Goal: Information Seeking & Learning: Learn about a topic

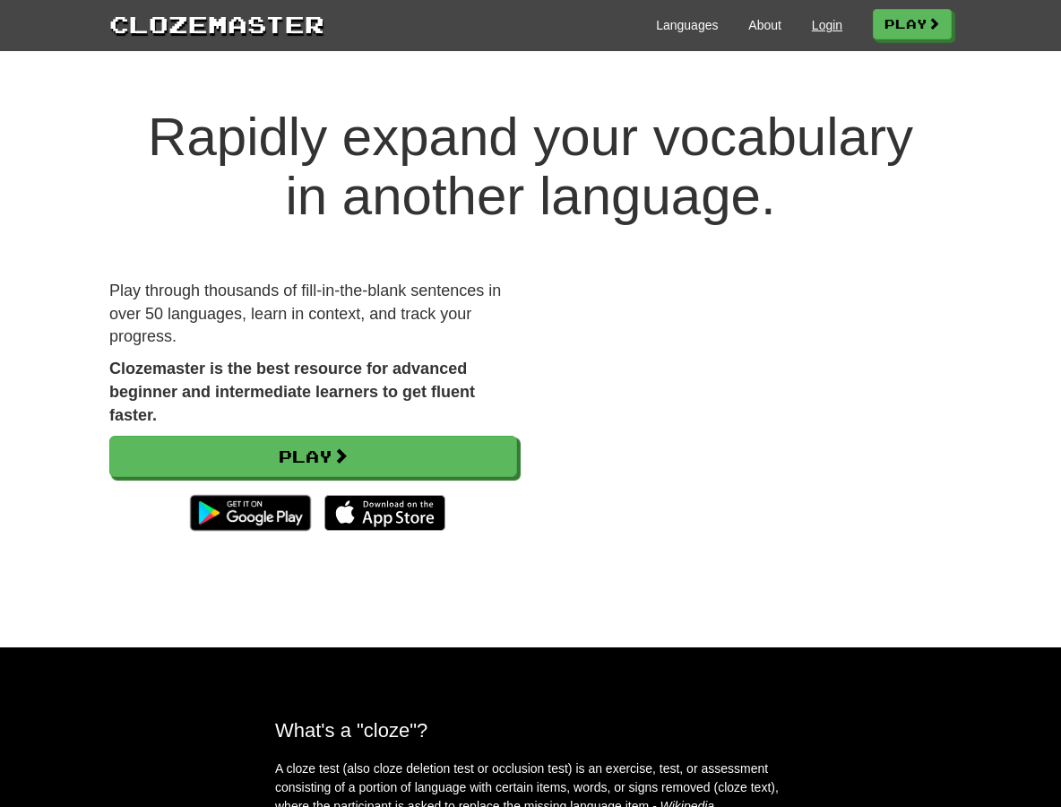
click at [814, 26] on link "Login" at bounding box center [827, 25] width 30 height 18
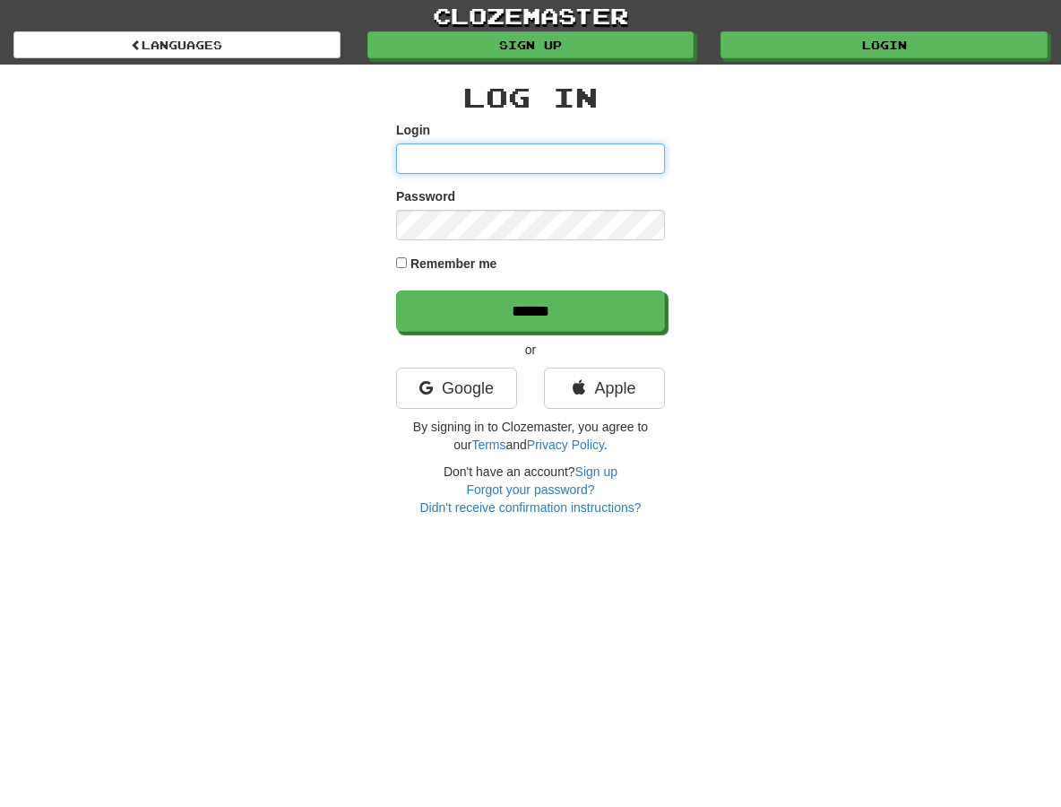
type input "**********"
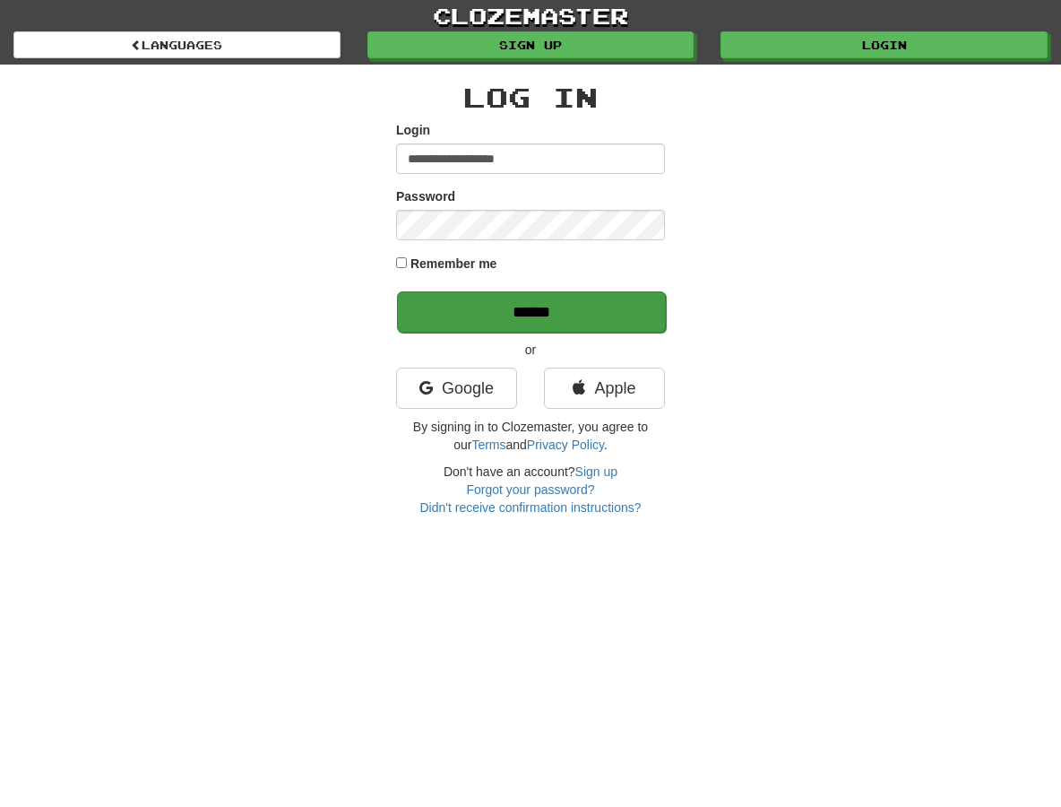
click at [572, 309] on input "******" at bounding box center [531, 311] width 269 height 41
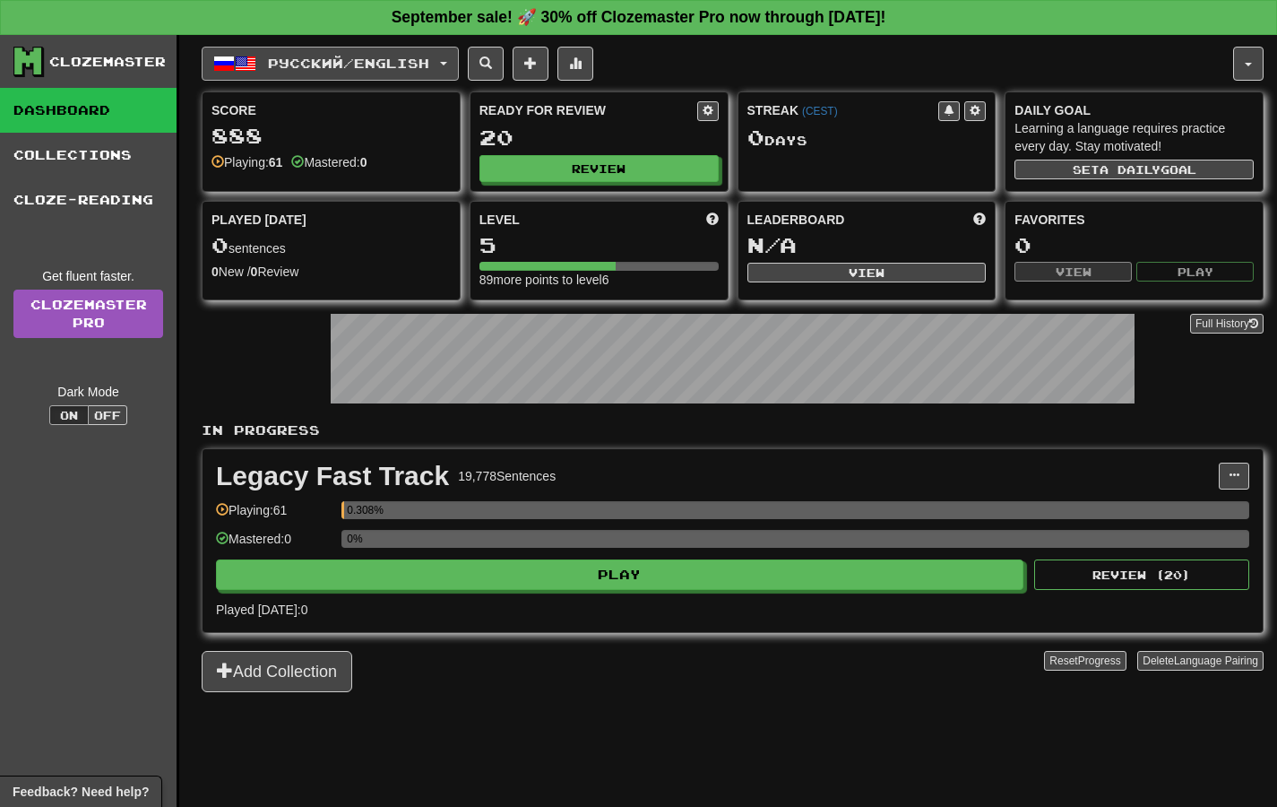
click at [459, 59] on button "Русский / English" at bounding box center [330, 64] width 257 height 34
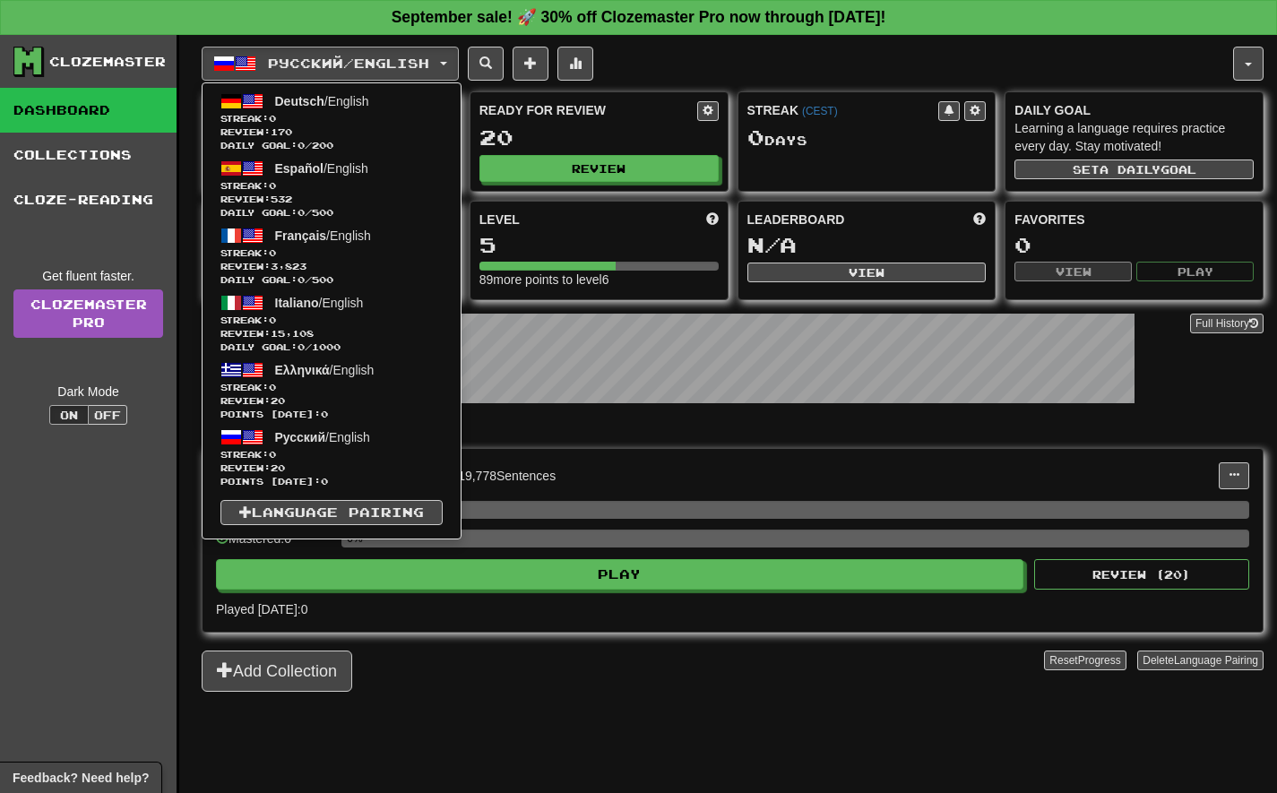
click at [731, 37] on div "Русский / English Deutsch / English Streak: 0 Review: 170 Daily Goal: 0 / 200 E…" at bounding box center [733, 436] width 1062 height 803
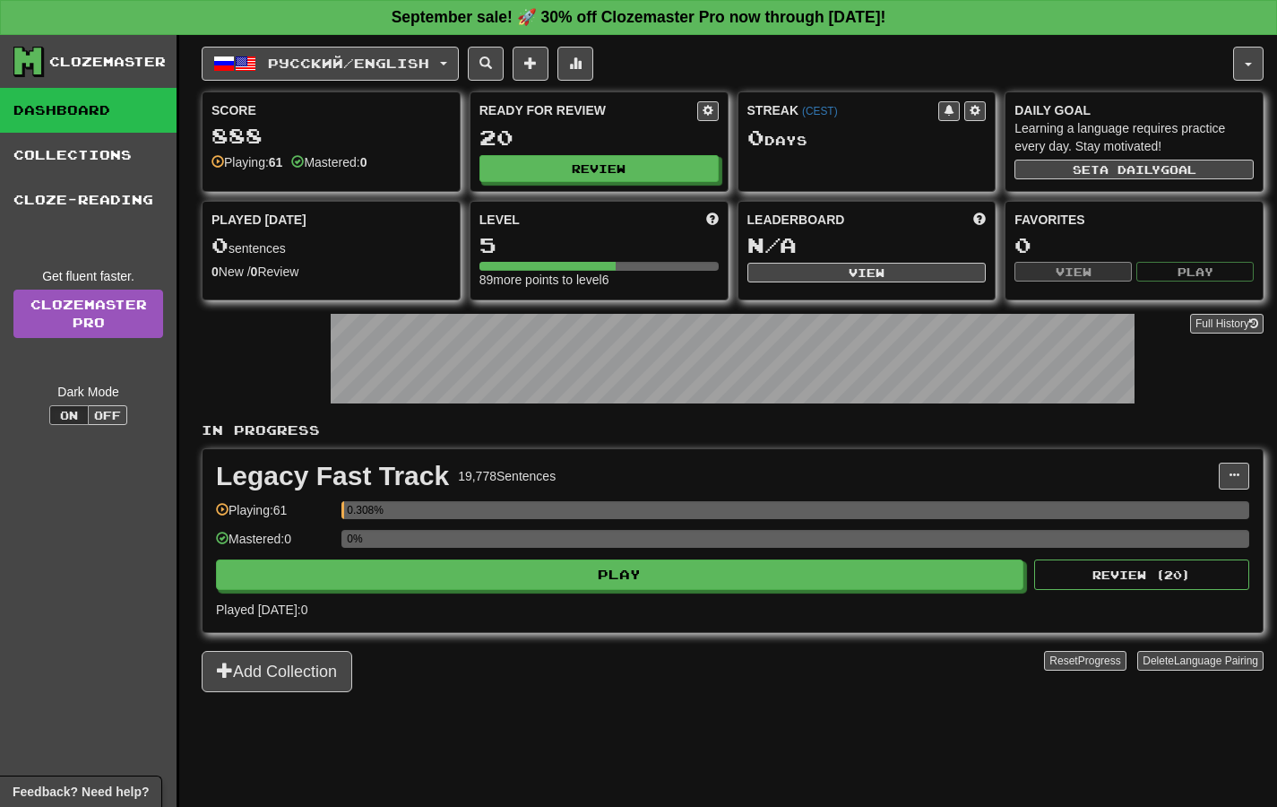
click at [94, 58] on div "Clozemaster" at bounding box center [107, 62] width 117 height 18
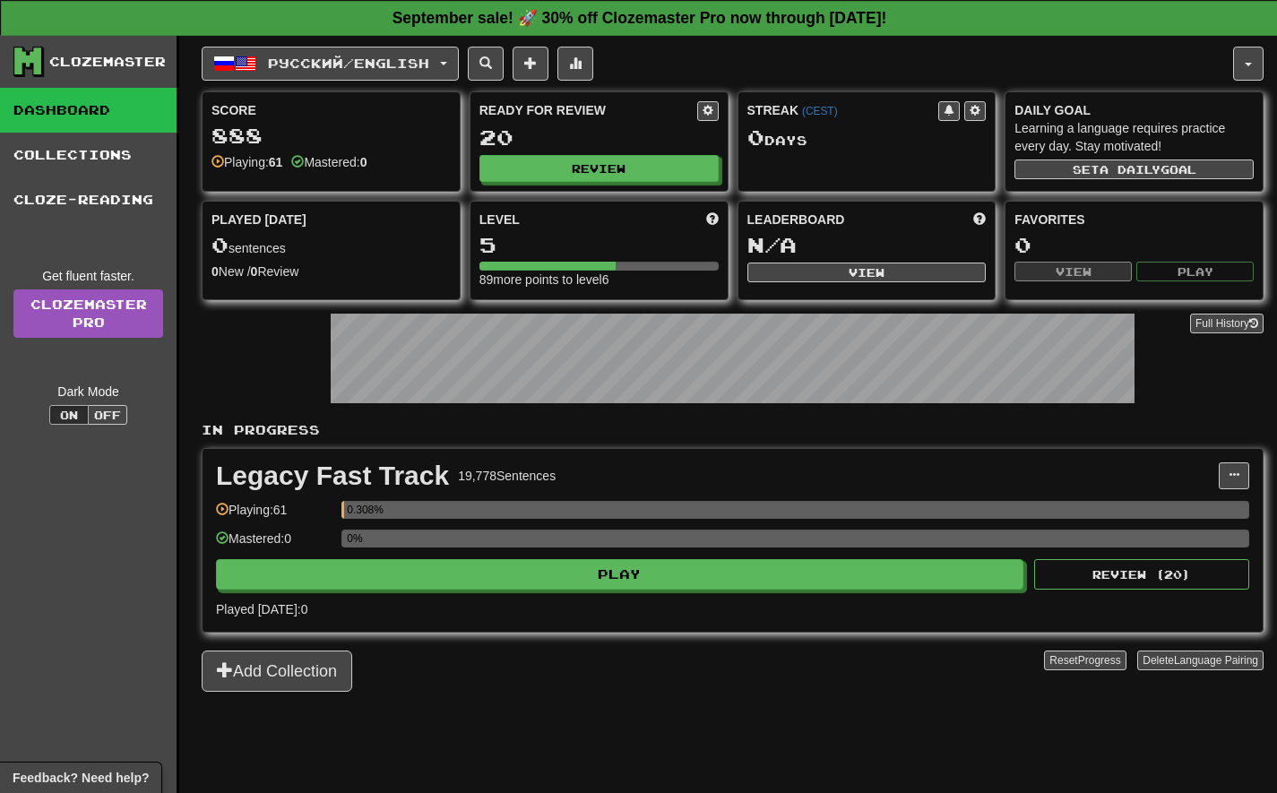
click at [441, 26] on strong "September sale! 🚀 30% off Clozemaster Pro now through [DATE]!" at bounding box center [640, 18] width 495 height 18
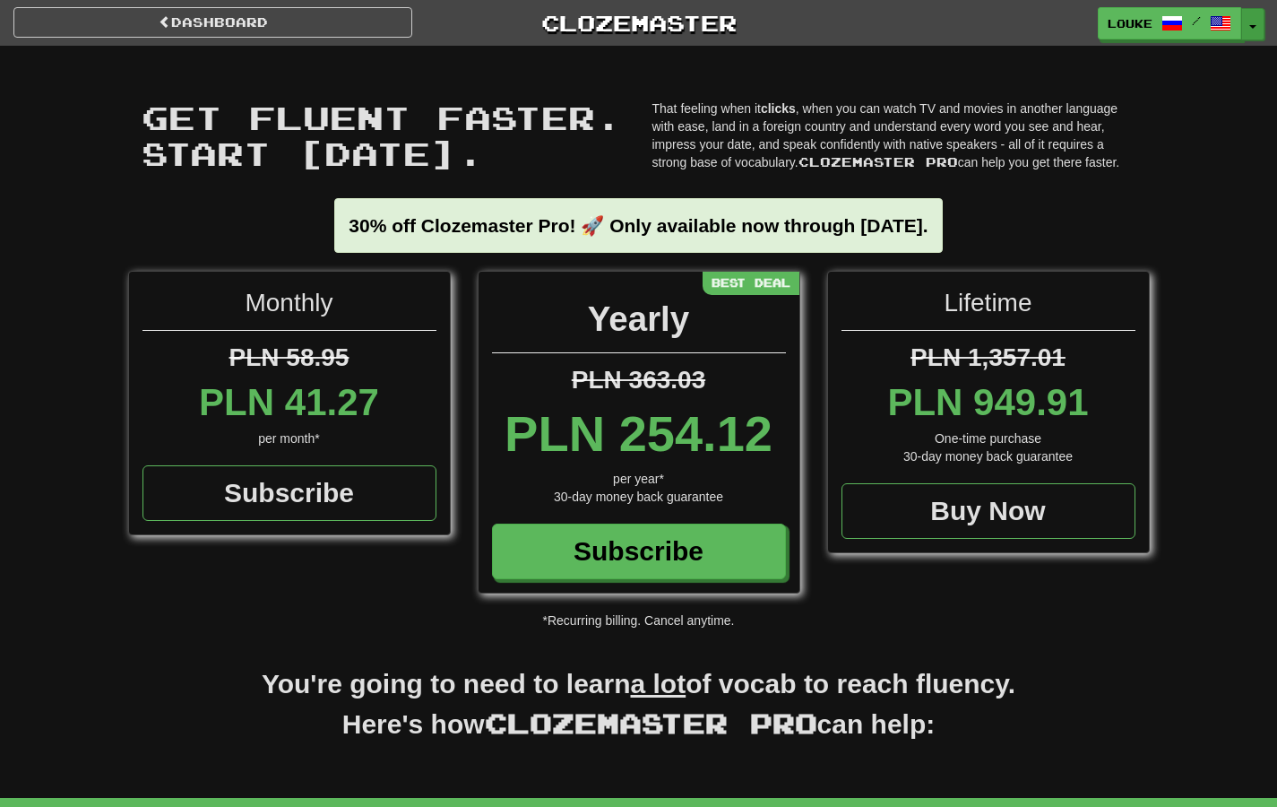
click at [1256, 29] on button "Toggle Dropdown" at bounding box center [1252, 24] width 23 height 32
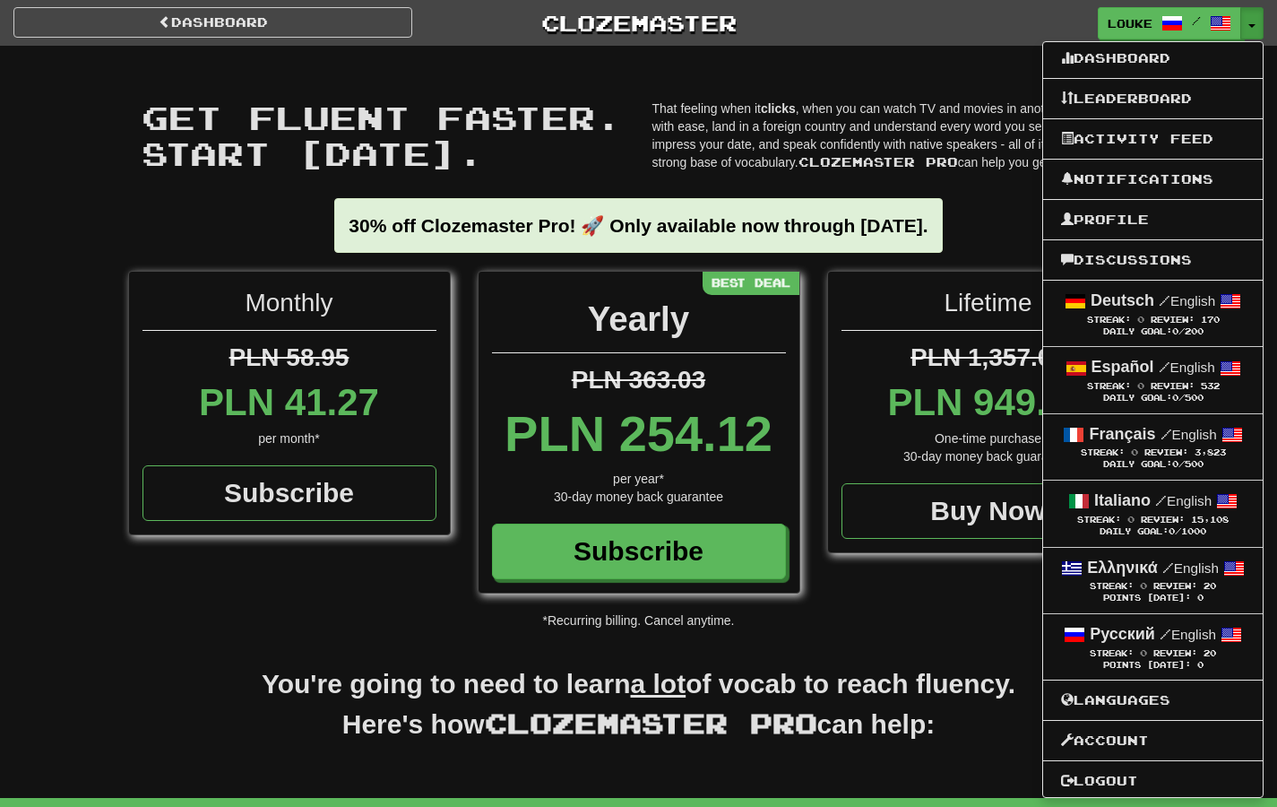
click at [971, 35] on div "Louke / Toggle Dropdown Dashboard Leaderboard Activity Feed Notifications Profi…" at bounding box center [1064, 23] width 426 height 32
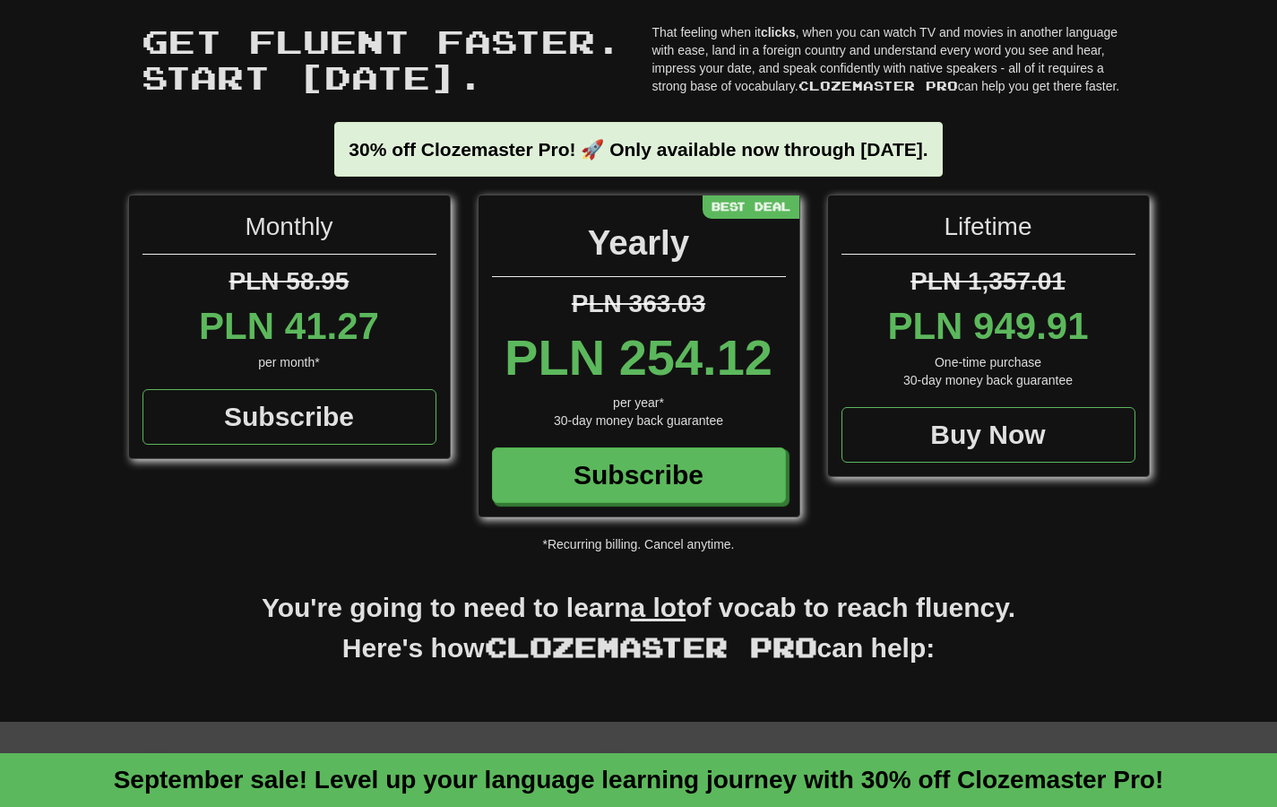
scroll to position [78, 0]
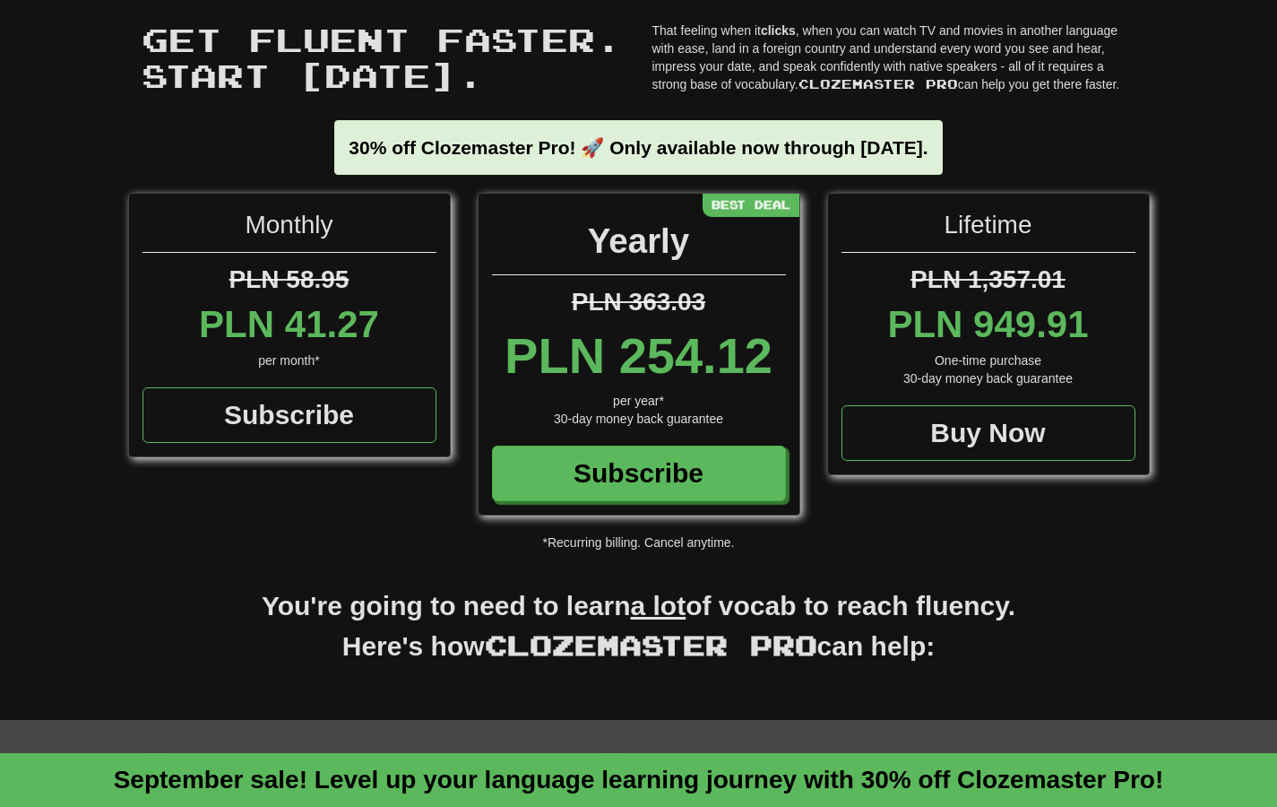
drag, startPoint x: 634, startPoint y: 363, endPoint x: 764, endPoint y: 363, distance: 129.9
click at [764, 363] on div "PLN 254.12" at bounding box center [639, 356] width 294 height 72
click at [713, 359] on div "PLN 254.12" at bounding box center [639, 356] width 294 height 72
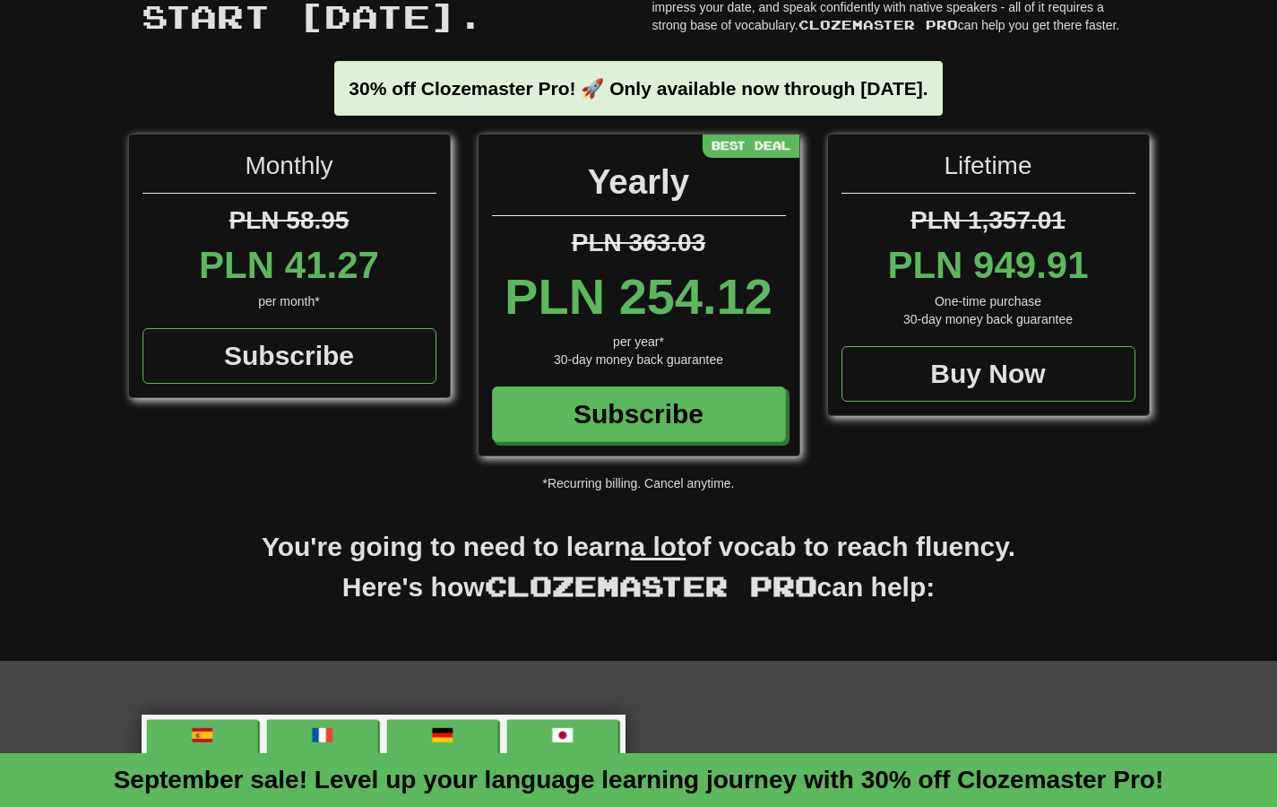
scroll to position [135, 0]
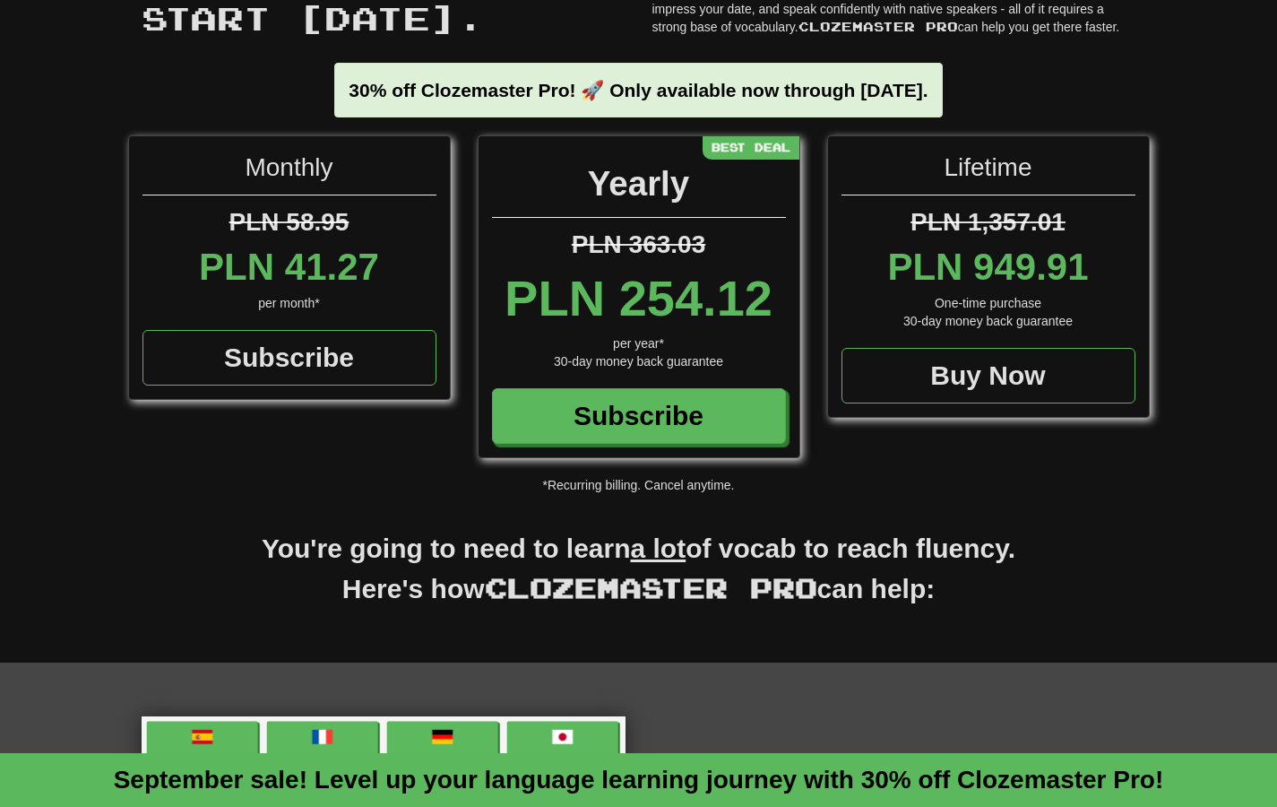
drag, startPoint x: 615, startPoint y: 325, endPoint x: 731, endPoint y: 325, distance: 116.5
click at [731, 325] on div "PLN 254.12" at bounding box center [639, 299] width 294 height 72
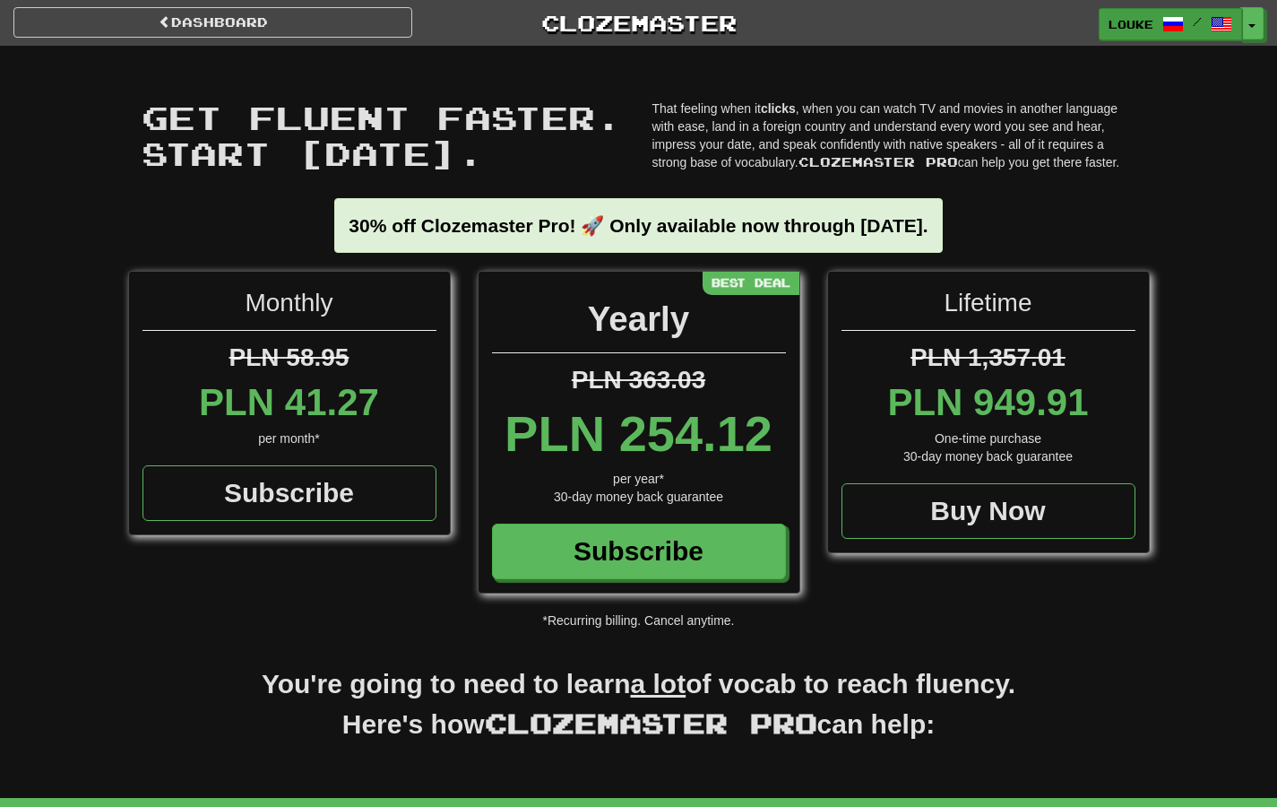
scroll to position [0, 0]
click at [244, 24] on link "Dashboard" at bounding box center [212, 22] width 399 height 30
click at [1255, 30] on button "Toggle Dropdown" at bounding box center [1252, 24] width 23 height 32
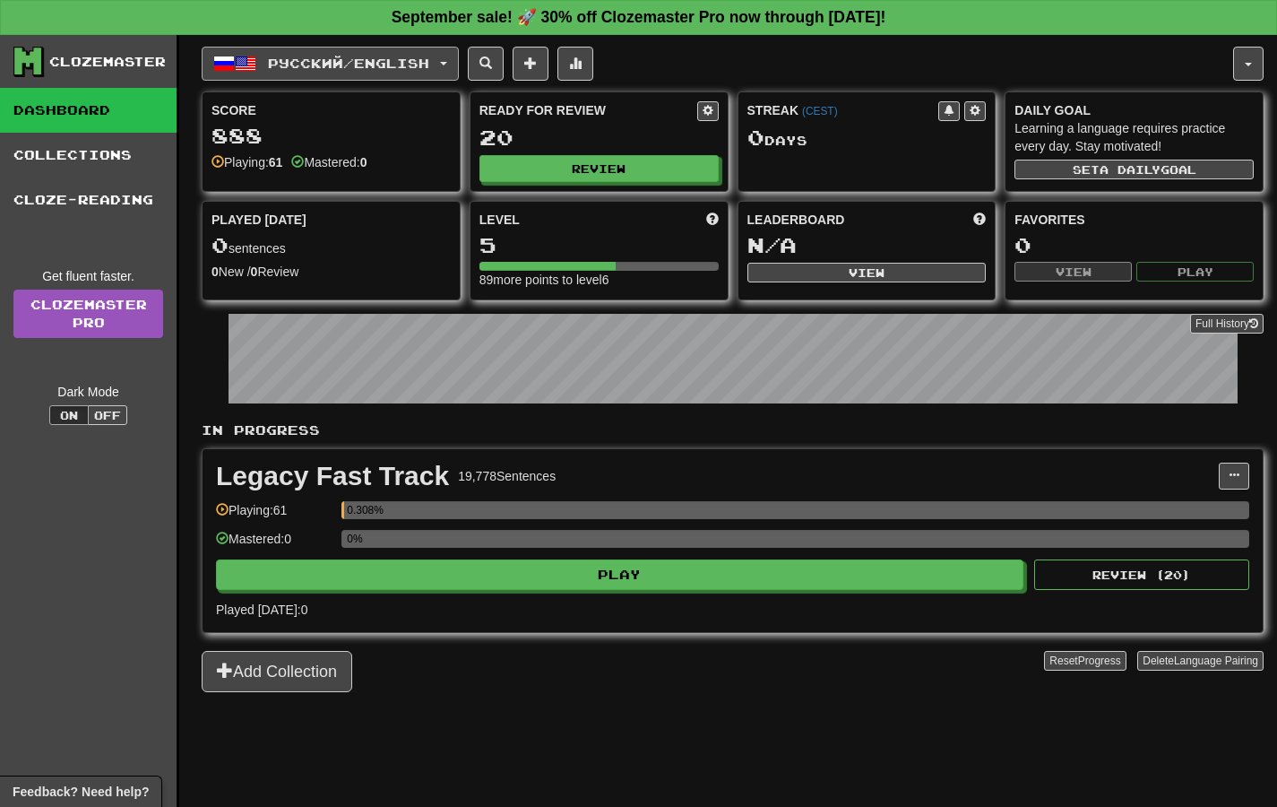
click at [447, 62] on span "button" at bounding box center [443, 64] width 7 height 4
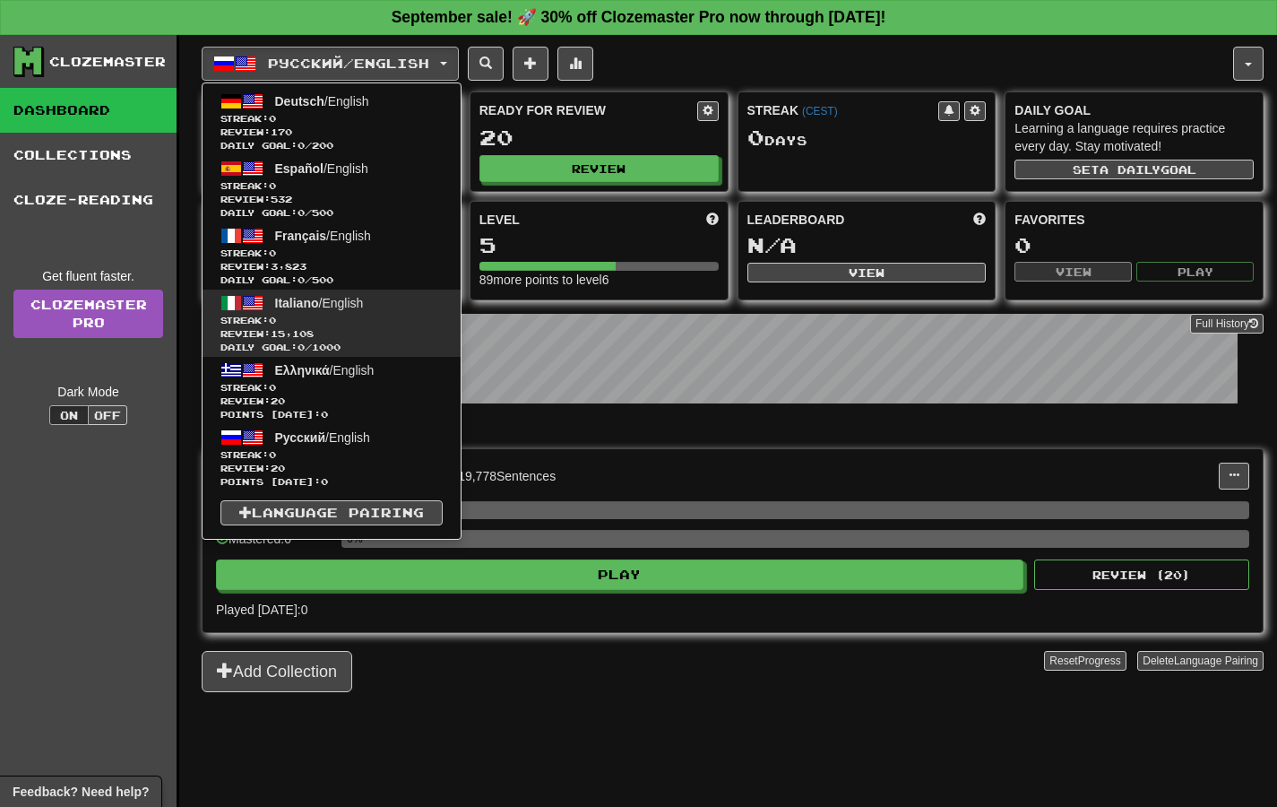
click at [352, 333] on span "Review: 15,108" at bounding box center [331, 333] width 222 height 13
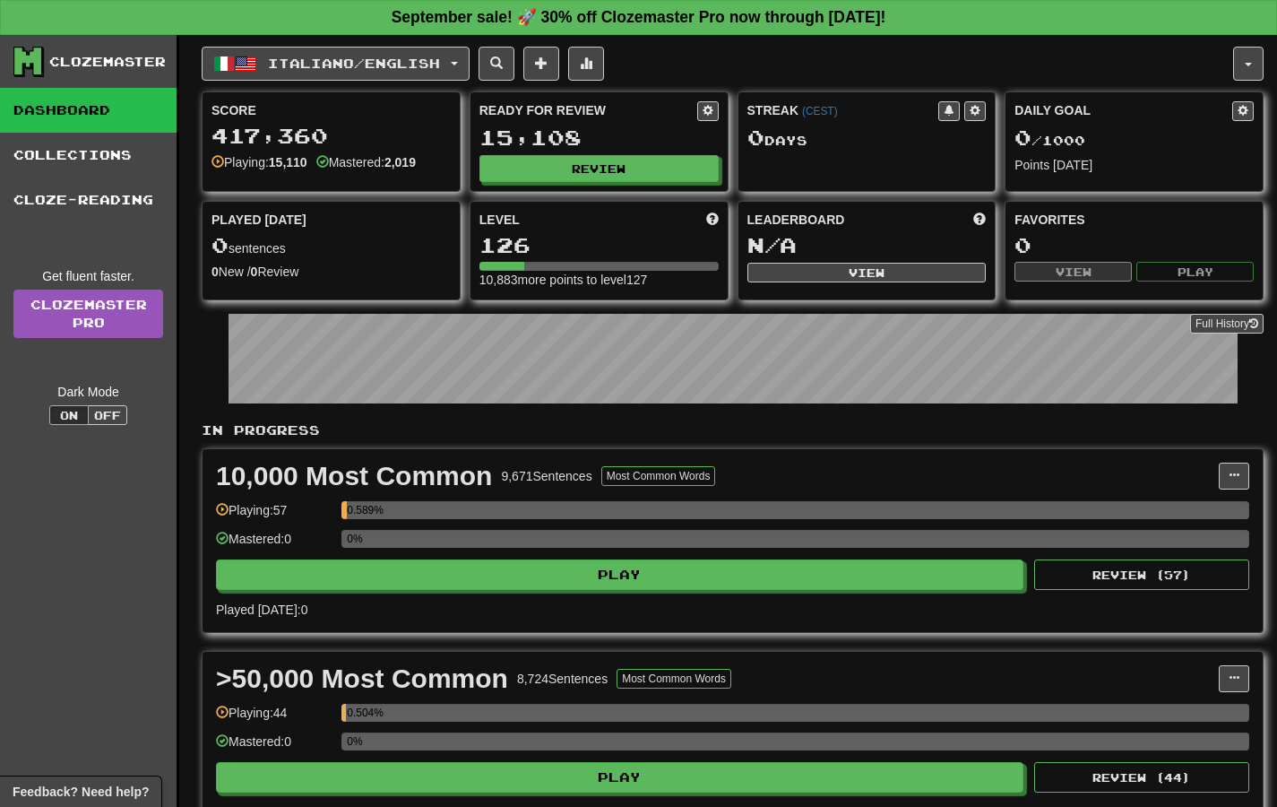
drag, startPoint x: 491, startPoint y: 136, endPoint x: 559, endPoint y: 136, distance: 68.1
click at [491, 136] on div "15,108" at bounding box center [598, 137] width 239 height 22
click at [607, 172] on button "Review" at bounding box center [599, 169] width 239 height 27
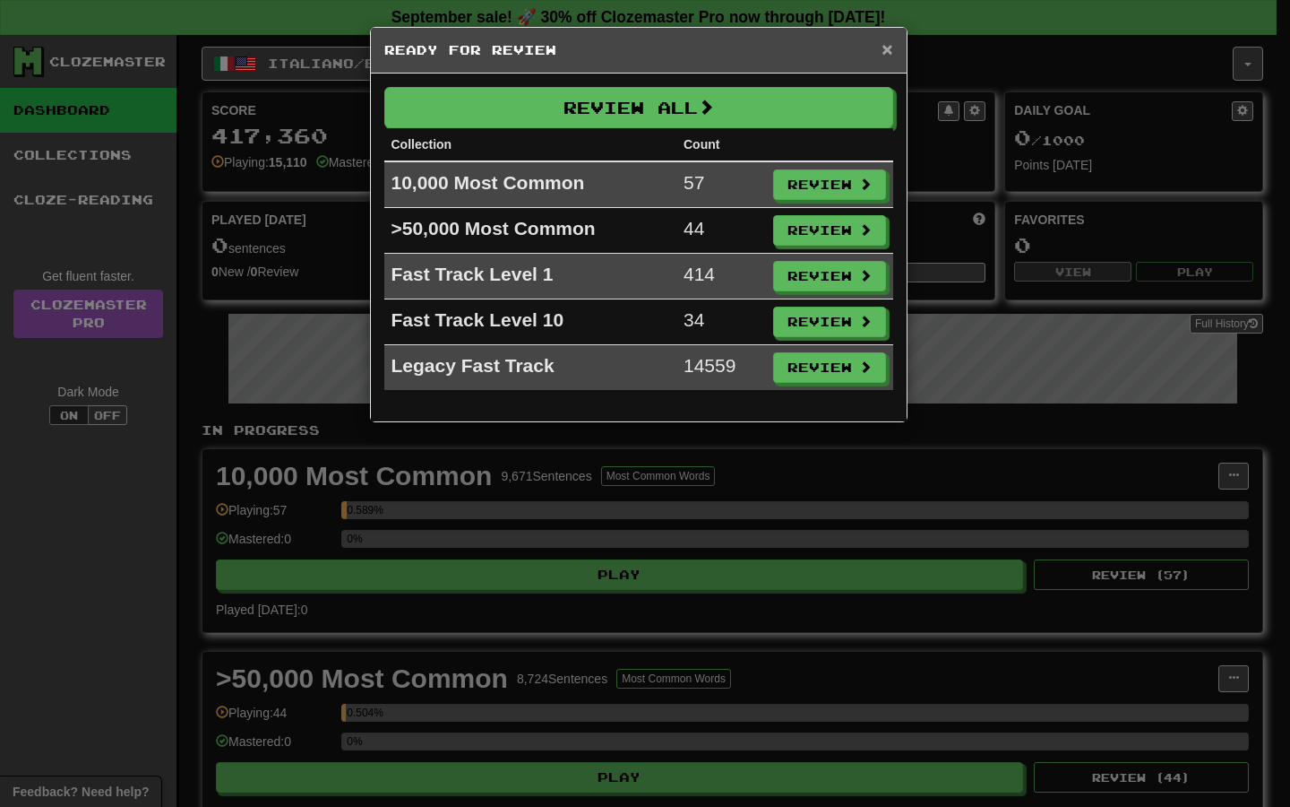
click at [891, 48] on span "×" at bounding box center [887, 49] width 11 height 21
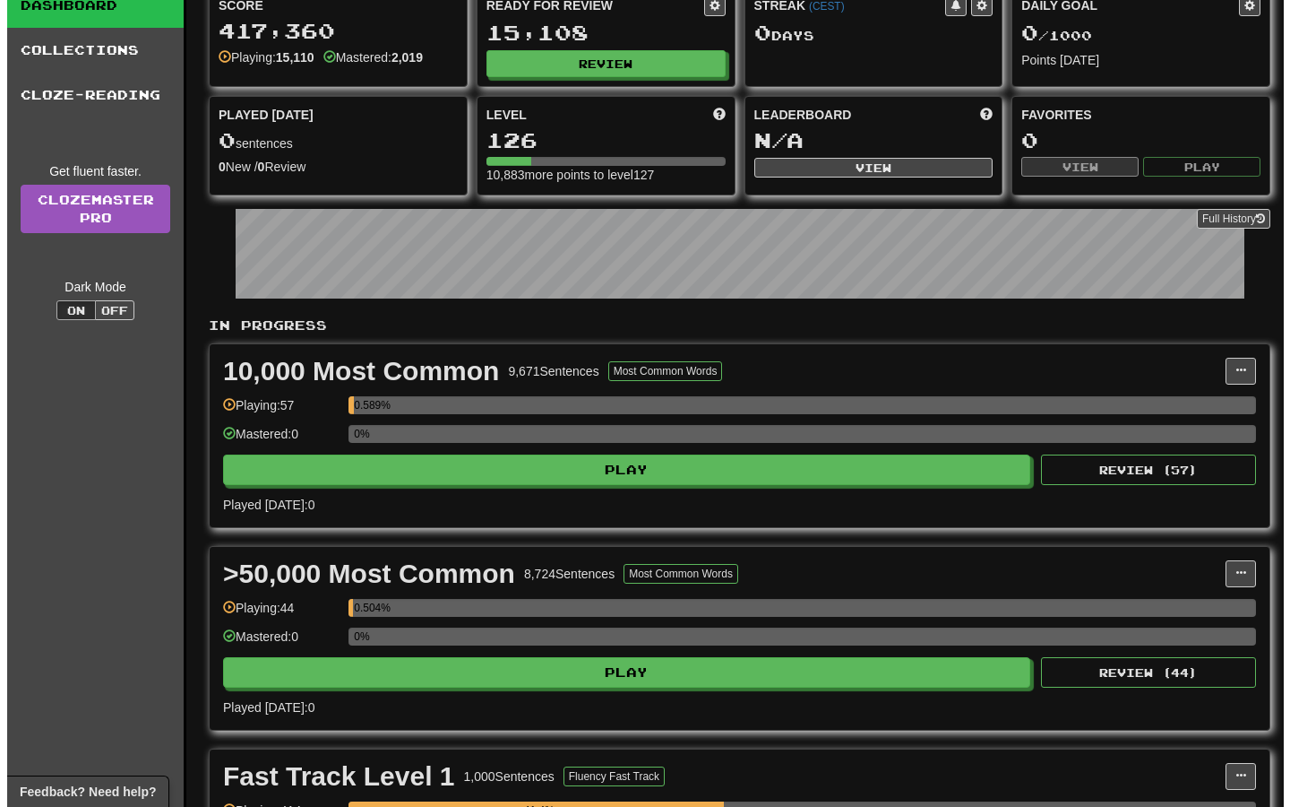
scroll to position [125, 0]
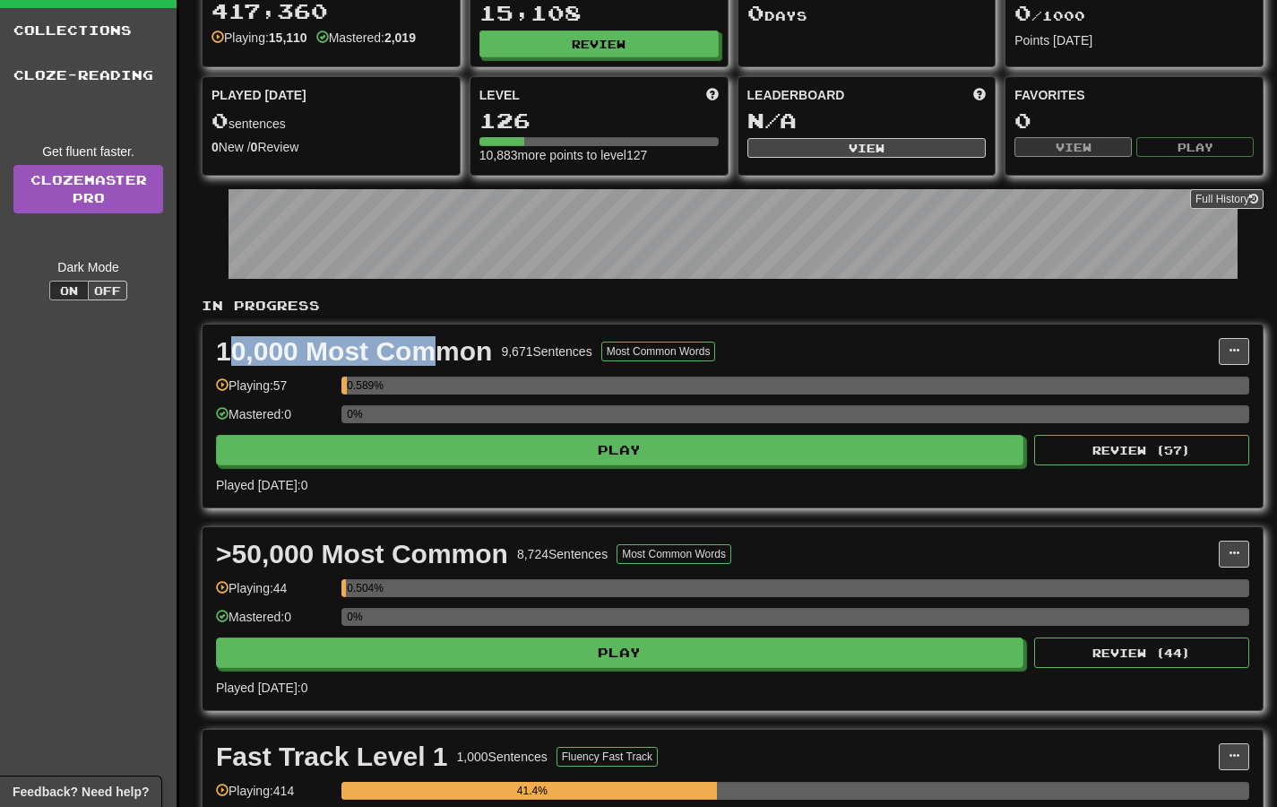
drag, startPoint x: 237, startPoint y: 350, endPoint x: 446, endPoint y: 344, distance: 209.8
click at [446, 344] on div "10,000 Most Common" at bounding box center [354, 351] width 276 height 27
drag, startPoint x: 446, startPoint y: 344, endPoint x: 349, endPoint y: 344, distance: 97.7
click at [349, 344] on div "10,000 Most Common" at bounding box center [354, 351] width 276 height 27
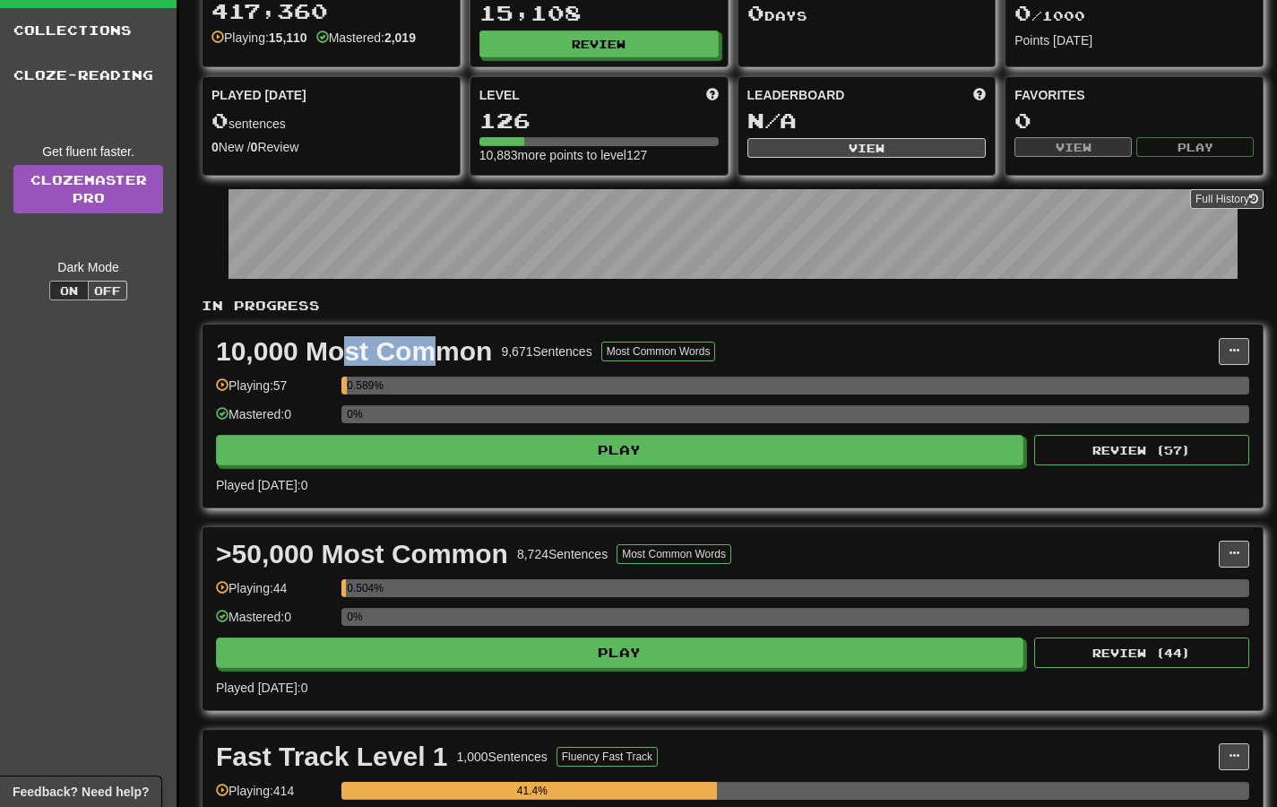
click at [349, 344] on div "10,000 Most Common" at bounding box center [354, 351] width 276 height 27
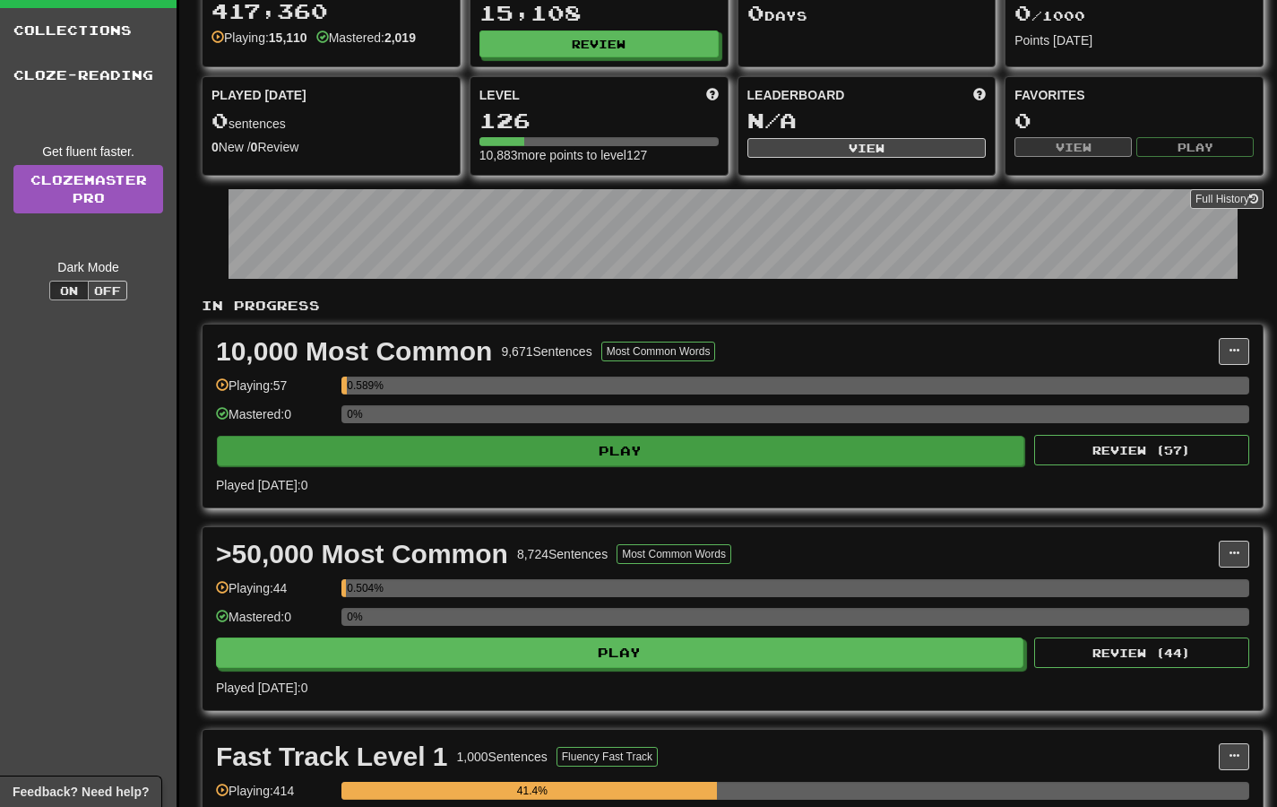
click at [577, 460] on button "Play" at bounding box center [620, 451] width 807 height 30
select select "**"
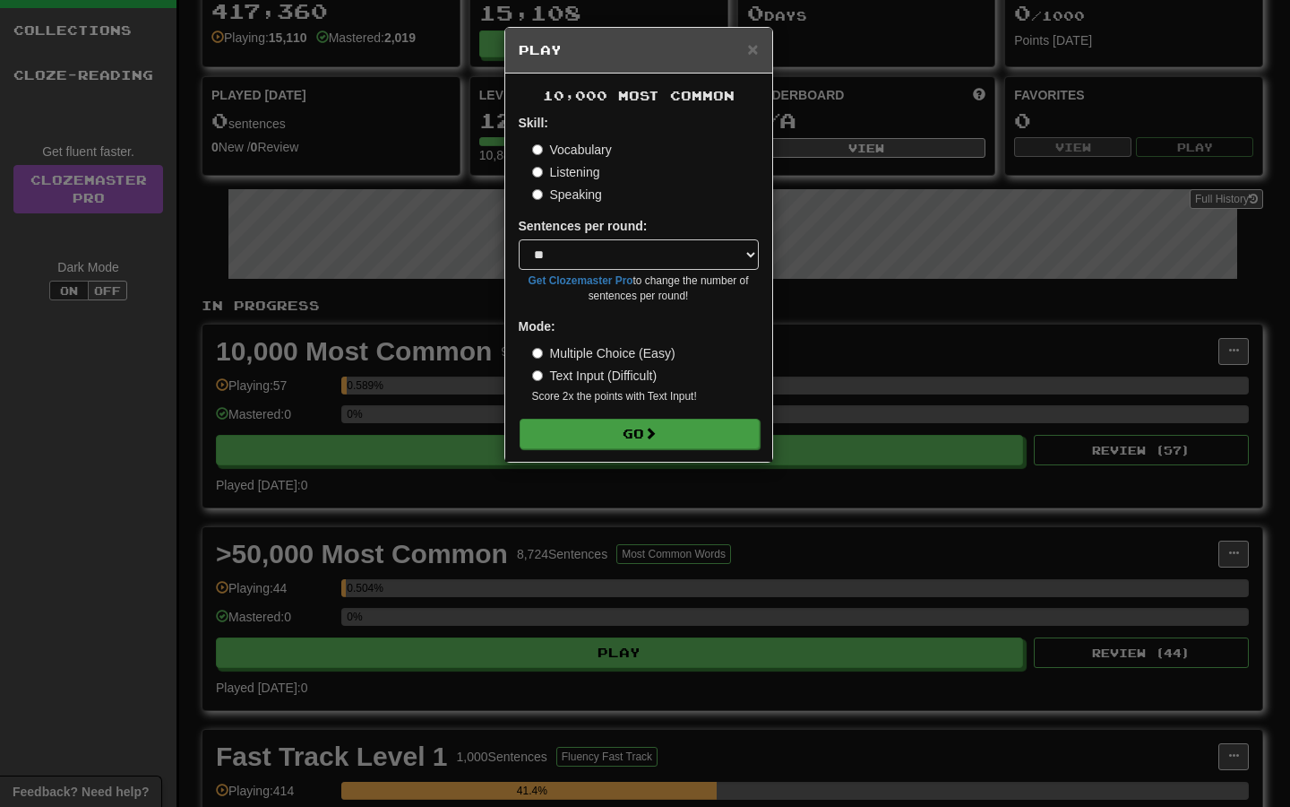
click at [669, 439] on button "Go" at bounding box center [640, 434] width 240 height 30
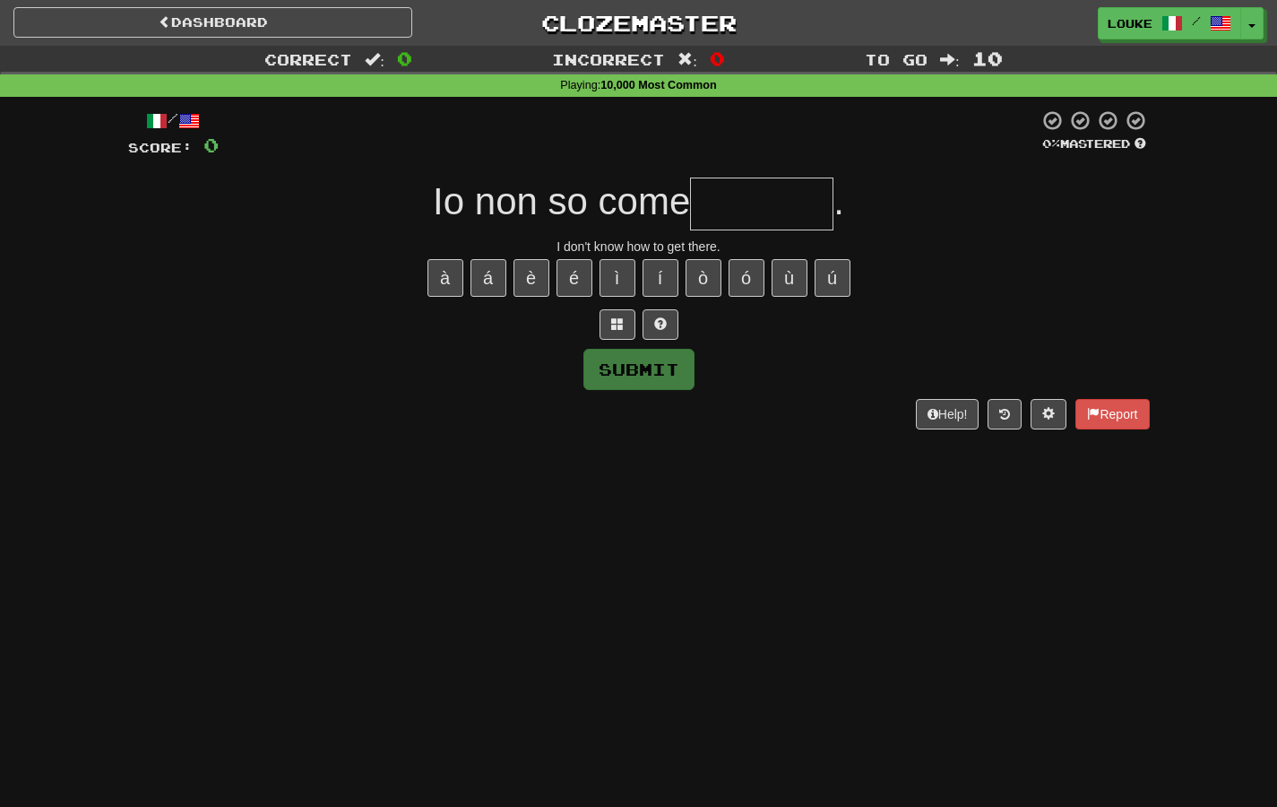
click at [754, 222] on input "text" at bounding box center [761, 203] width 143 height 53
click at [1257, 30] on button "Toggle Dropdown" at bounding box center [1252, 24] width 23 height 32
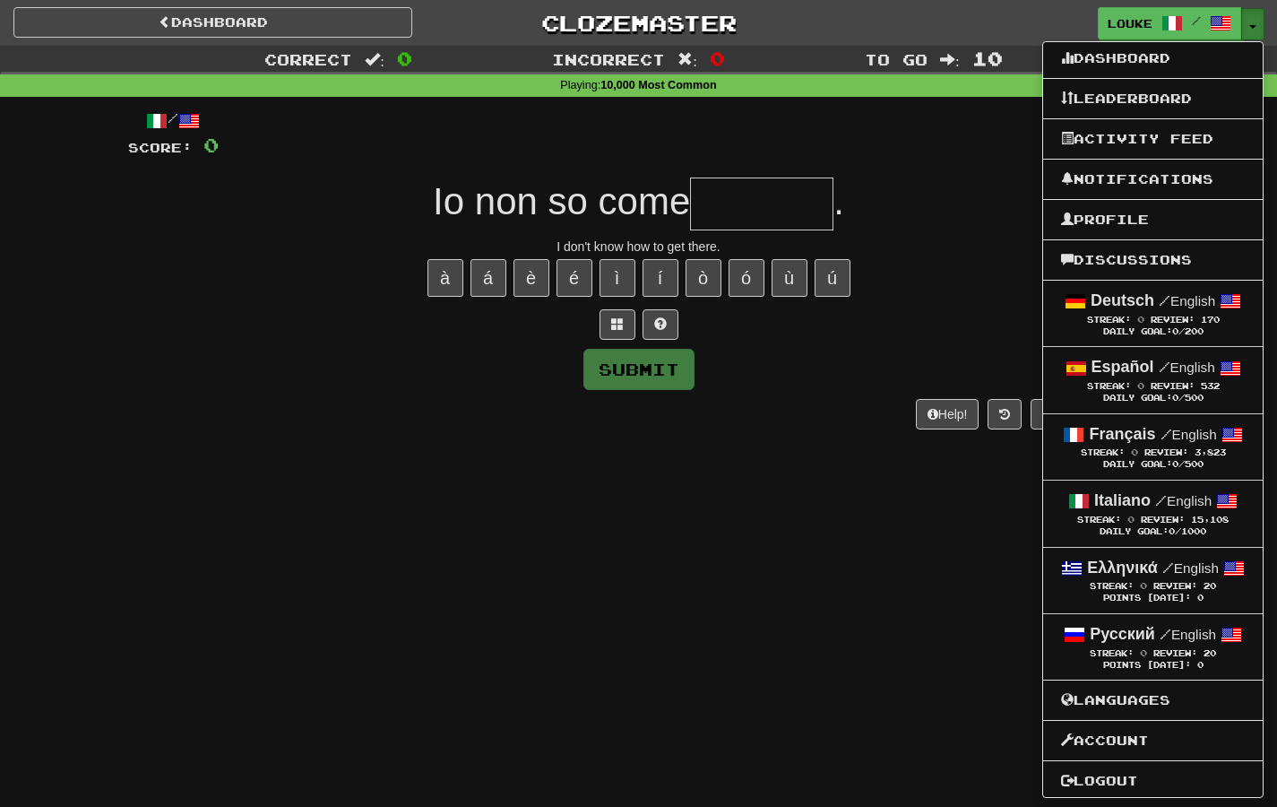
click at [1250, 25] on span "button" at bounding box center [1252, 27] width 7 height 4
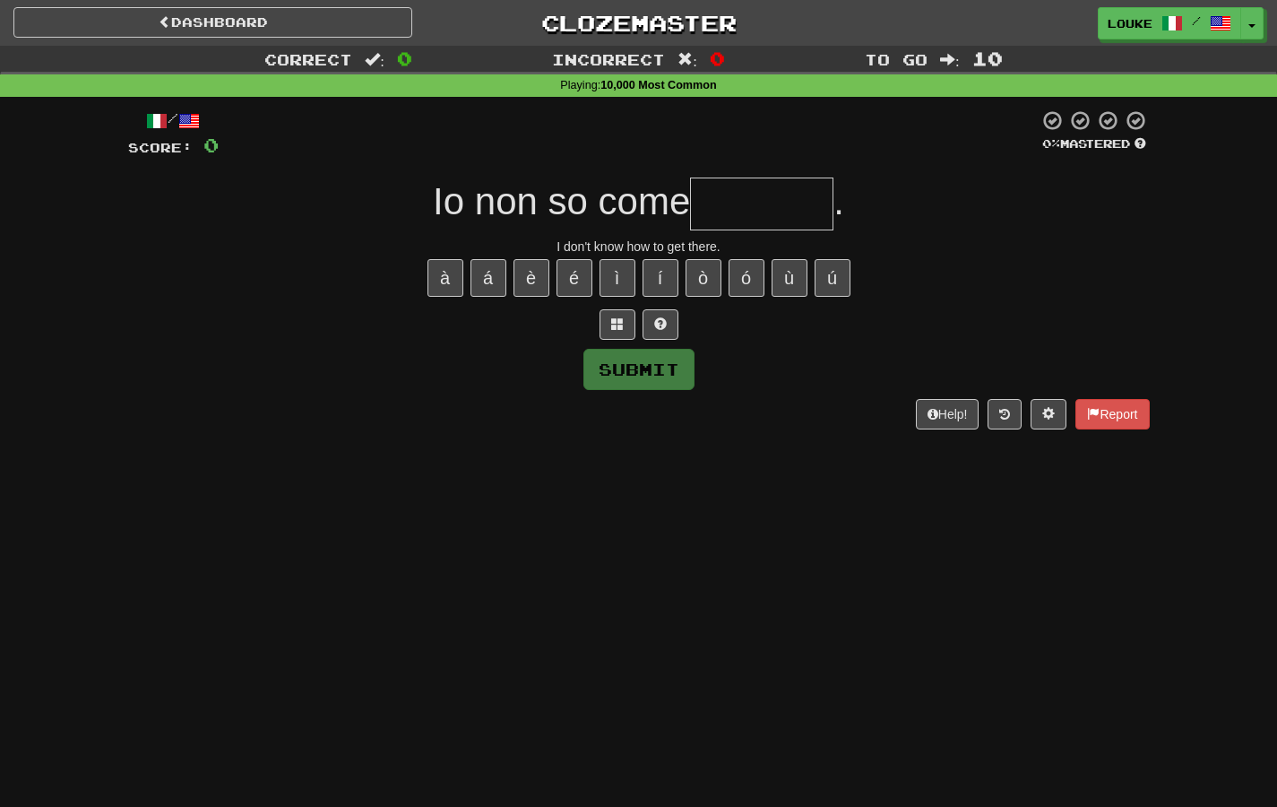
click at [806, 189] on input "text" at bounding box center [761, 203] width 143 height 53
drag, startPoint x: 570, startPoint y: 245, endPoint x: 724, endPoint y: 241, distance: 154.2
click at [724, 241] on div "I don't know how to get there." at bounding box center [639, 246] width 1022 height 18
click at [741, 185] on input "text" at bounding box center [761, 203] width 143 height 53
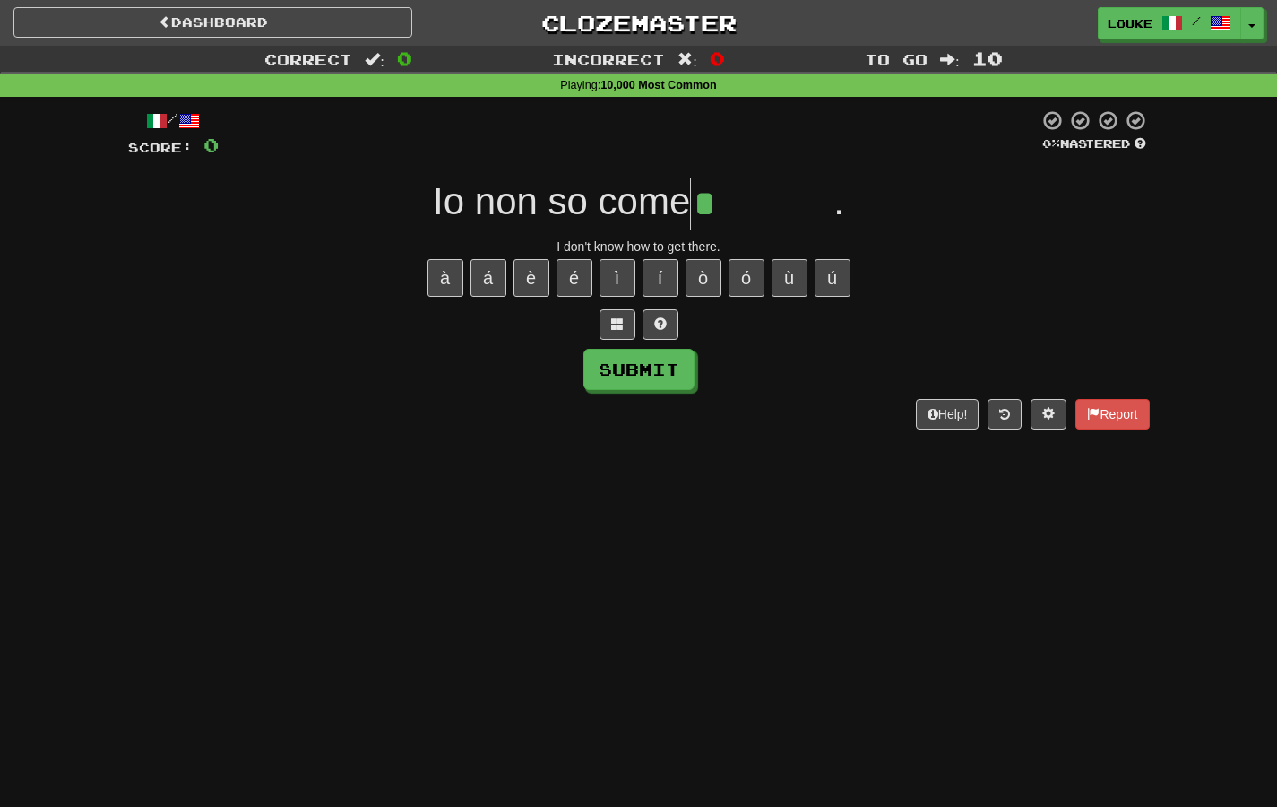
type input "*********"
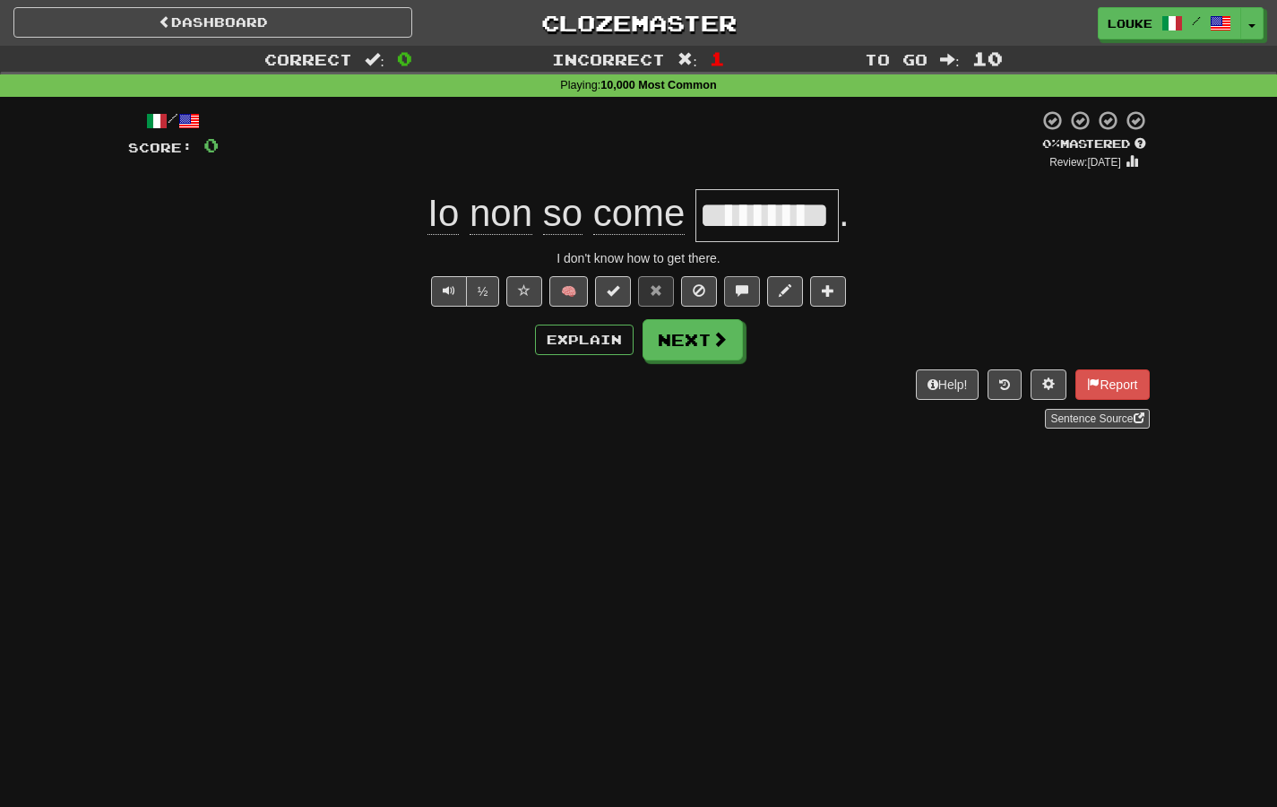
click at [744, 297] on button at bounding box center [742, 291] width 36 height 30
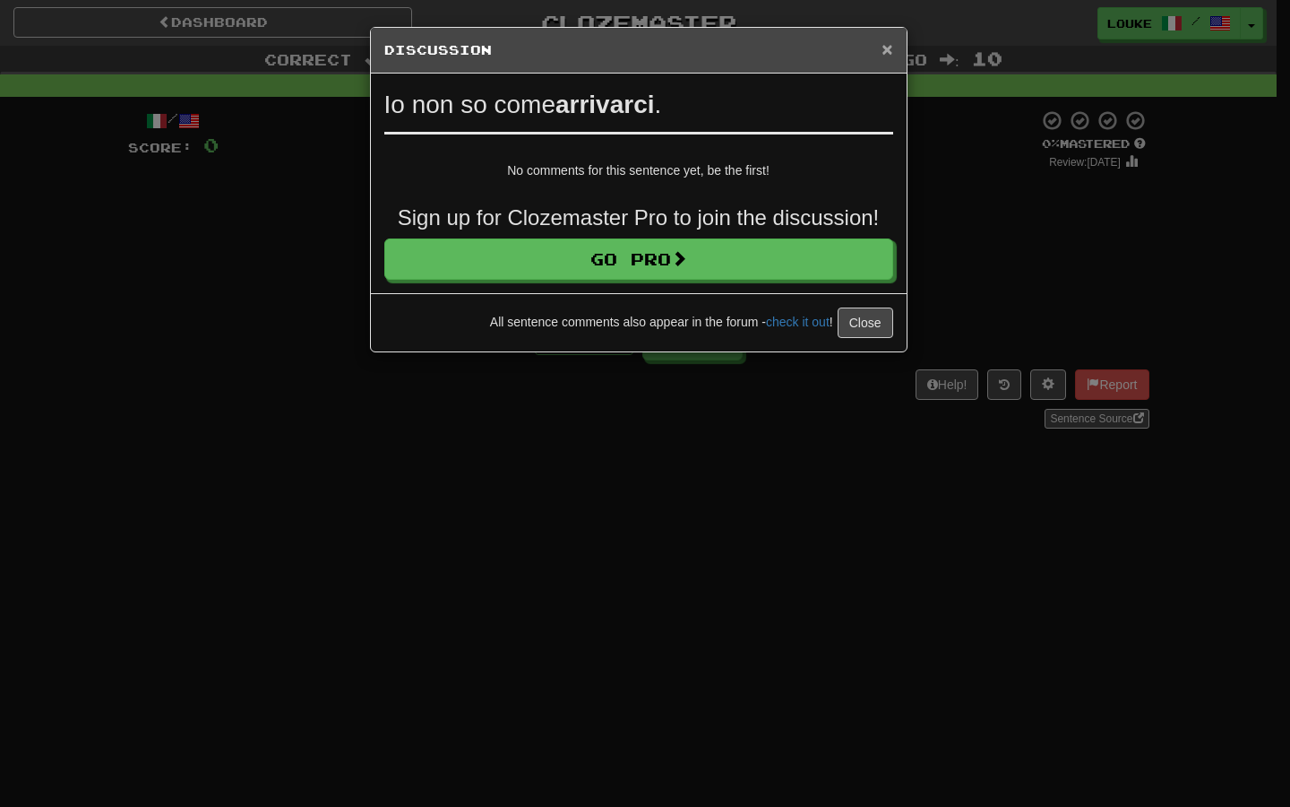
click at [885, 50] on span "×" at bounding box center [887, 49] width 11 height 21
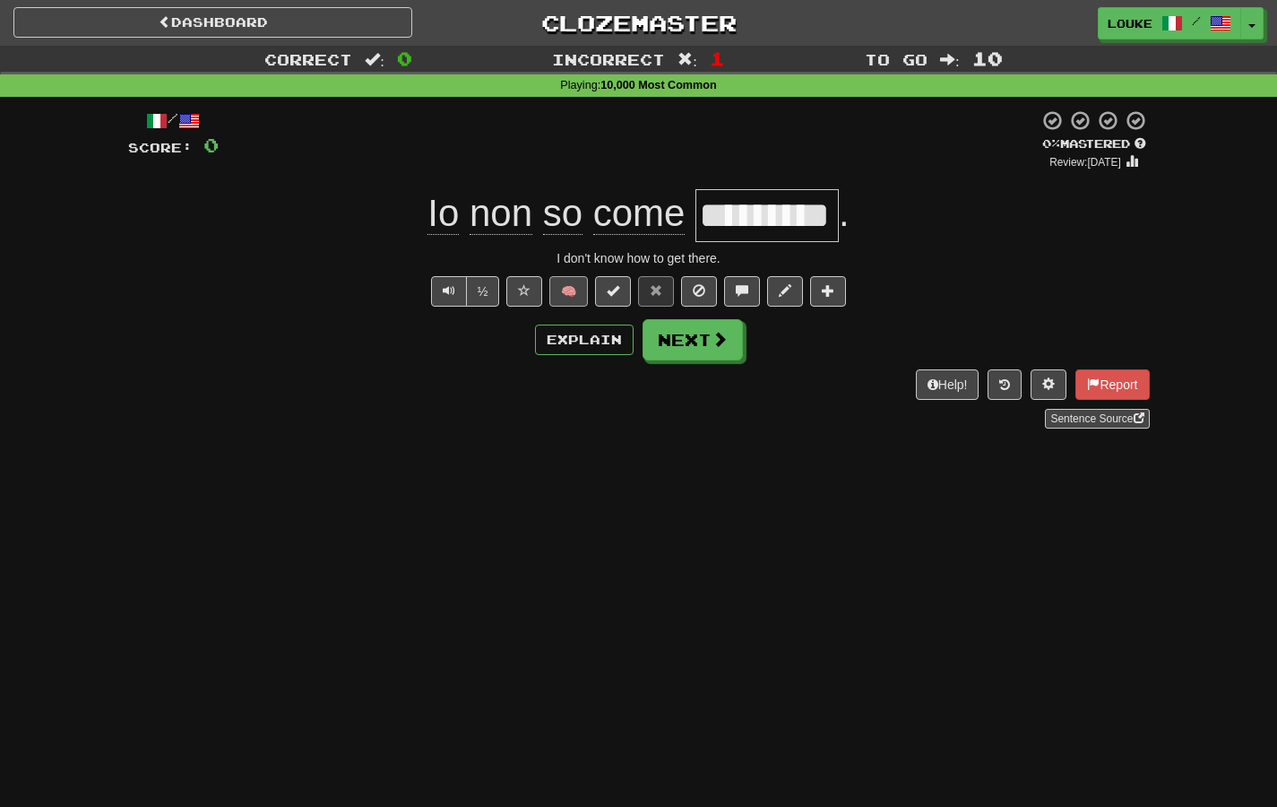
click at [556, 293] on button "🧠" at bounding box center [568, 291] width 39 height 30
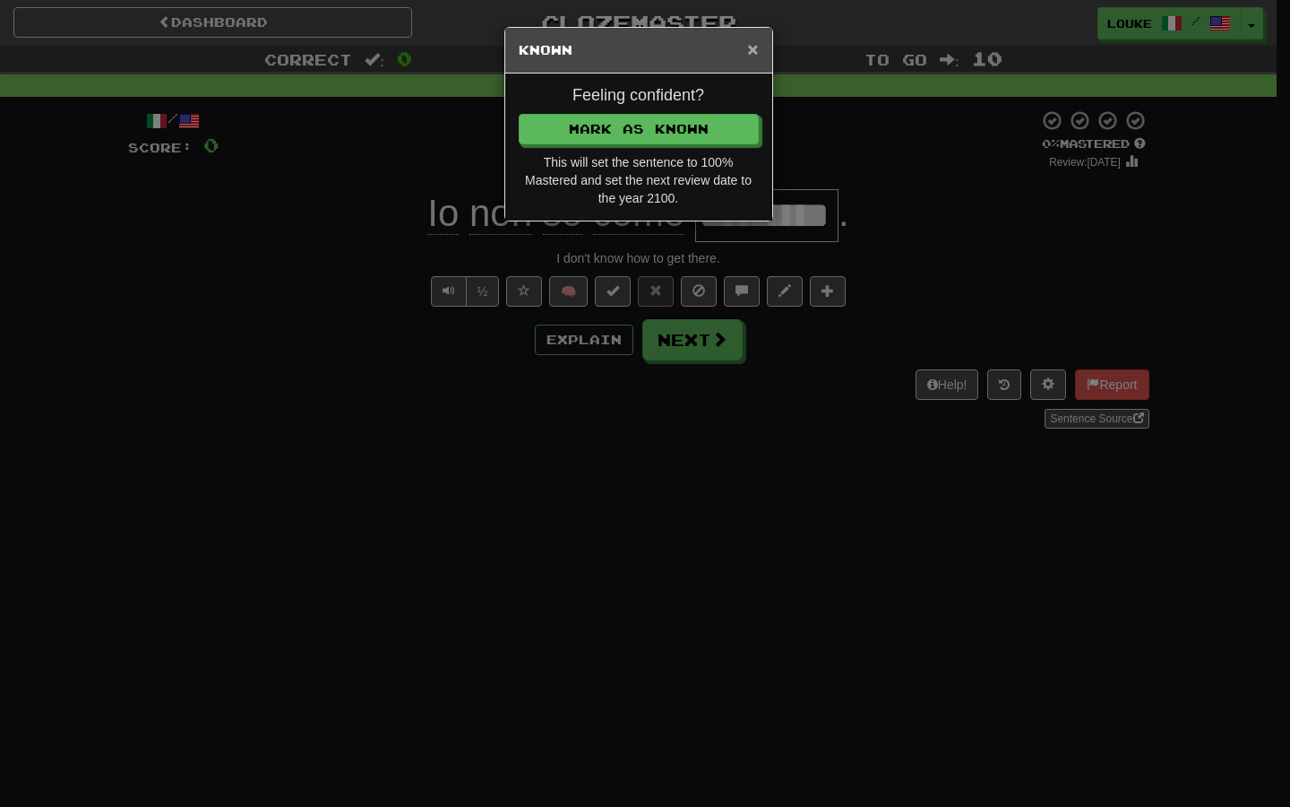
click at [750, 46] on span "×" at bounding box center [752, 49] width 11 height 21
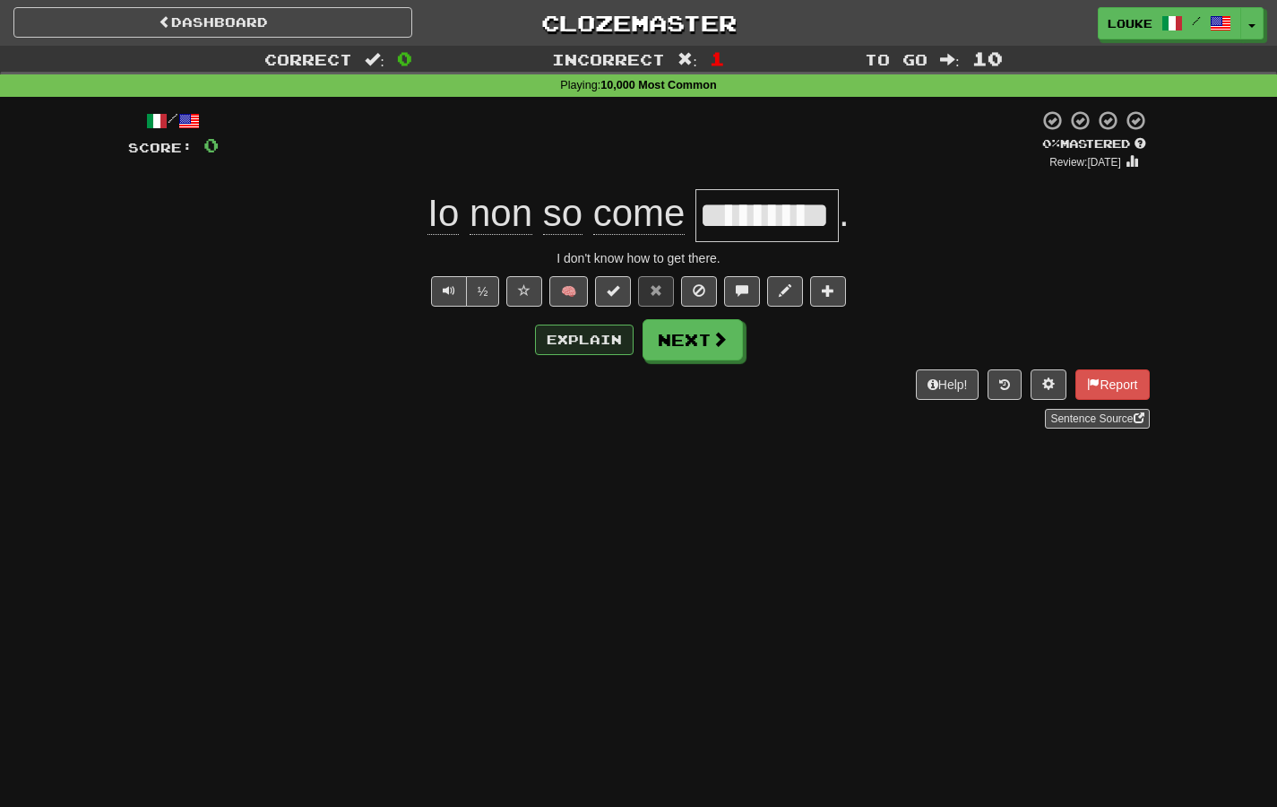
click at [608, 337] on button "Explain" at bounding box center [584, 339] width 99 height 30
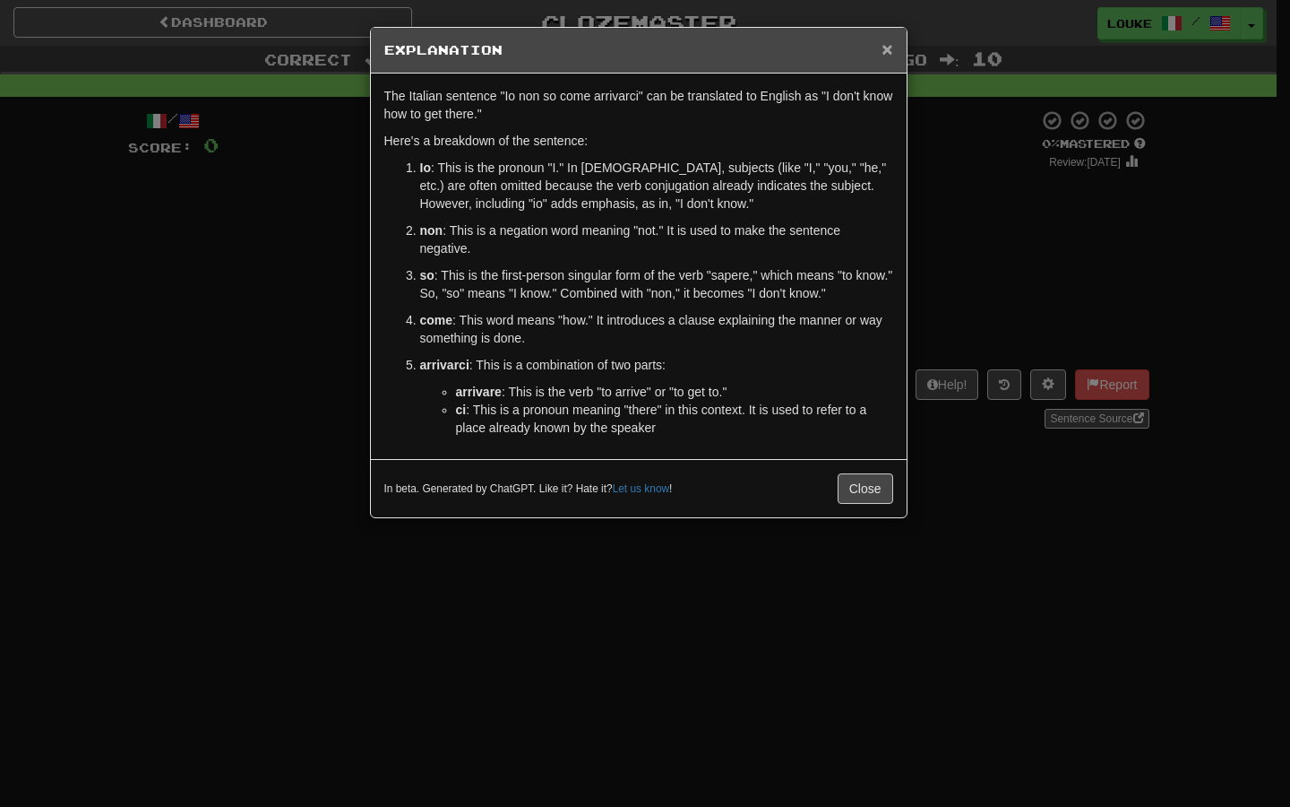
click at [887, 56] on span "×" at bounding box center [887, 49] width 11 height 21
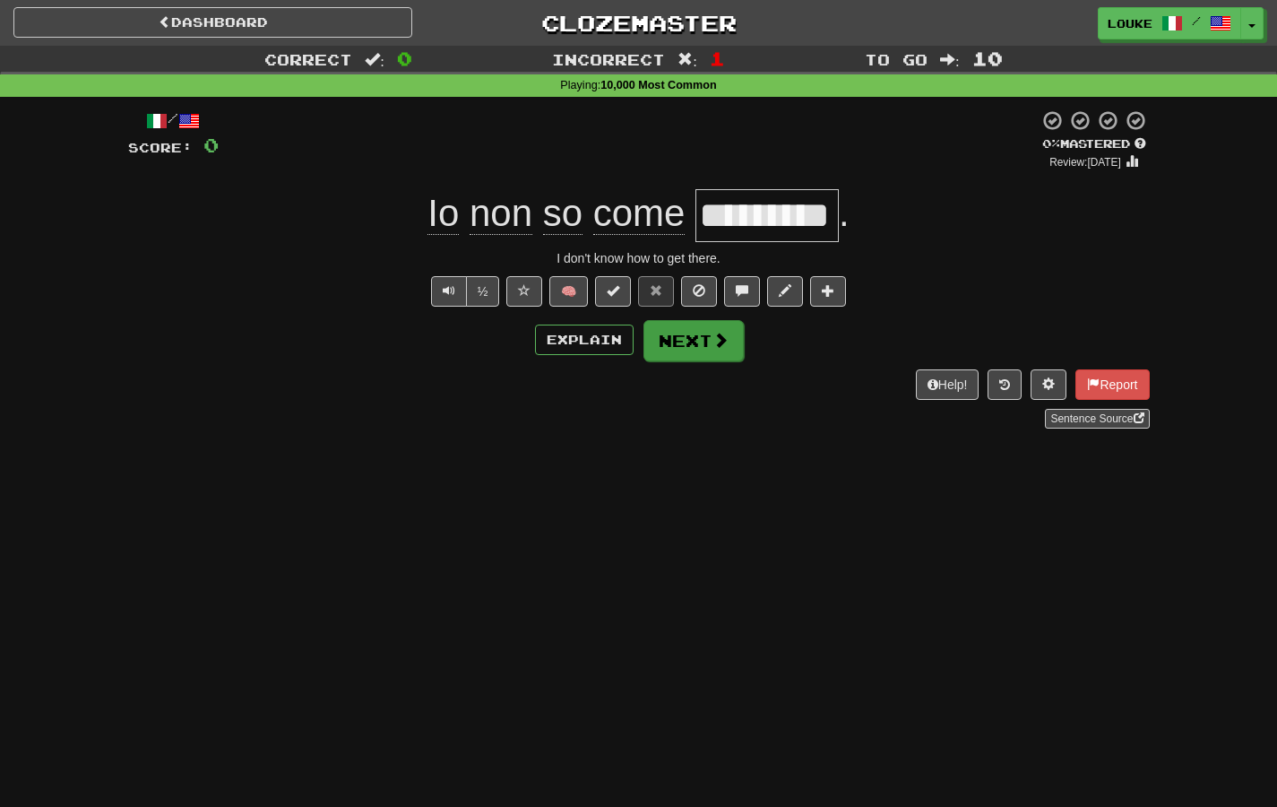
click at [736, 347] on button "Next" at bounding box center [693, 340] width 100 height 41
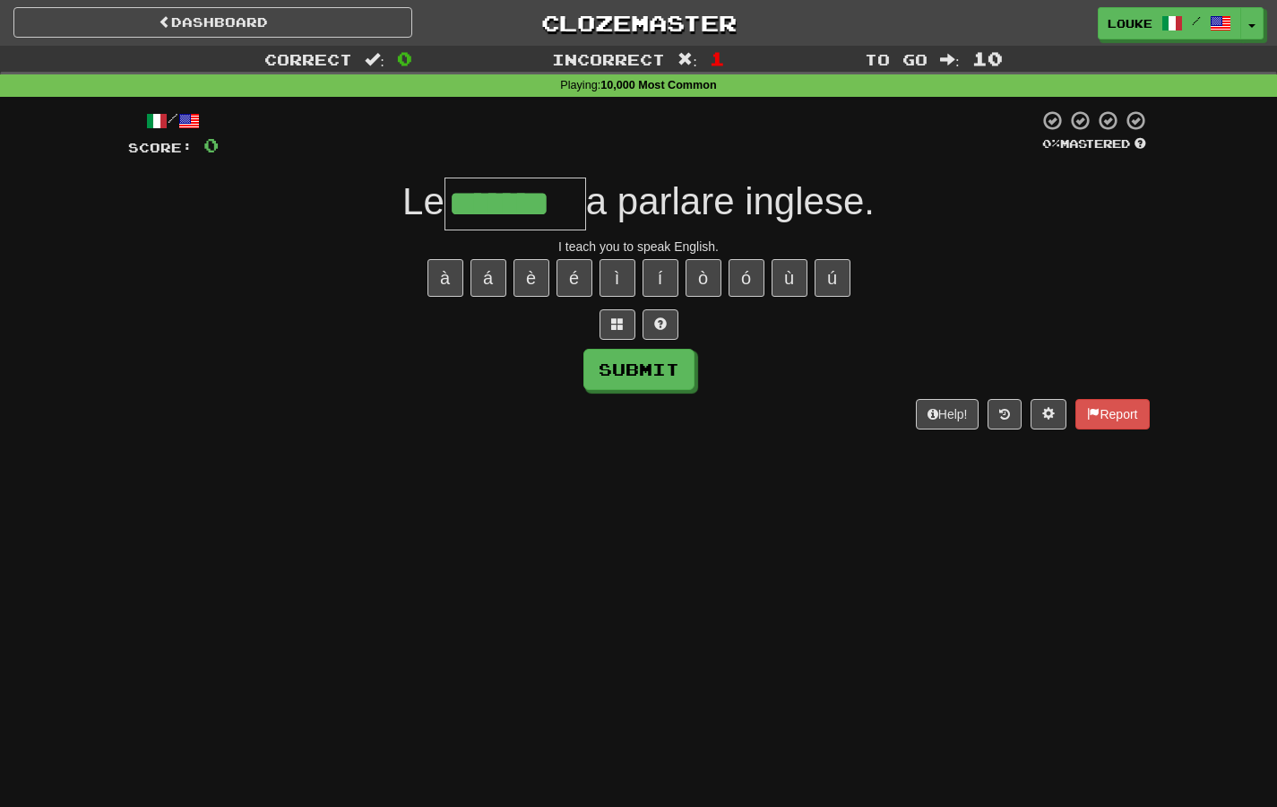
type input "*******"
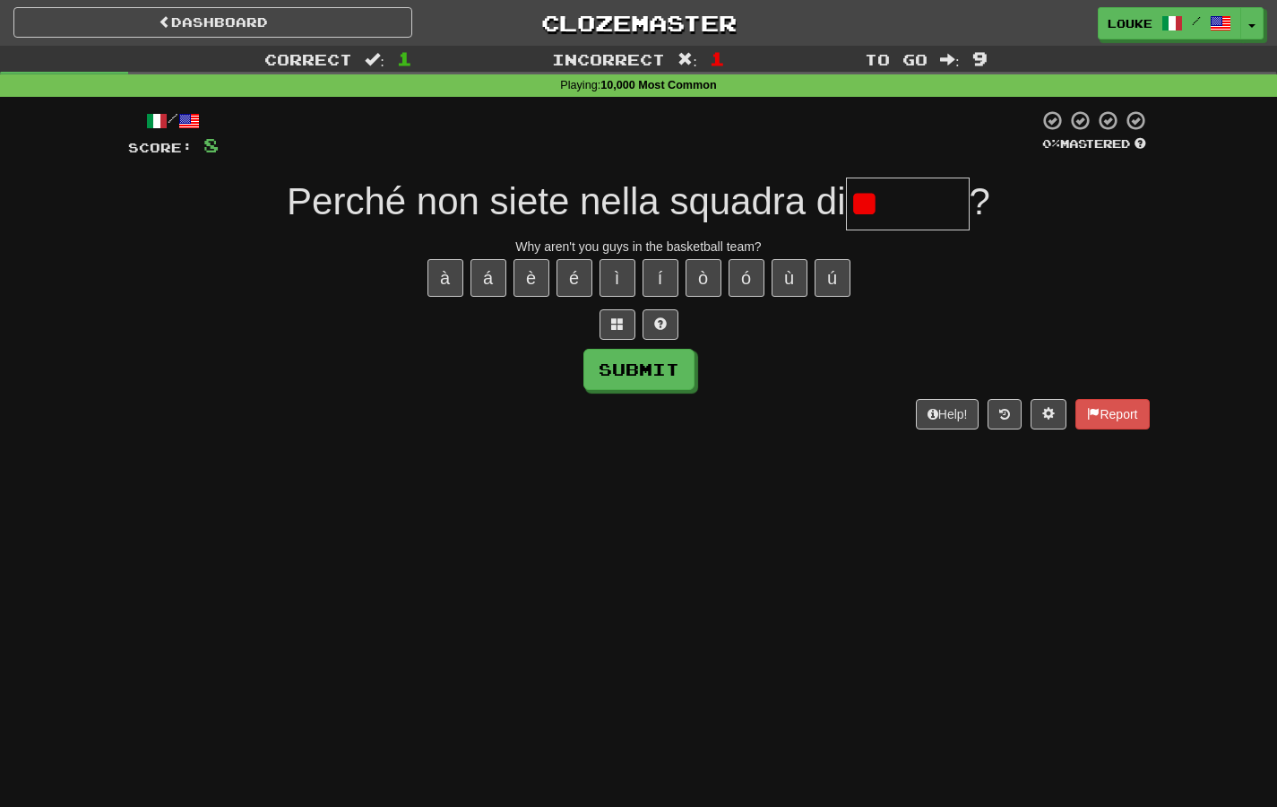
type input "*"
click at [1244, 18] on button "Toggle Dropdown" at bounding box center [1252, 24] width 23 height 32
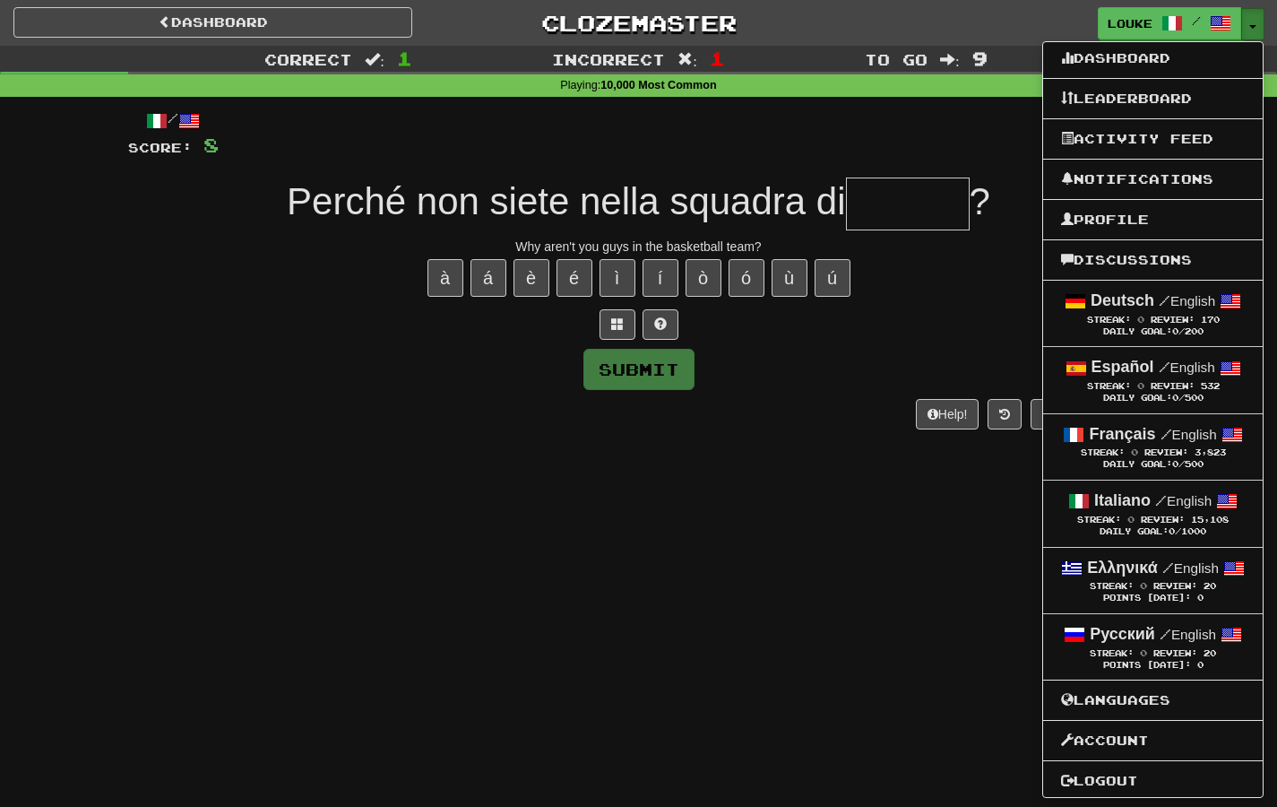
click at [1252, 25] on span "button" at bounding box center [1252, 27] width 7 height 4
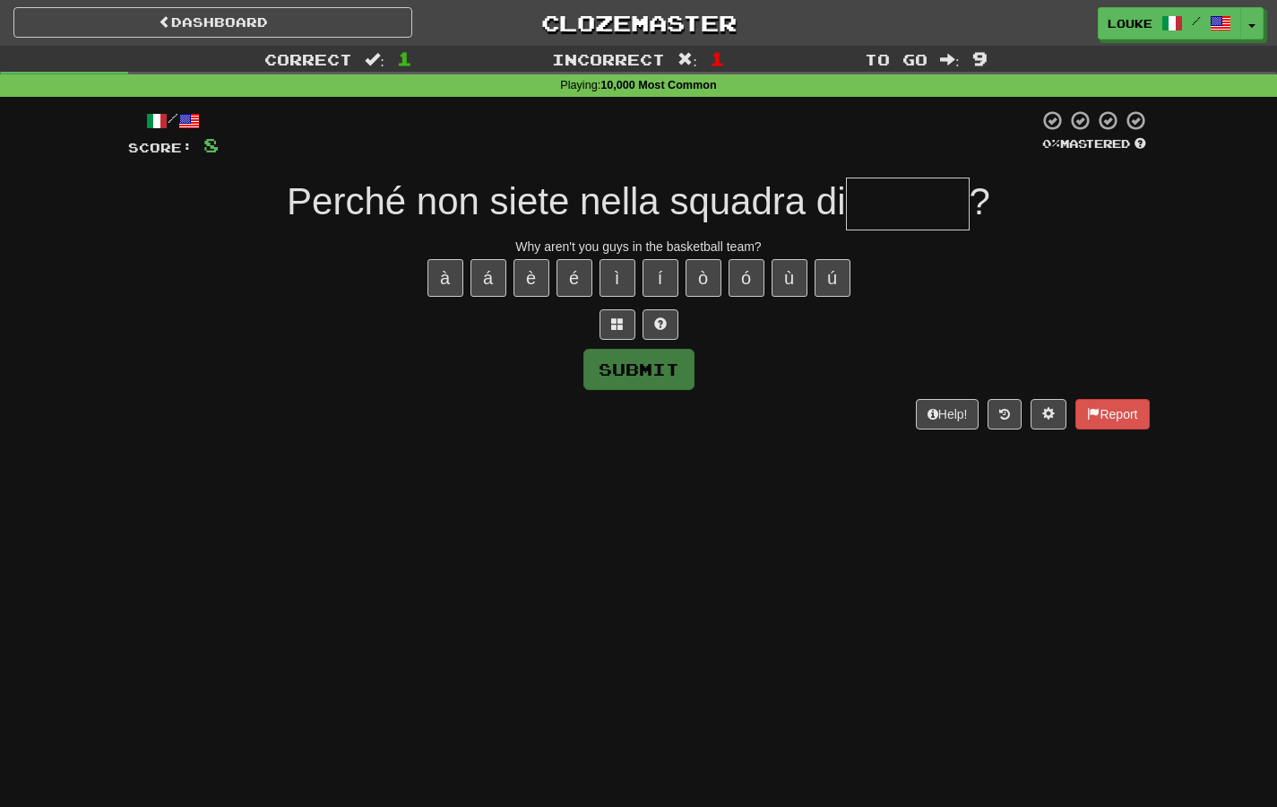
click at [903, 220] on input "text" at bounding box center [908, 203] width 124 height 53
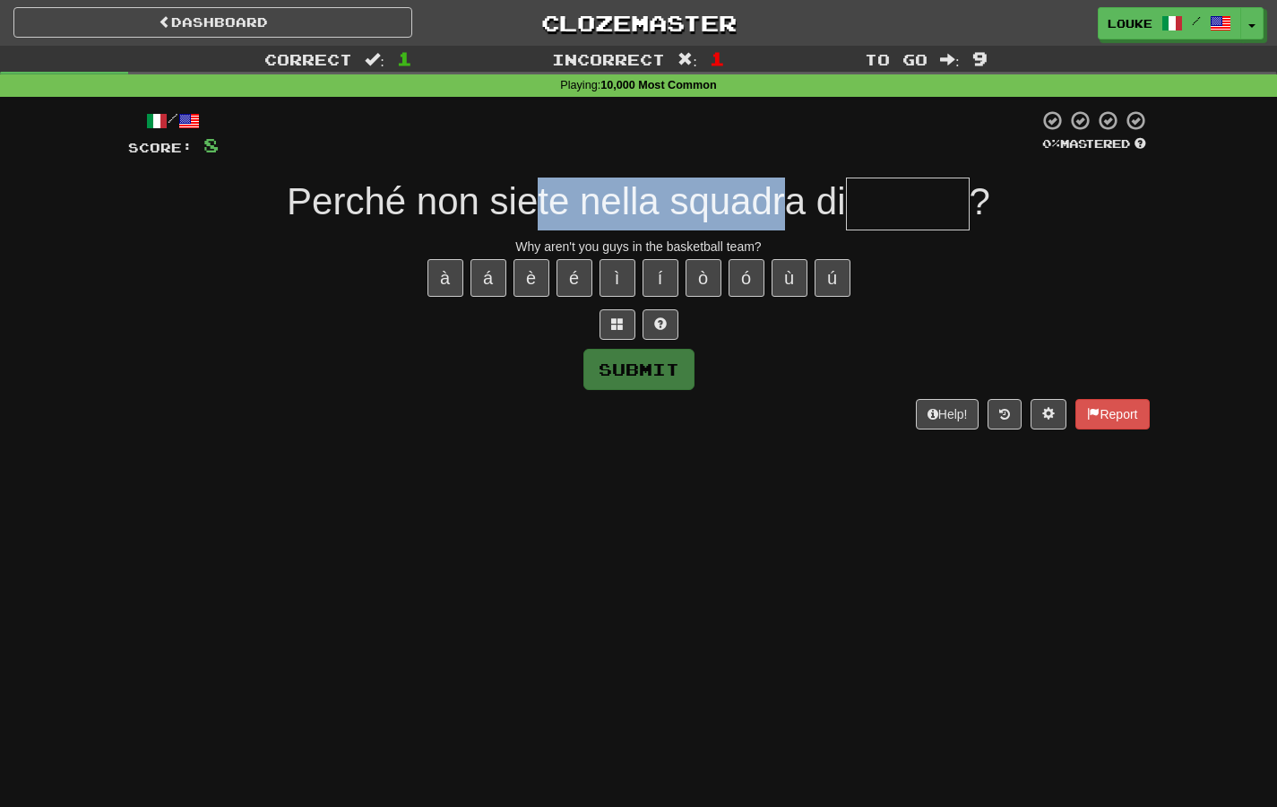
drag, startPoint x: 531, startPoint y: 212, endPoint x: 782, endPoint y: 203, distance: 252.0
click at [781, 203] on span "Perché non siete nella squadra di" at bounding box center [566, 201] width 558 height 42
click at [782, 203] on span "Perché non siete nella squadra di" at bounding box center [566, 201] width 558 height 42
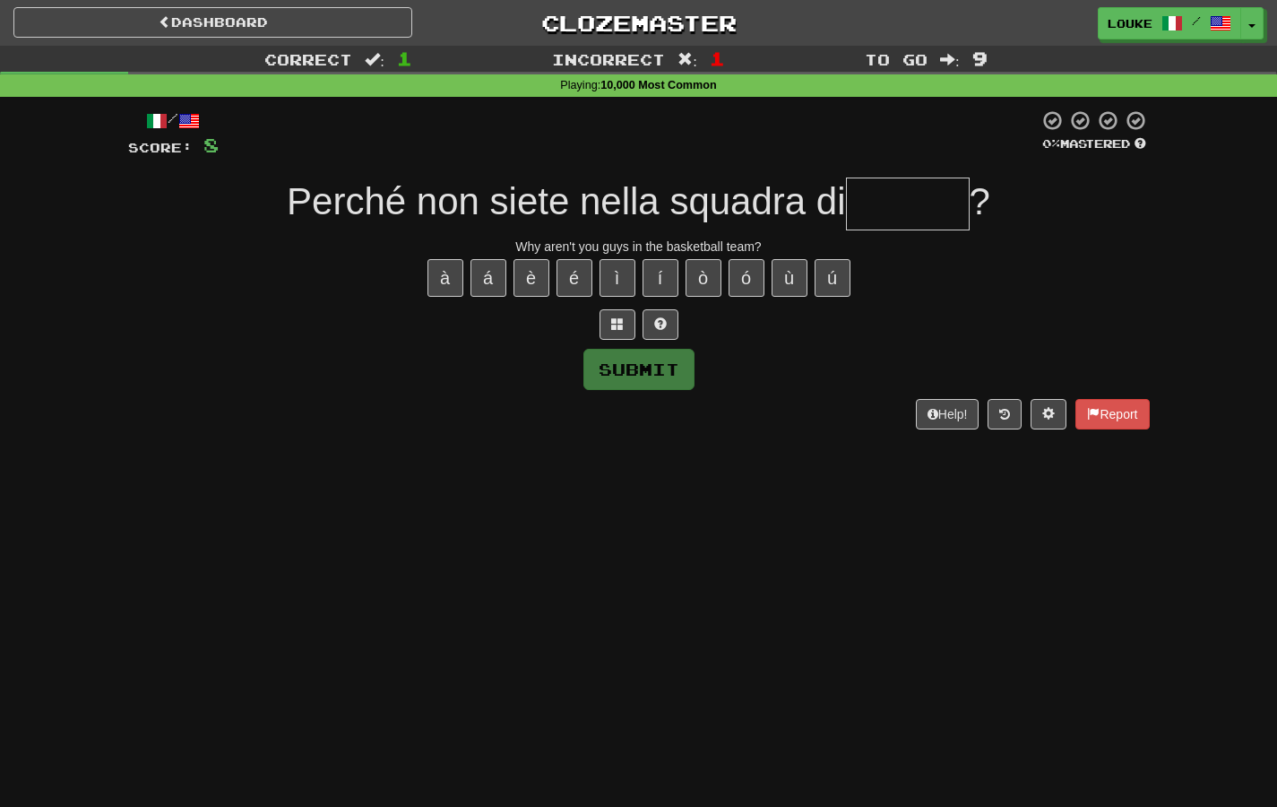
click at [892, 198] on input "text" at bounding box center [908, 203] width 124 height 53
type input "******"
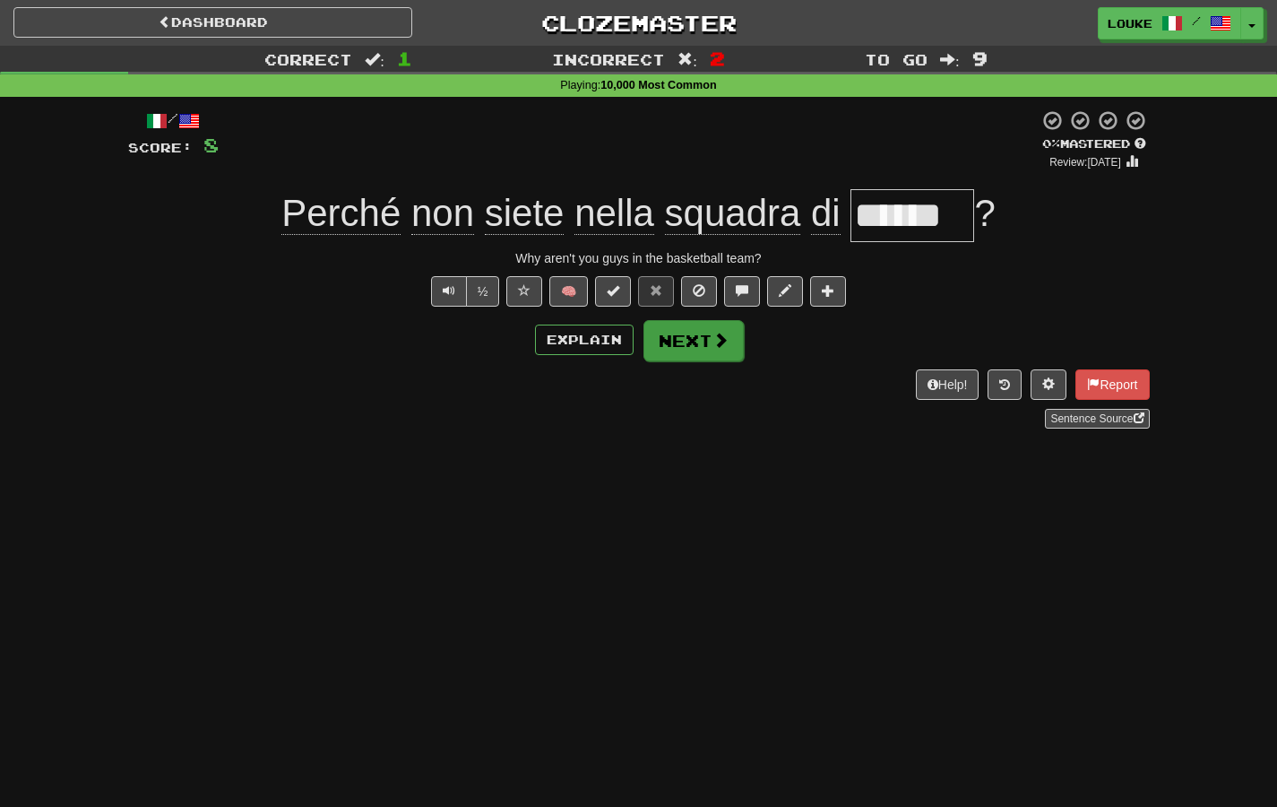
click at [710, 342] on button "Next" at bounding box center [693, 340] width 100 height 41
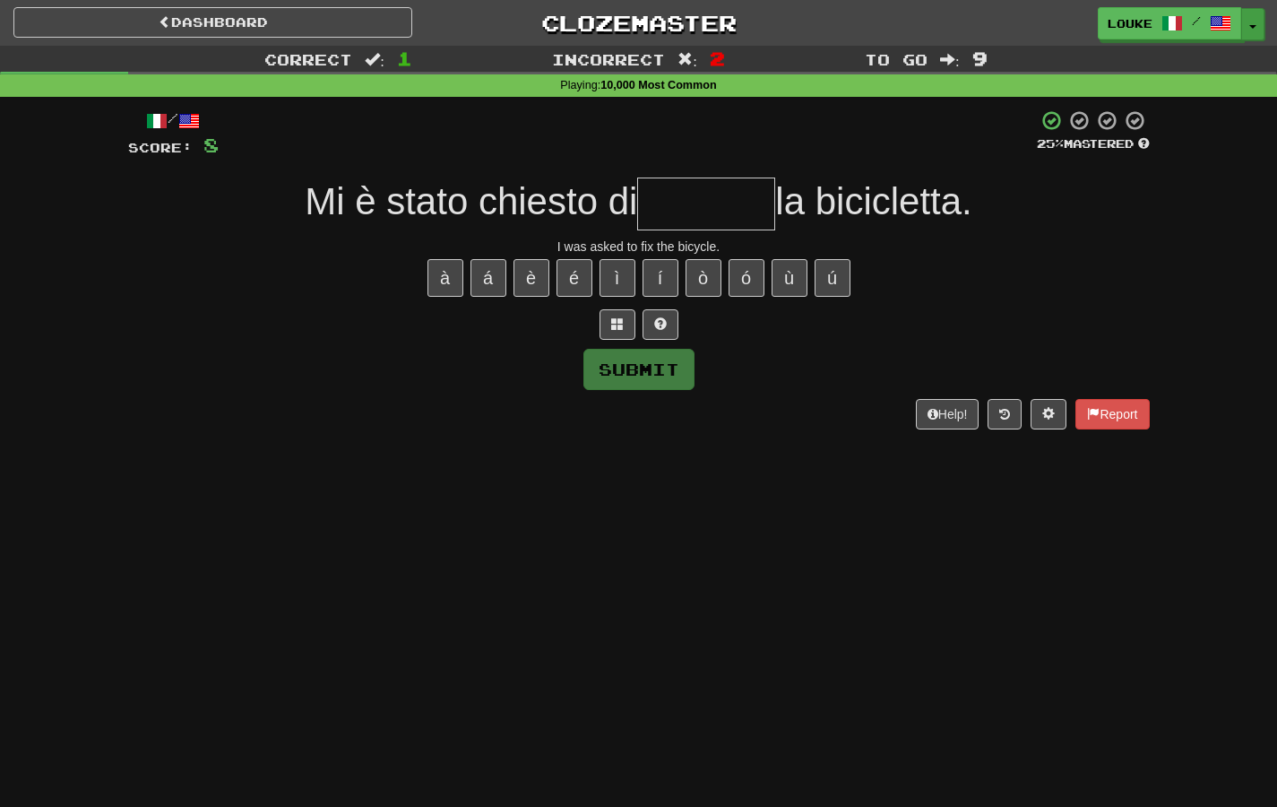
click at [1255, 32] on button "Toggle Dropdown" at bounding box center [1252, 24] width 23 height 32
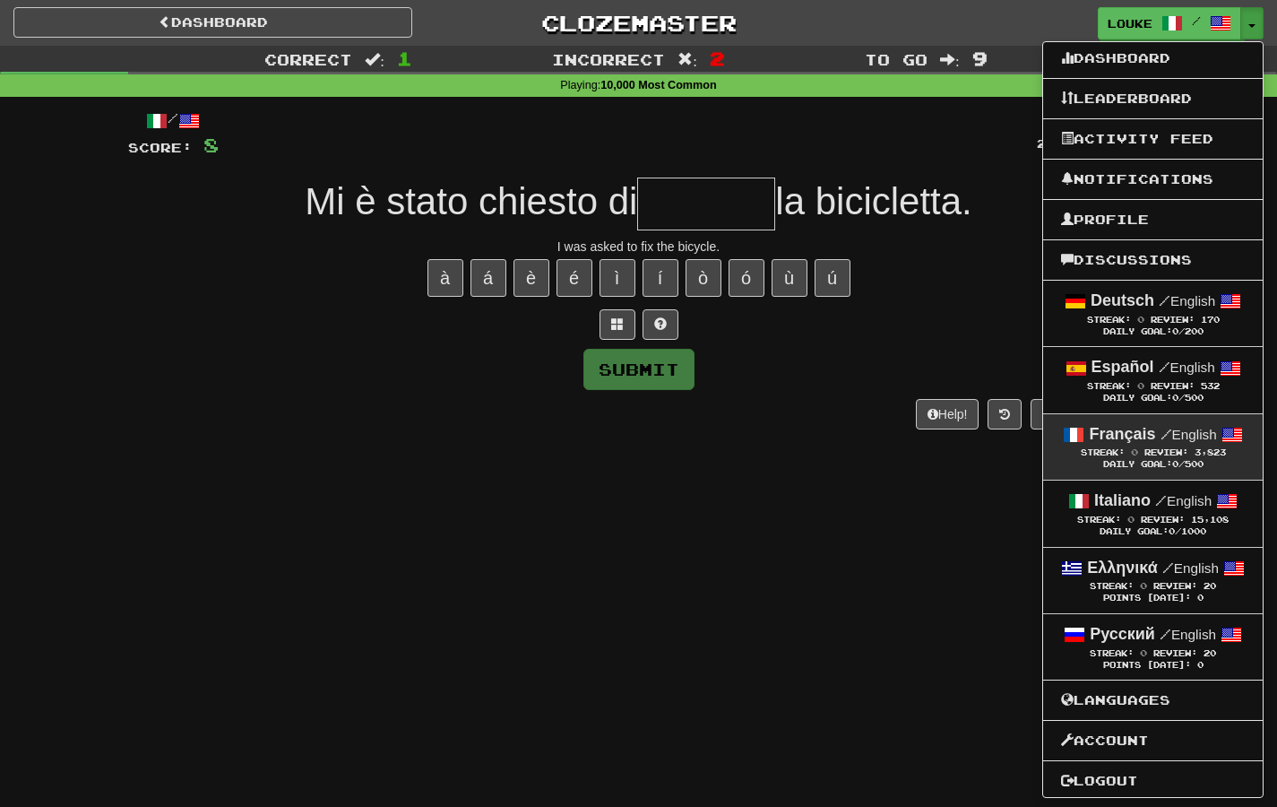
click at [1148, 451] on span "Review:" at bounding box center [1166, 452] width 44 height 10
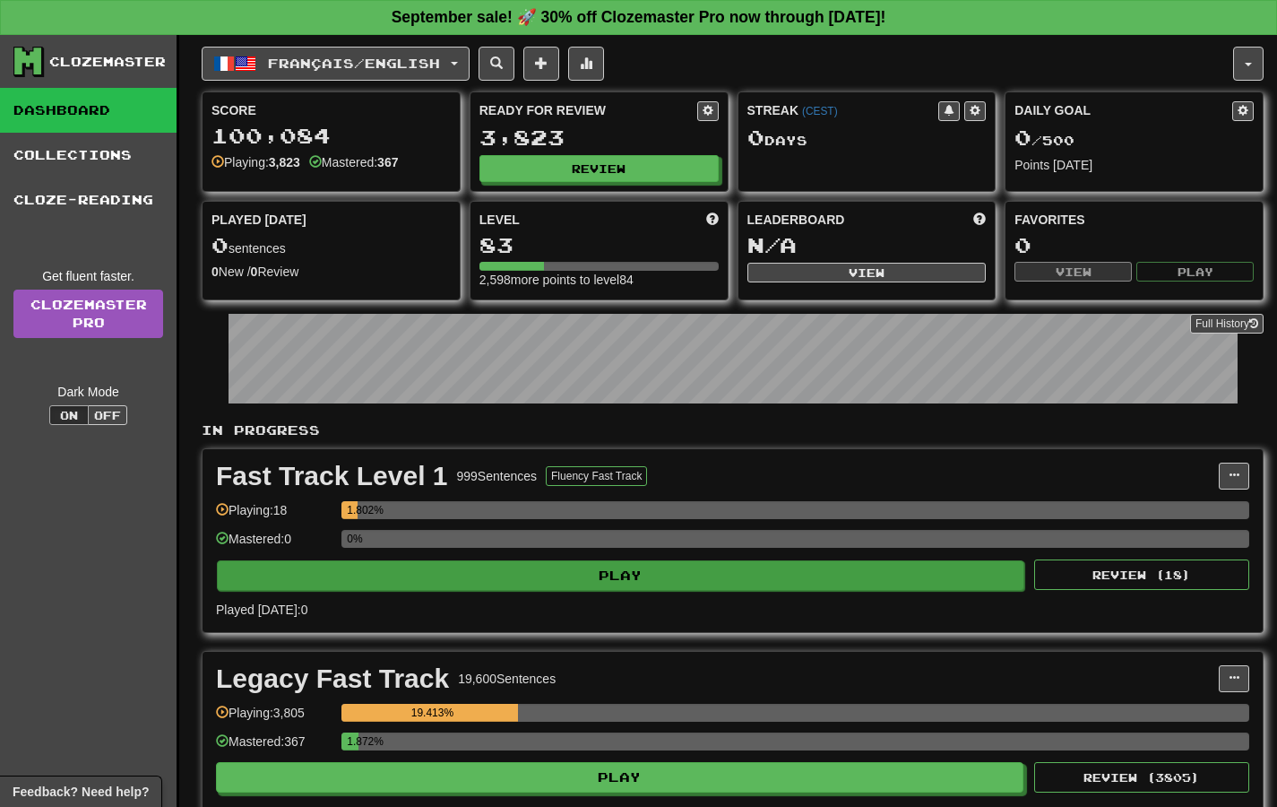
click at [678, 582] on button "Play" at bounding box center [620, 575] width 807 height 30
select select "**"
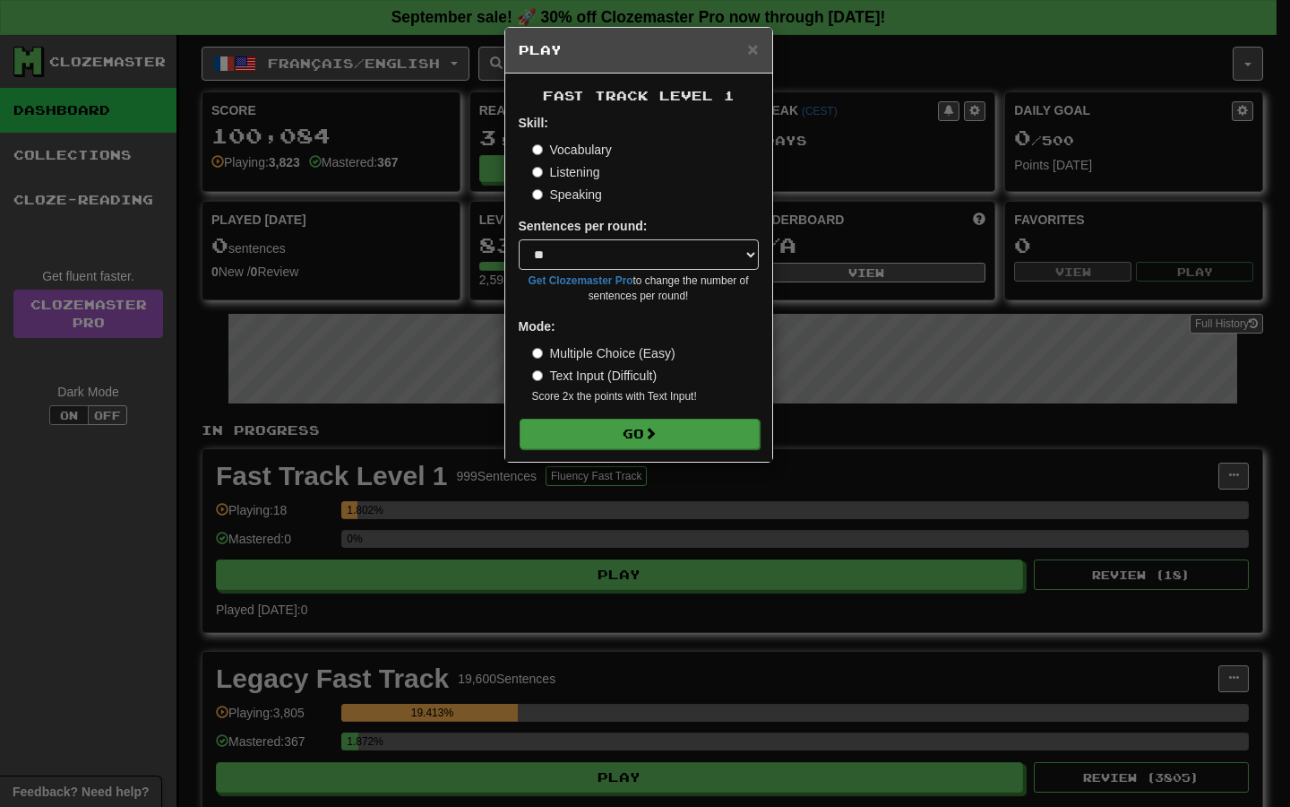
click at [673, 425] on button "Go" at bounding box center [640, 434] width 240 height 30
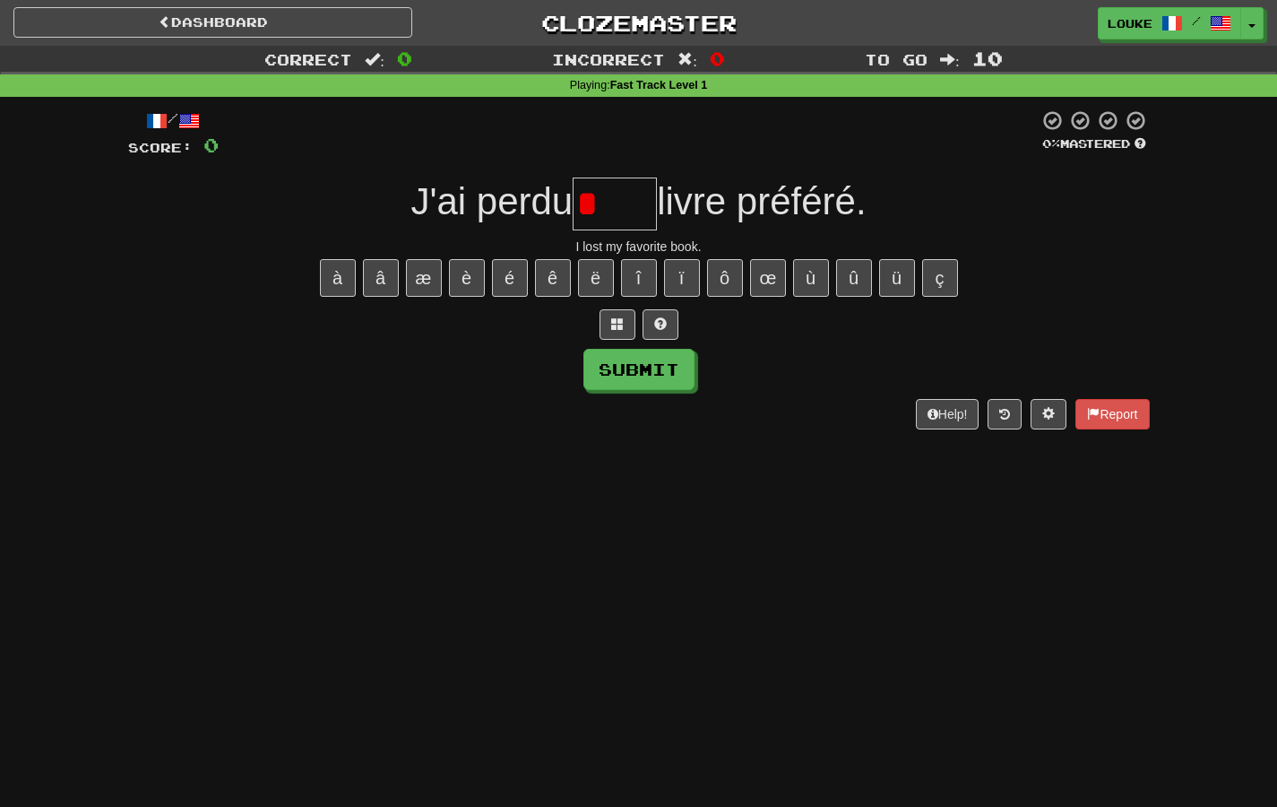
type input "***"
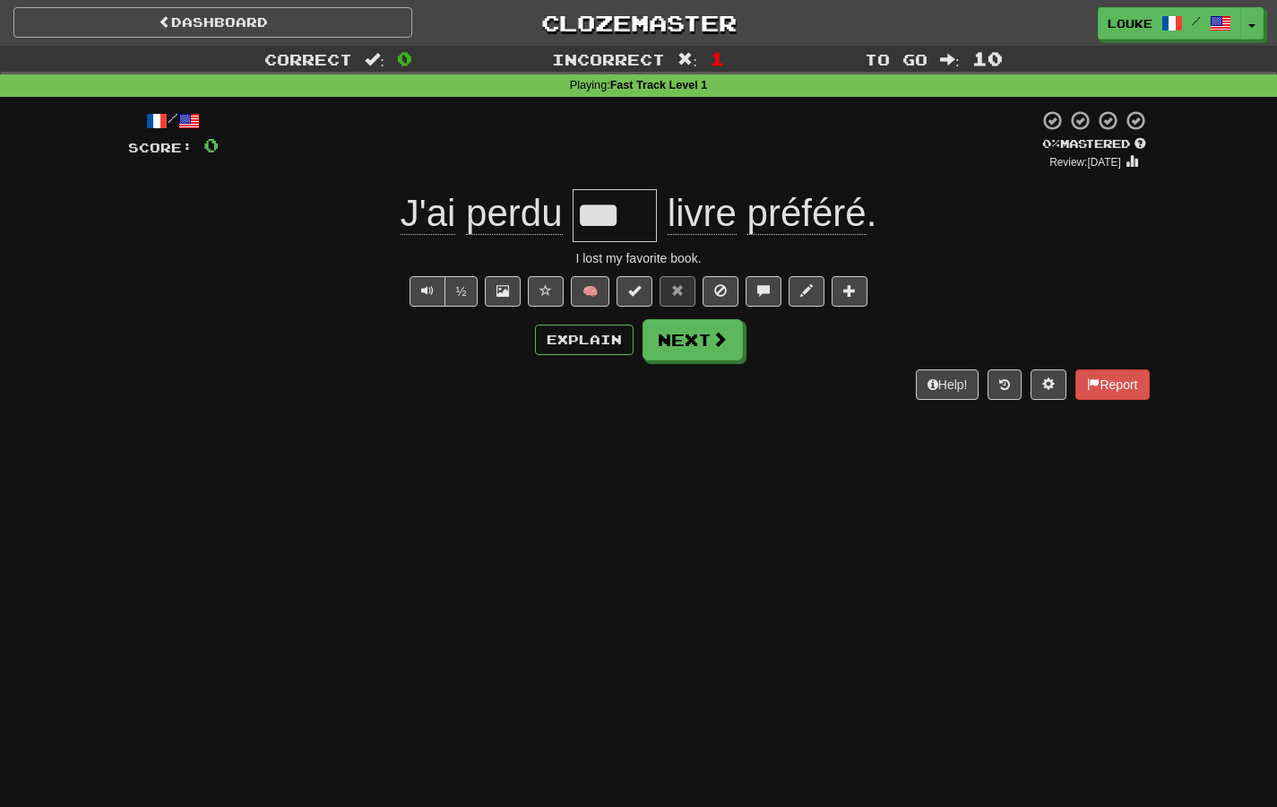
click at [291, 23] on link "Dashboard" at bounding box center [212, 22] width 399 height 30
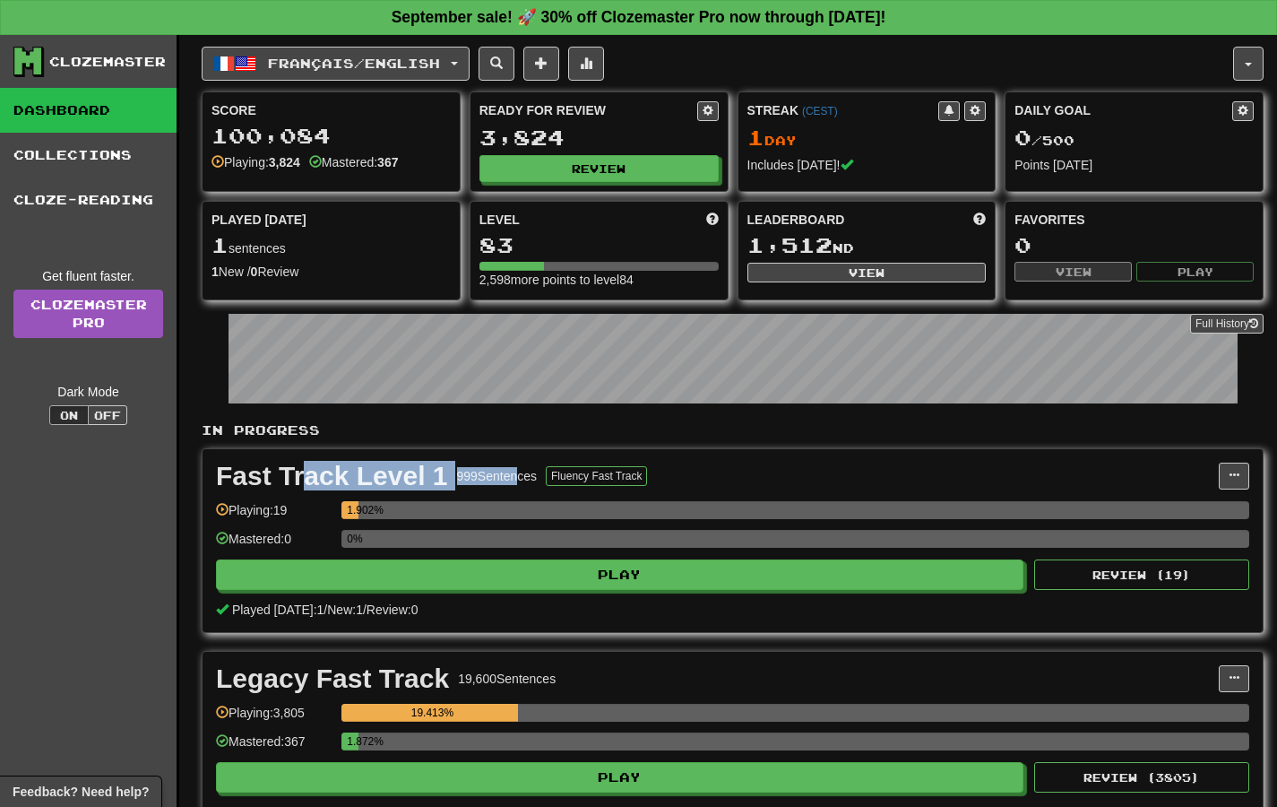
drag, startPoint x: 299, startPoint y: 473, endPoint x: 511, endPoint y: 477, distance: 211.5
click at [511, 478] on div "Fast Track Level 1 999 Sentences Fluency Fast Track" at bounding box center [717, 475] width 1003 height 27
click at [365, 475] on div "Fast Track Level 1" at bounding box center [332, 475] width 232 height 27
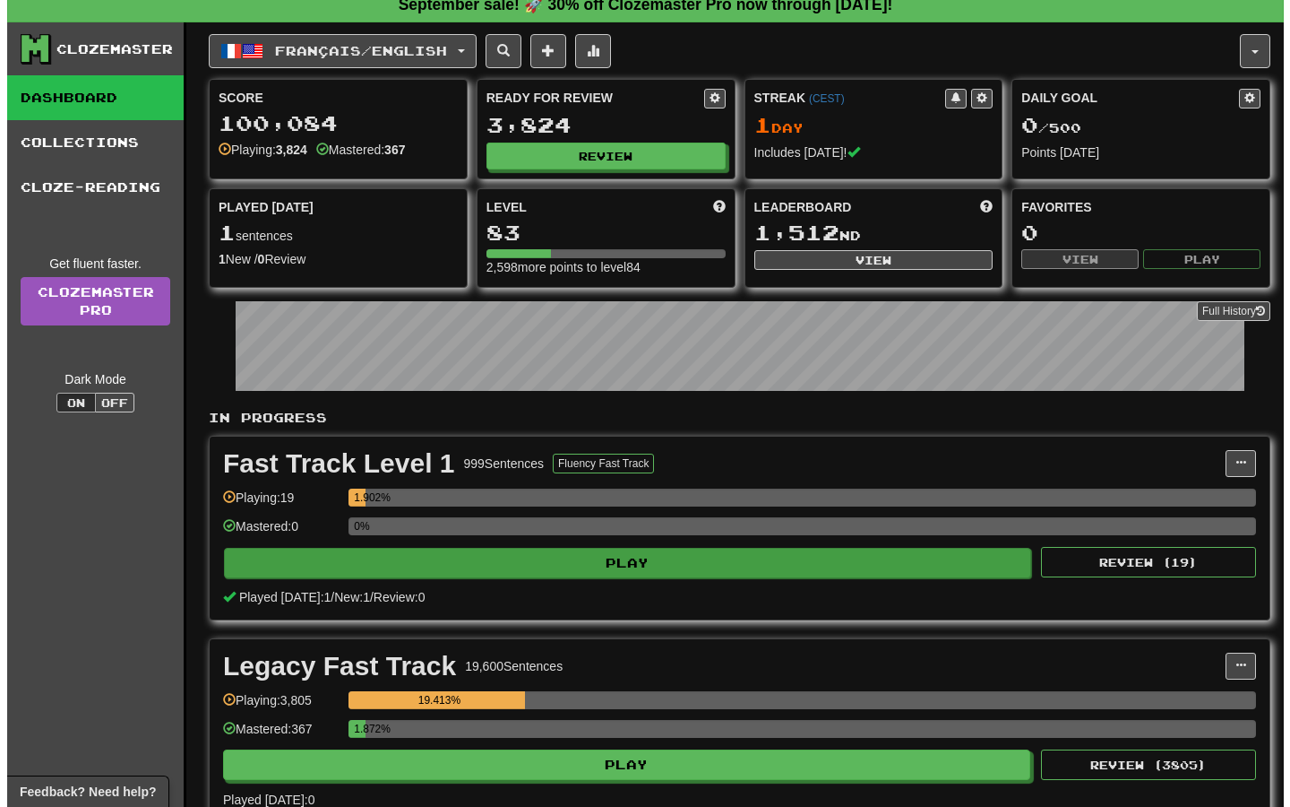
scroll to position [8, 0]
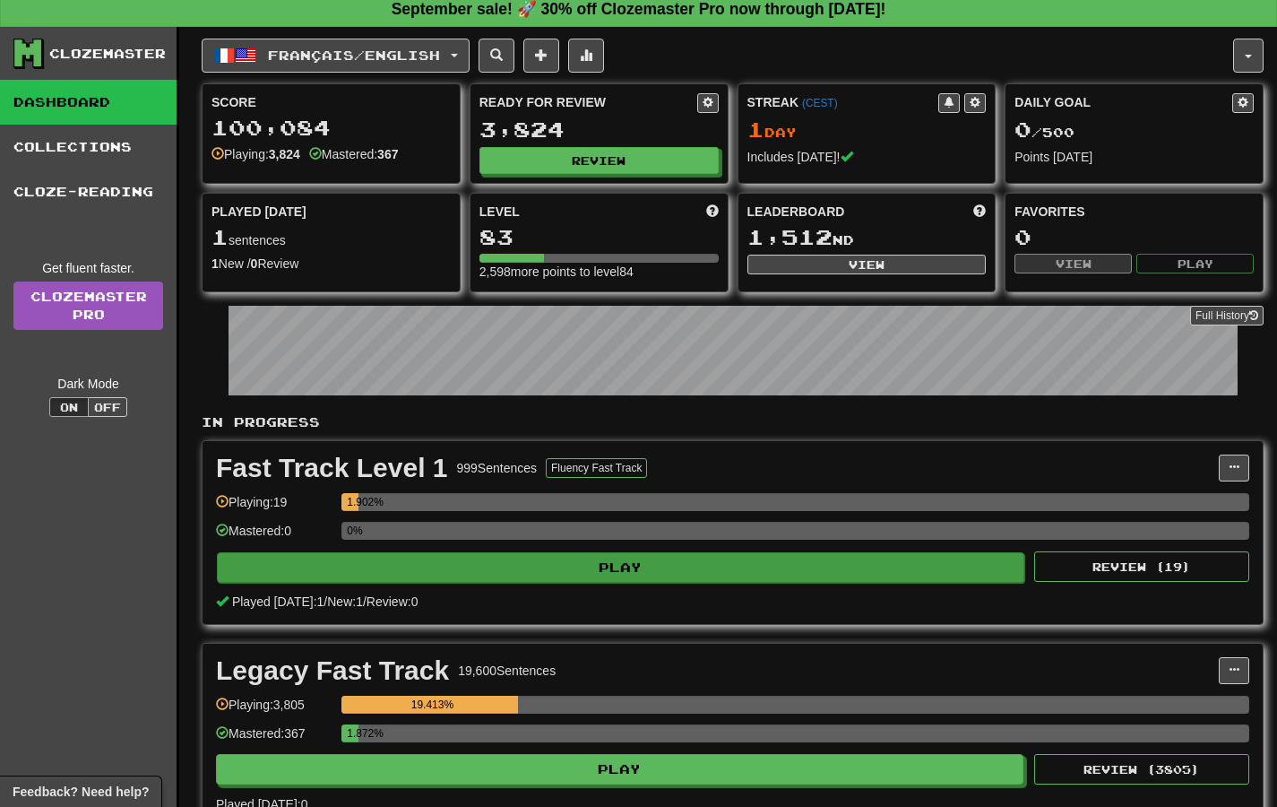
click at [563, 565] on button "Play" at bounding box center [620, 567] width 807 height 30
select select "**"
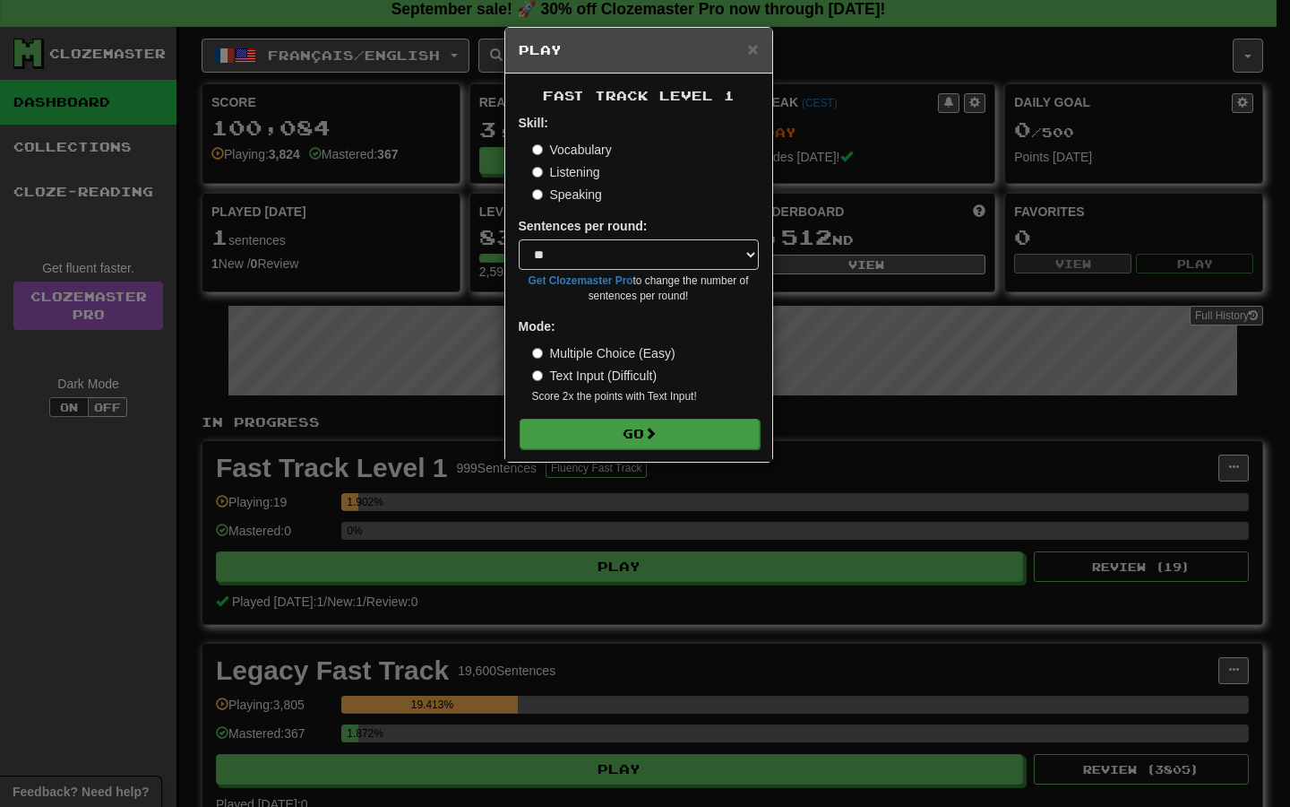
click at [650, 427] on span at bounding box center [650, 433] width 13 height 13
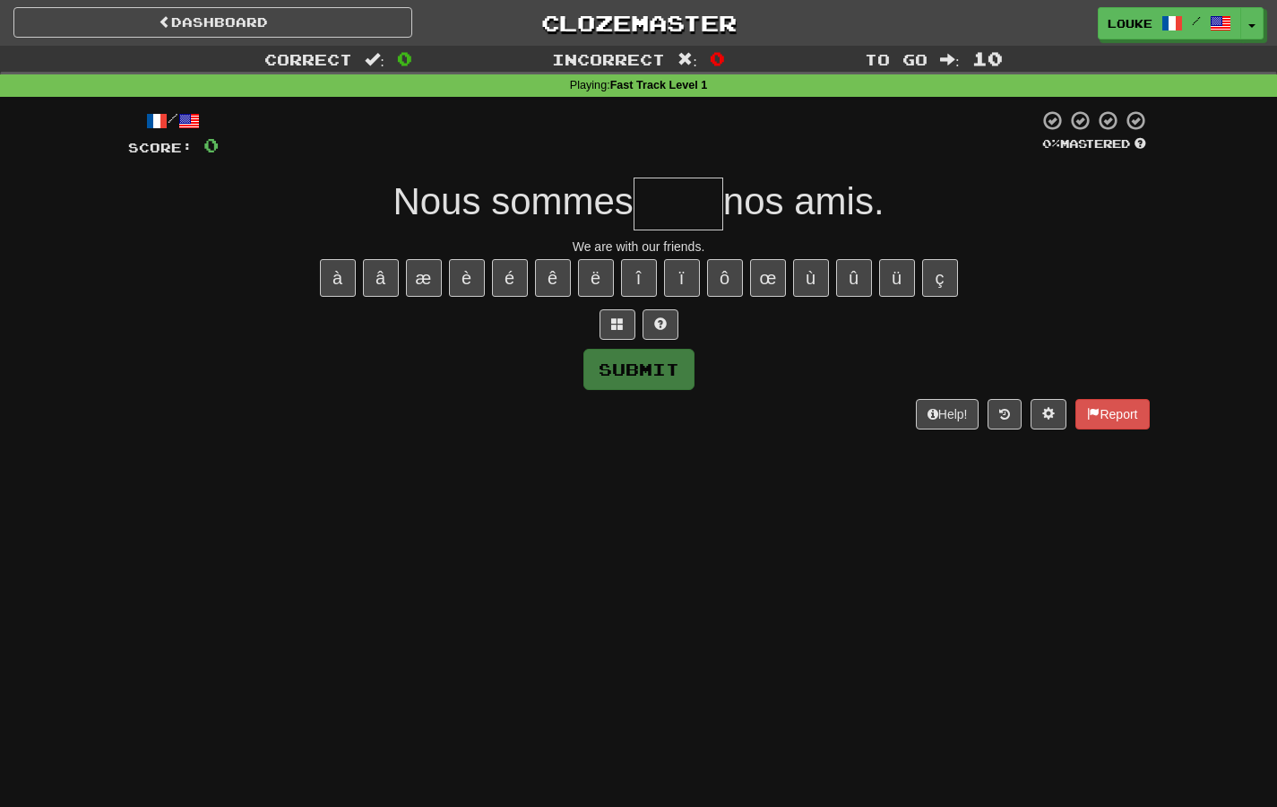
type input "*"
type input "****"
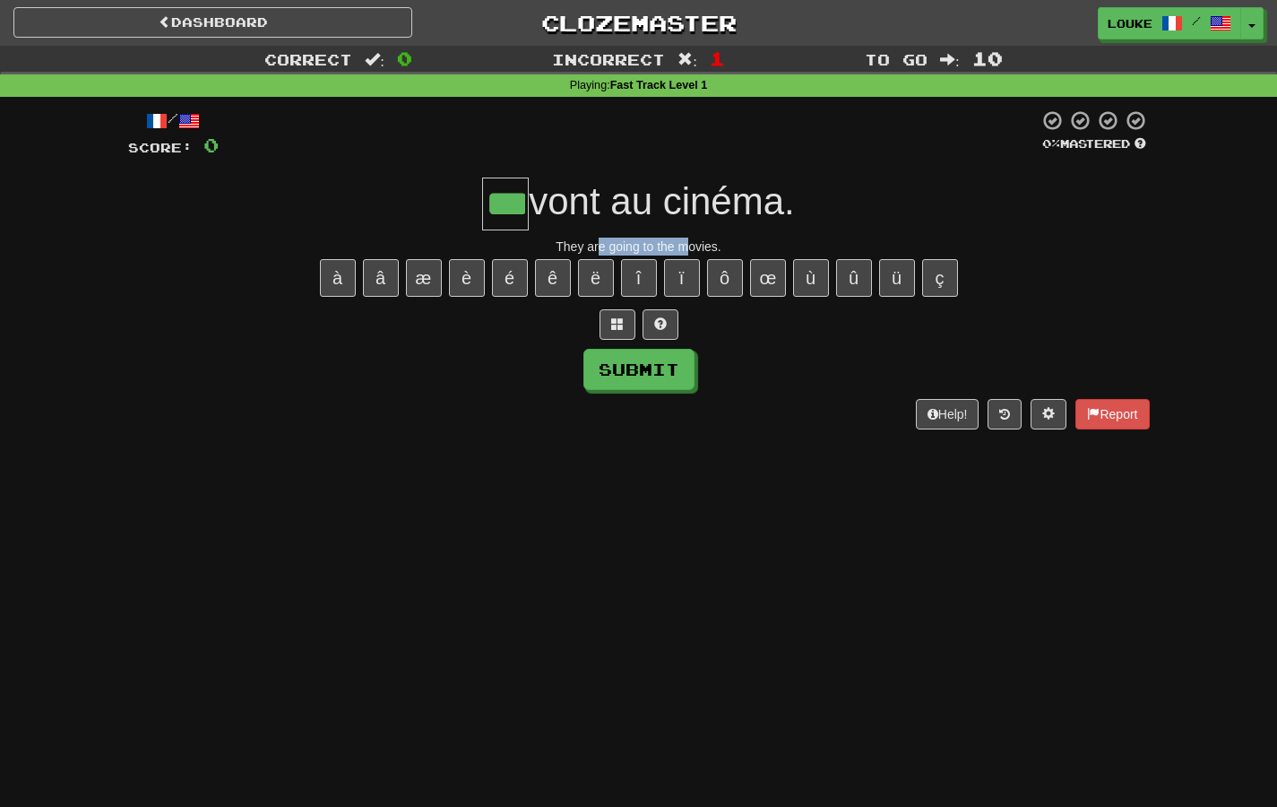
drag, startPoint x: 597, startPoint y: 244, endPoint x: 686, endPoint y: 246, distance: 89.7
click at [686, 246] on div "They are going to the movies." at bounding box center [639, 246] width 1022 height 18
type input "***"
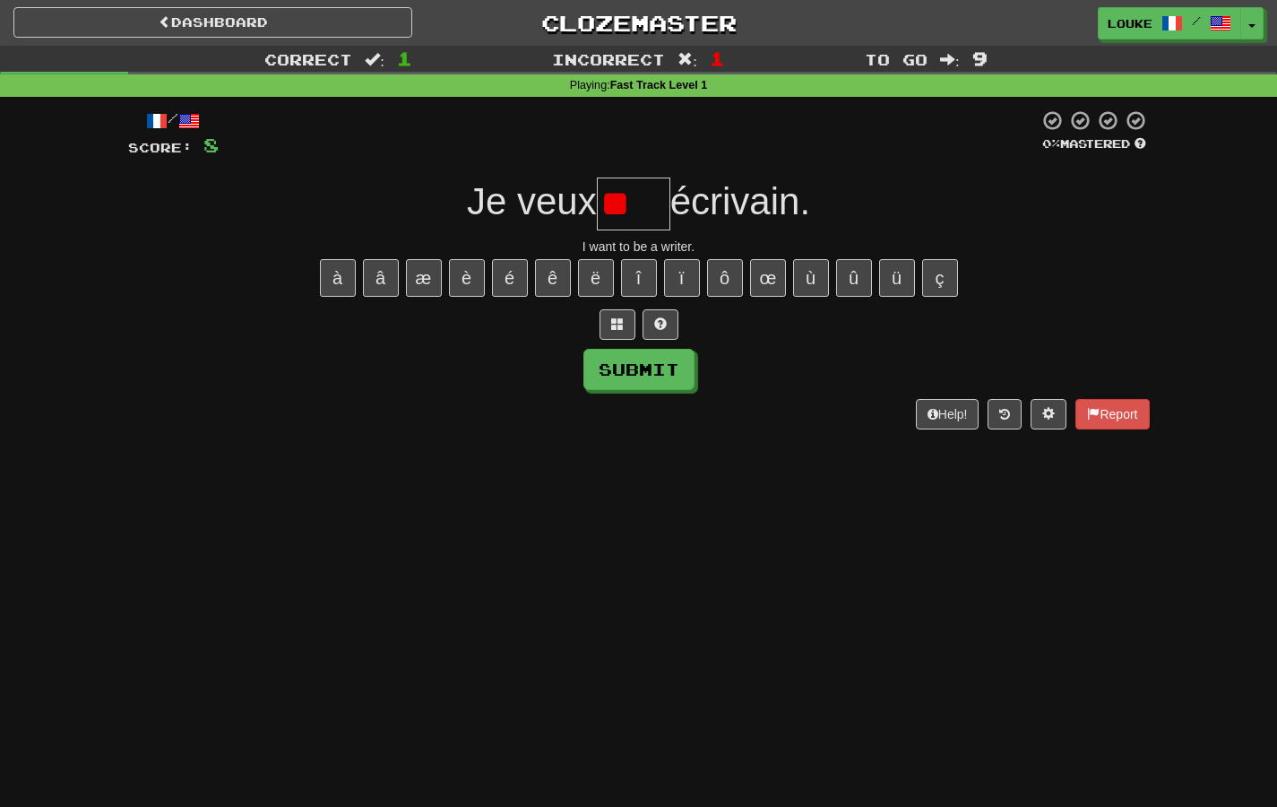
type input "*"
click at [513, 272] on button "é" at bounding box center [510, 278] width 36 height 38
type input "*"
click at [462, 289] on button "è" at bounding box center [467, 278] width 36 height 38
type input "*"
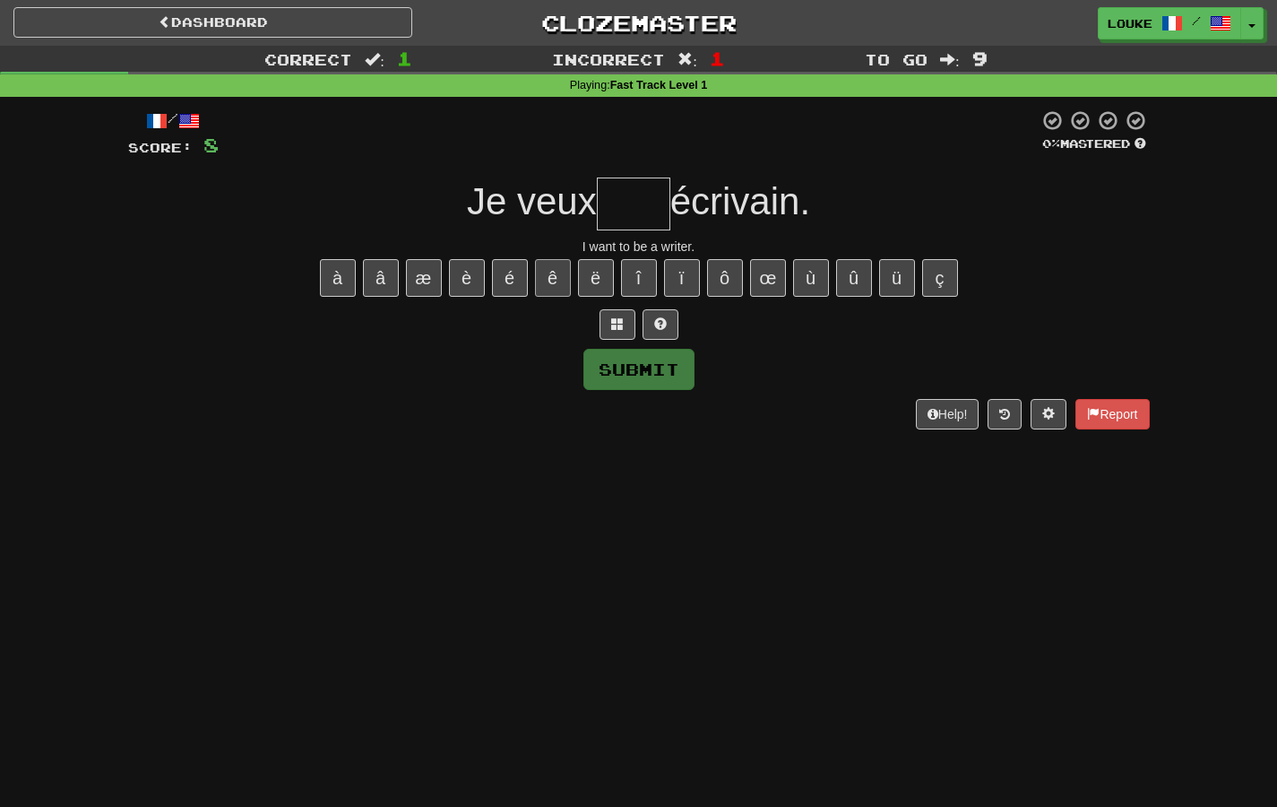
click at [564, 280] on button "ê" at bounding box center [553, 278] width 36 height 38
type input "****"
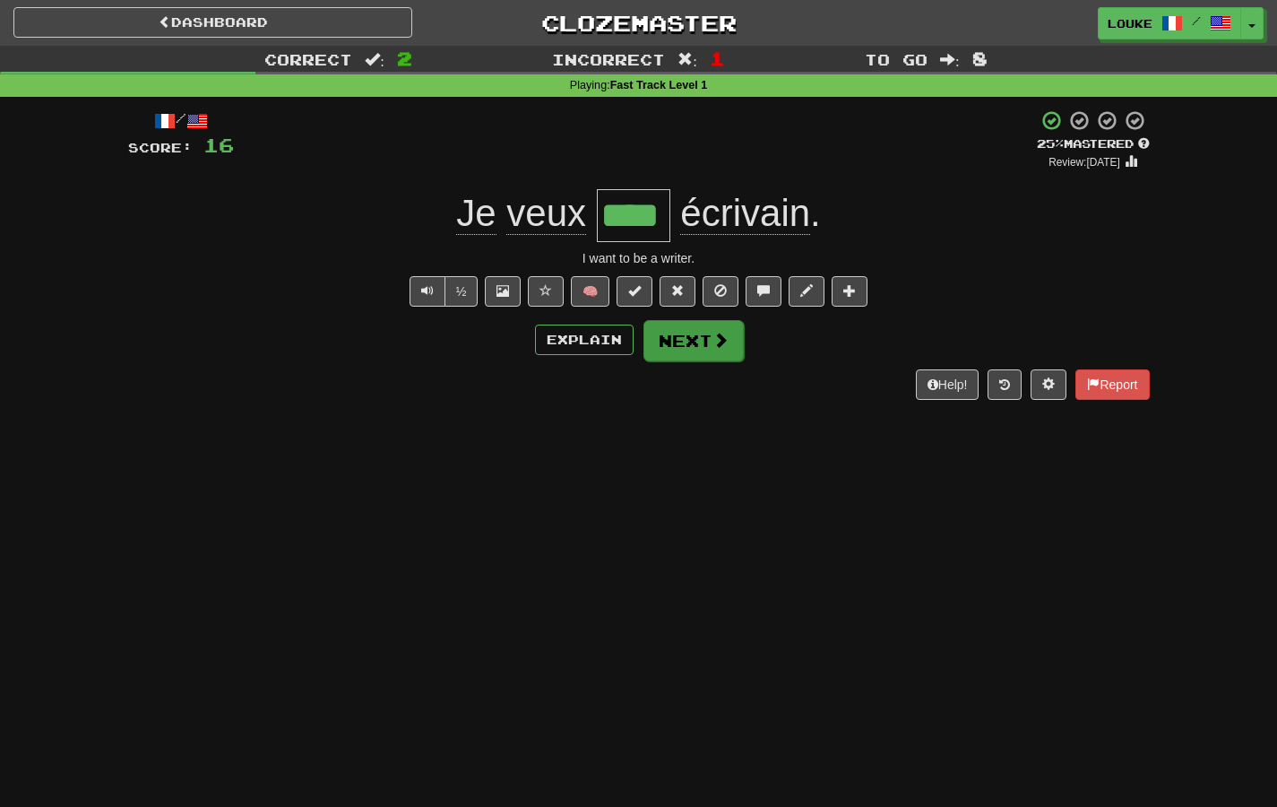
click at [707, 355] on button "Next" at bounding box center [693, 340] width 100 height 41
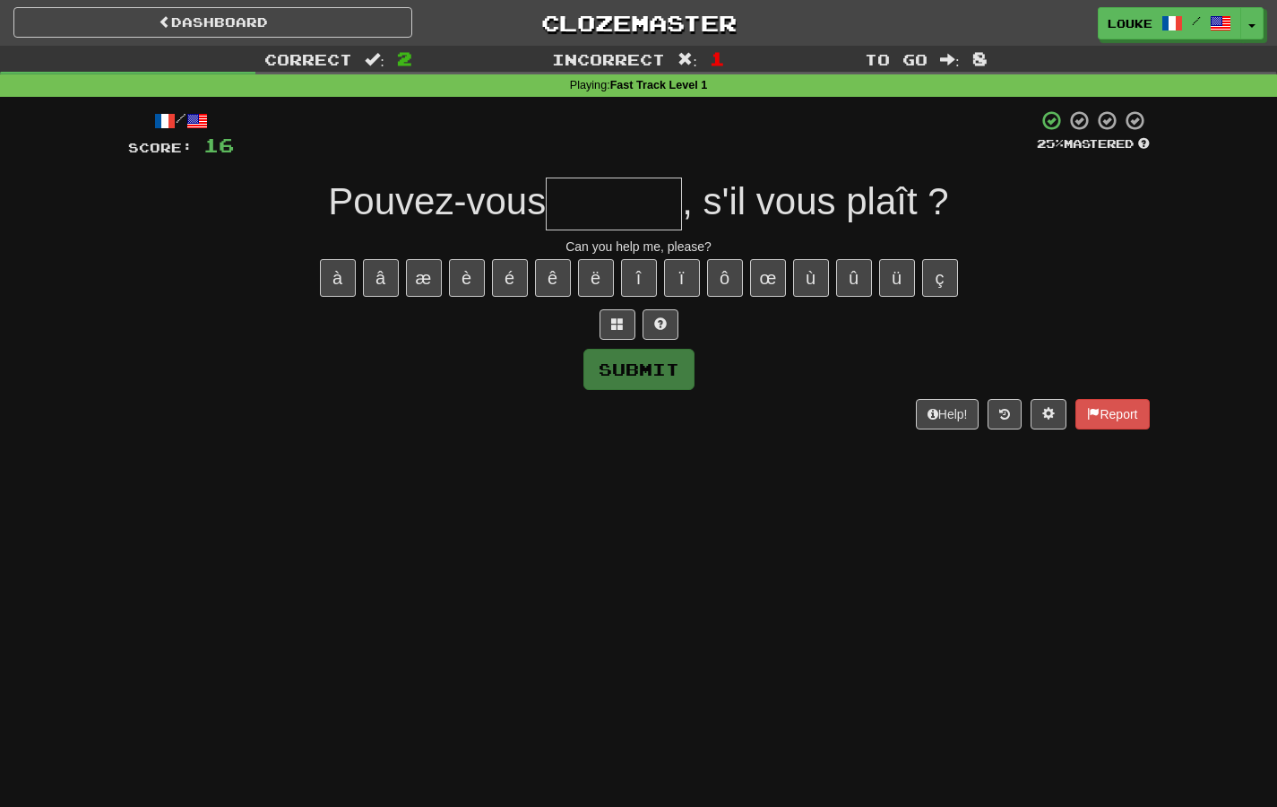
type input "*"
click at [379, 277] on button "â" at bounding box center [381, 278] width 36 height 38
type input "*"
click at [327, 276] on button "à" at bounding box center [338, 278] width 36 height 38
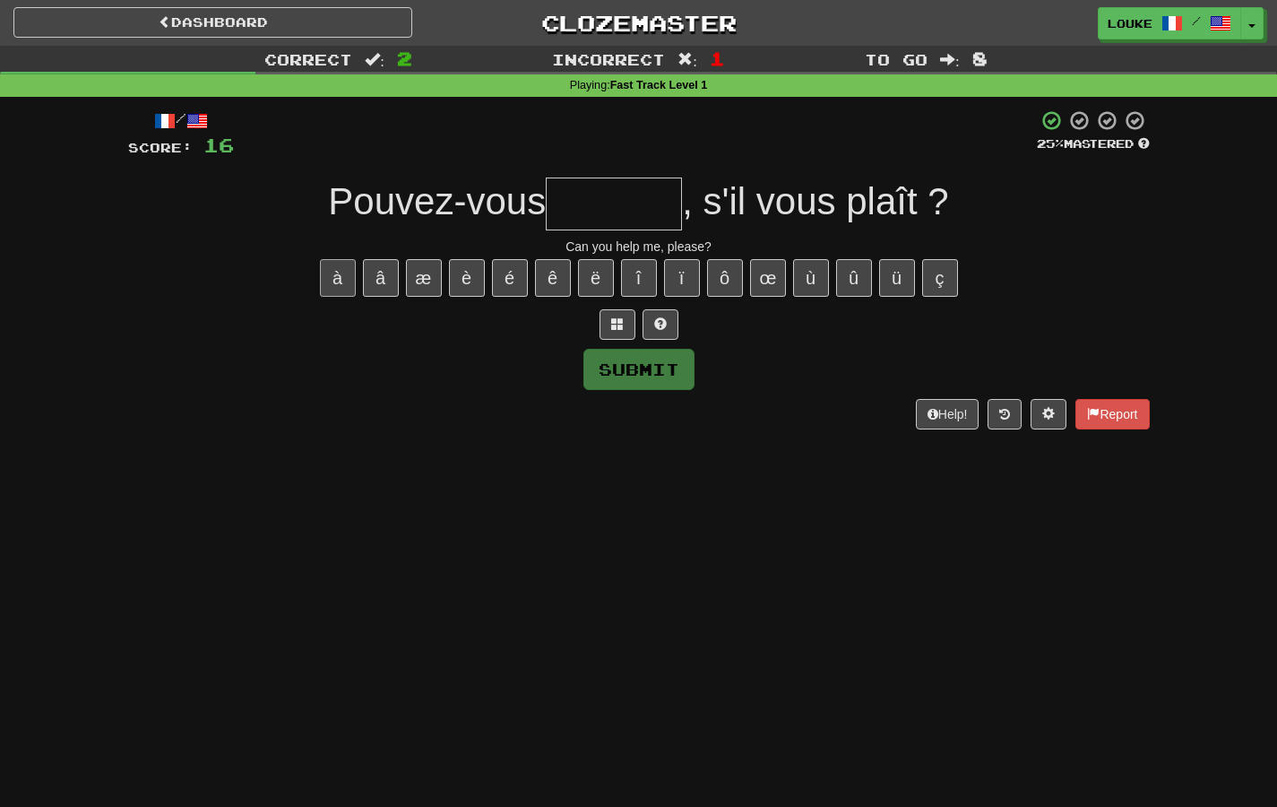
type input "*"
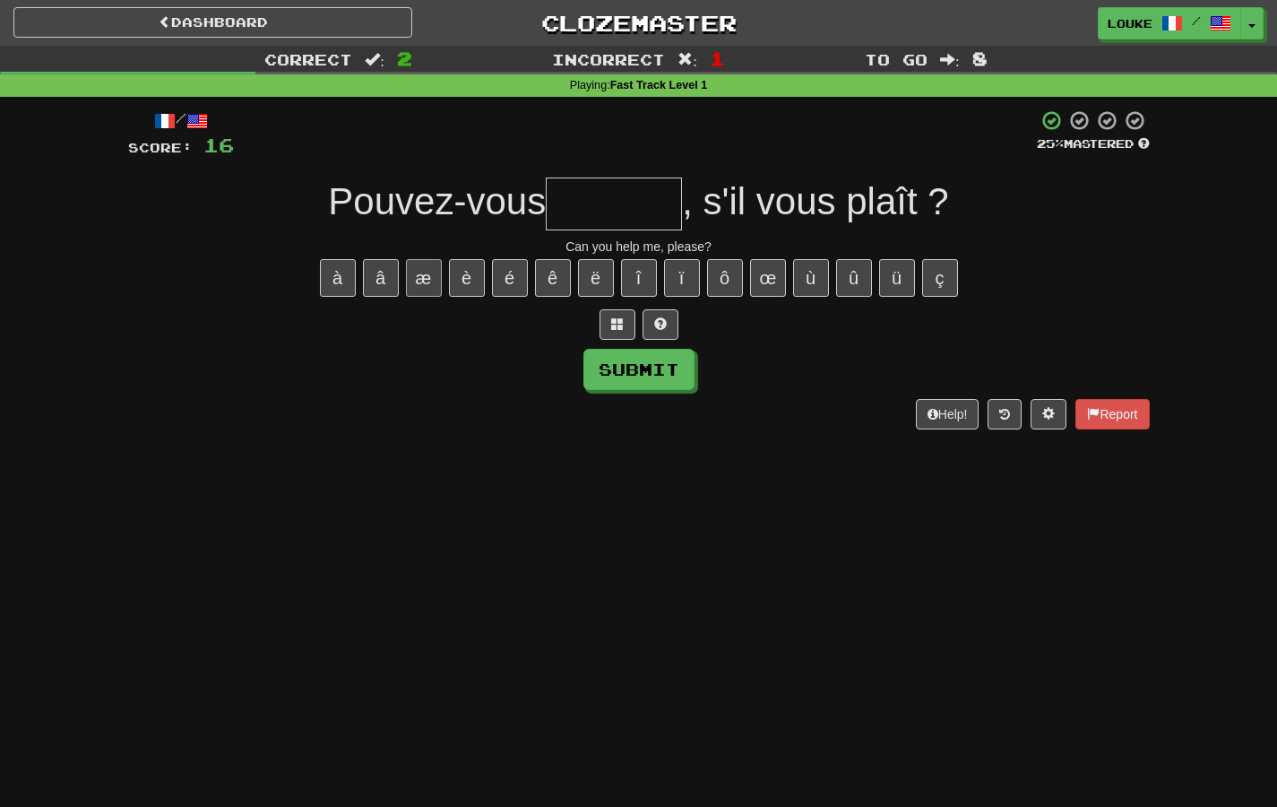
type input "*"
type input "*******"
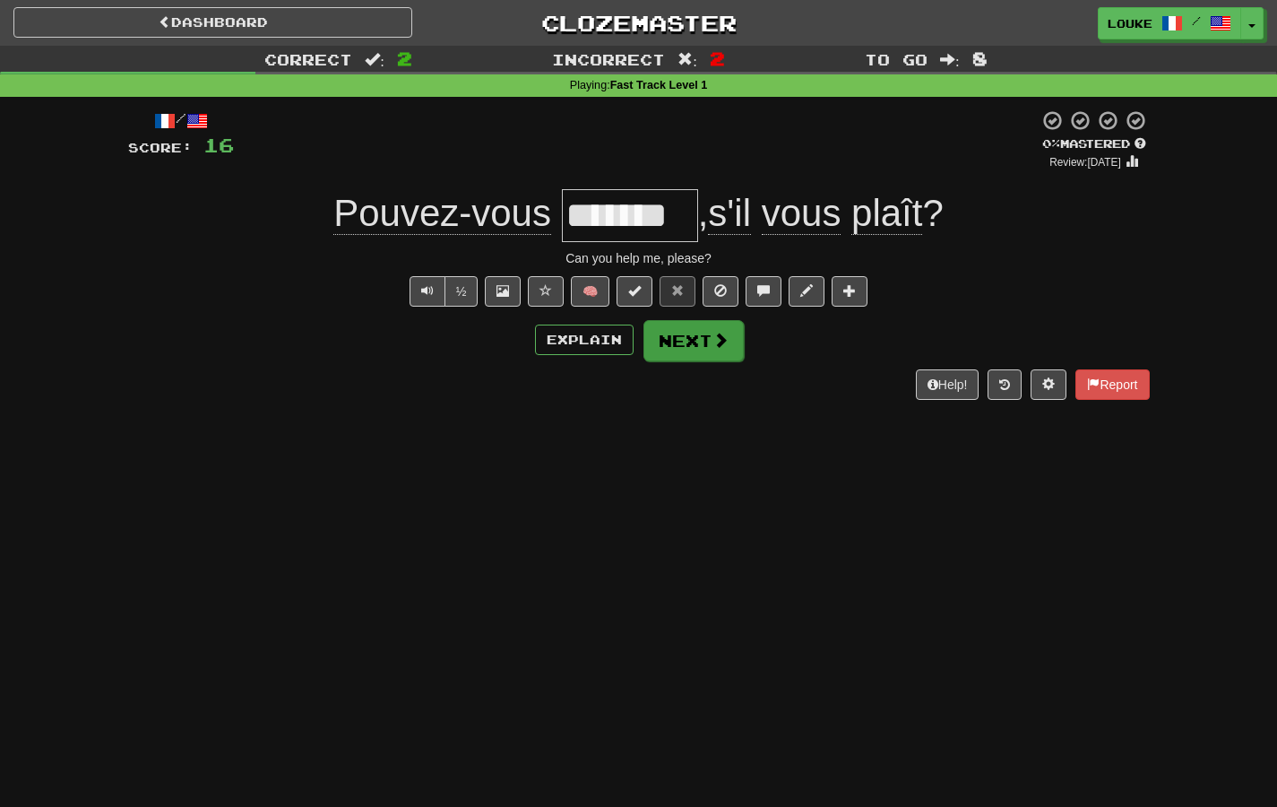
click at [719, 343] on span at bounding box center [720, 340] width 16 height 16
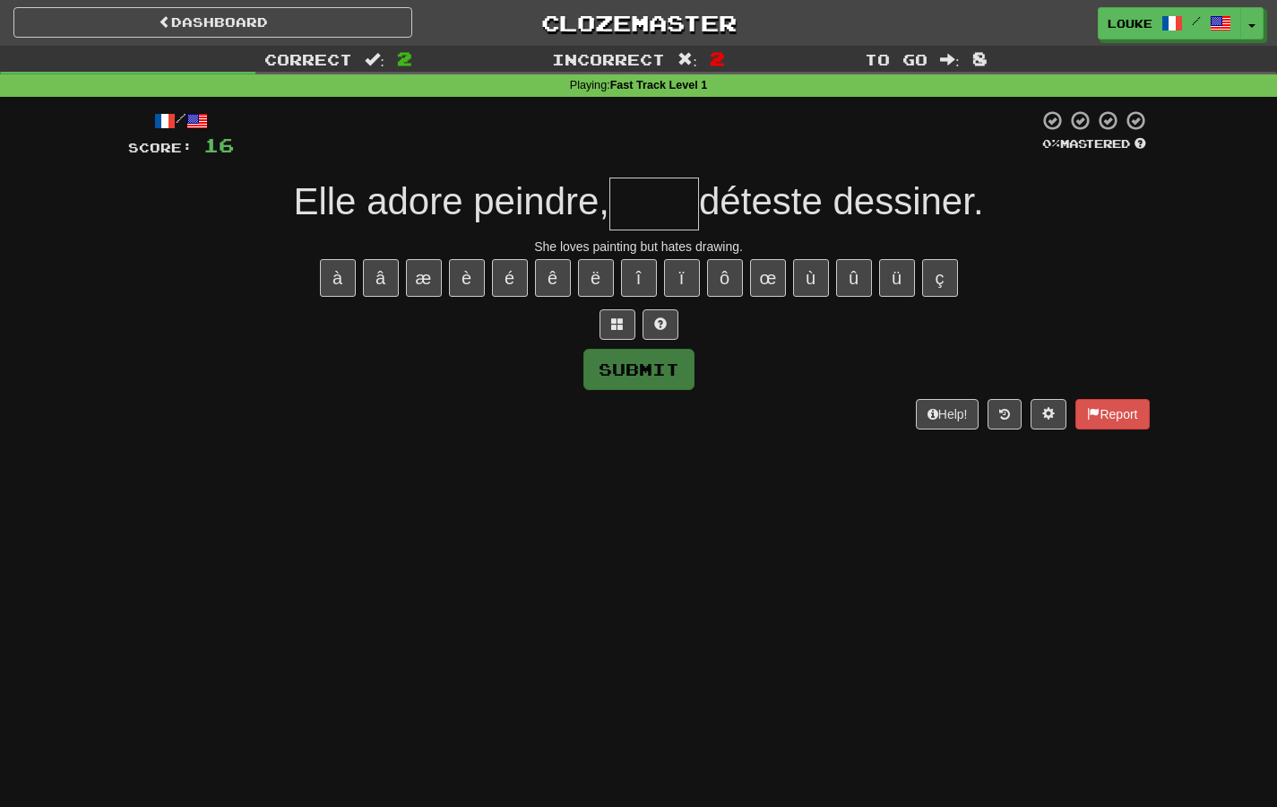
click at [669, 197] on input "text" at bounding box center [654, 203] width 90 height 53
type input "****"
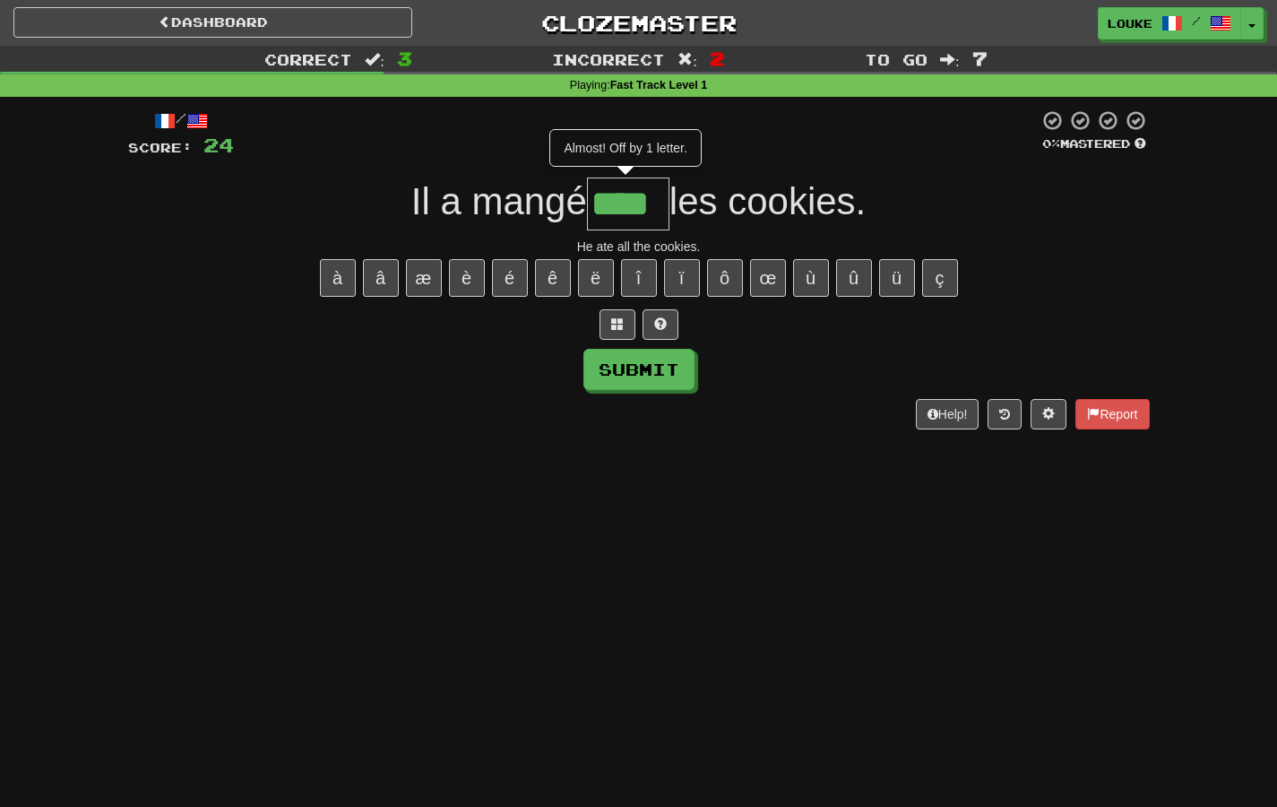
type input "****"
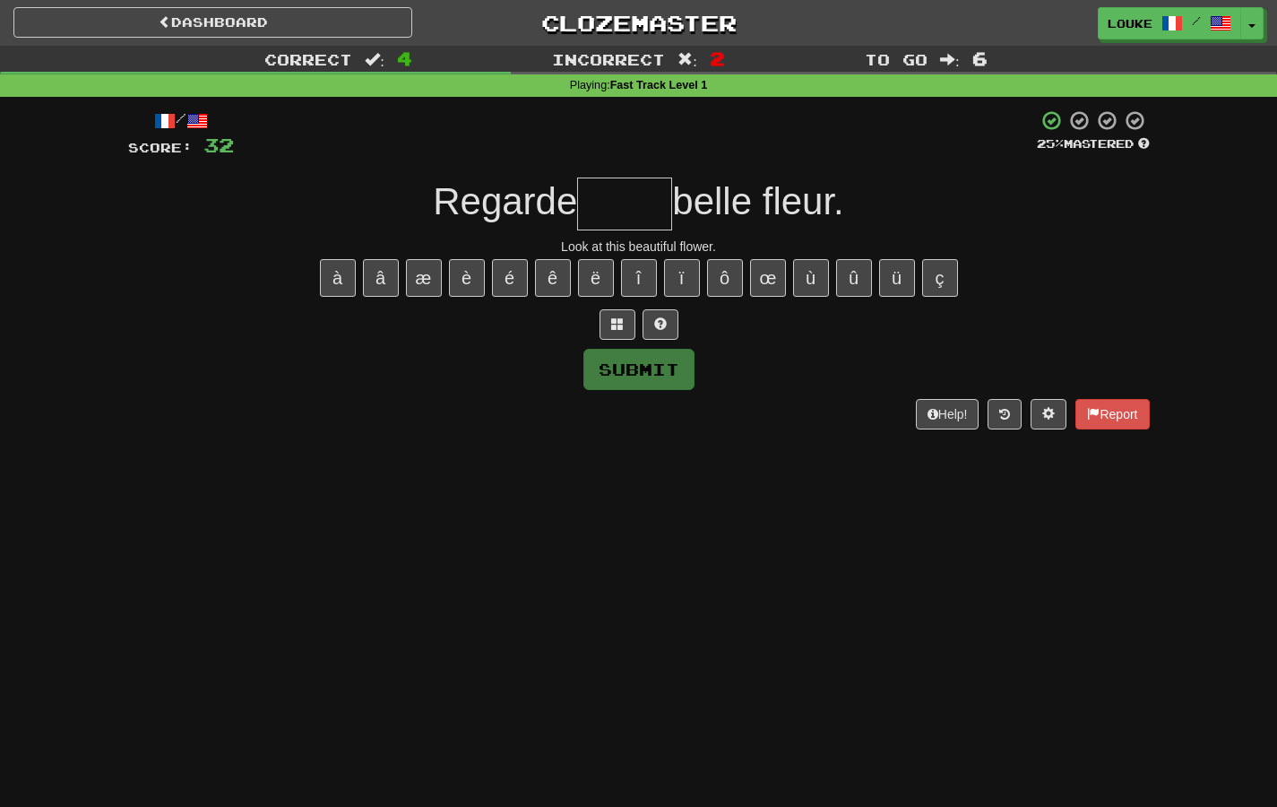
type input "*"
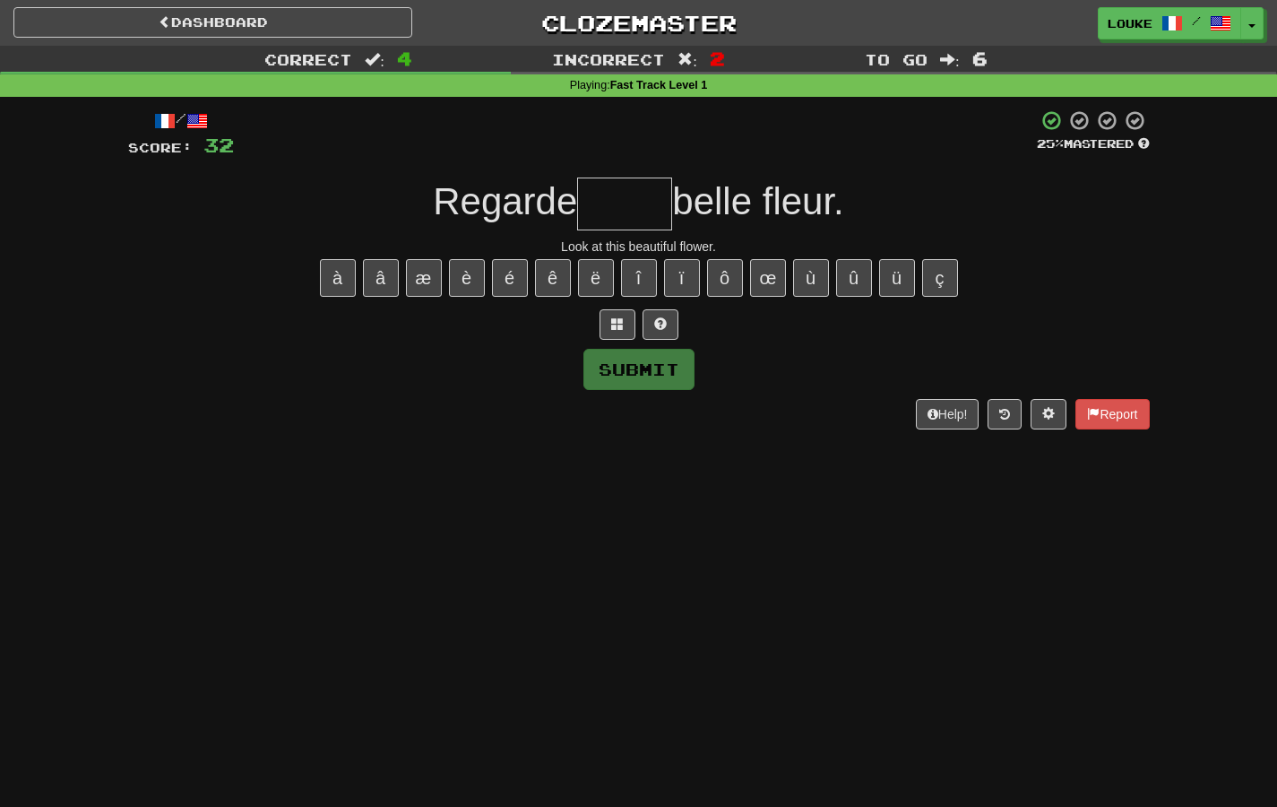
type input "*"
click at [500, 273] on button "é" at bounding box center [510, 278] width 36 height 38
type input "*"
click at [470, 287] on button "è" at bounding box center [467, 278] width 36 height 38
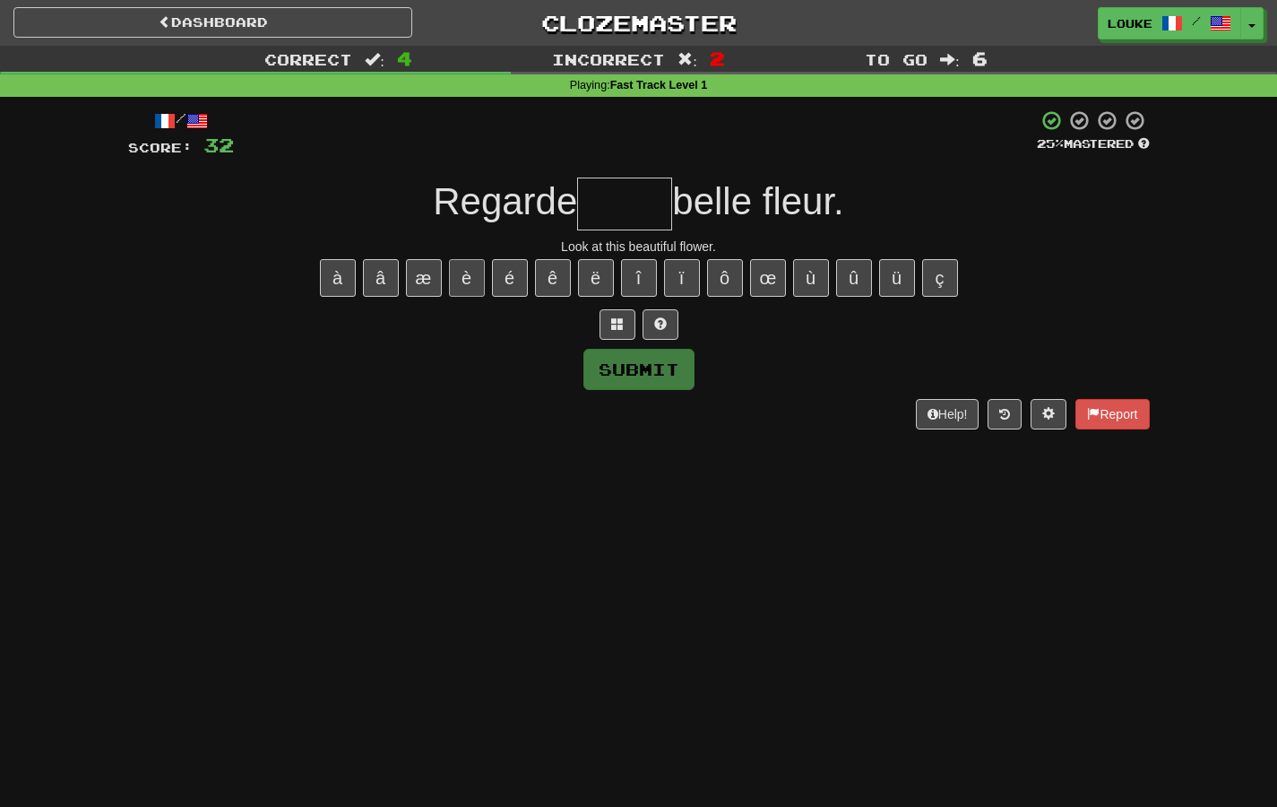
type input "*"
click at [541, 274] on button "ê" at bounding box center [553, 278] width 36 height 38
type input "*"
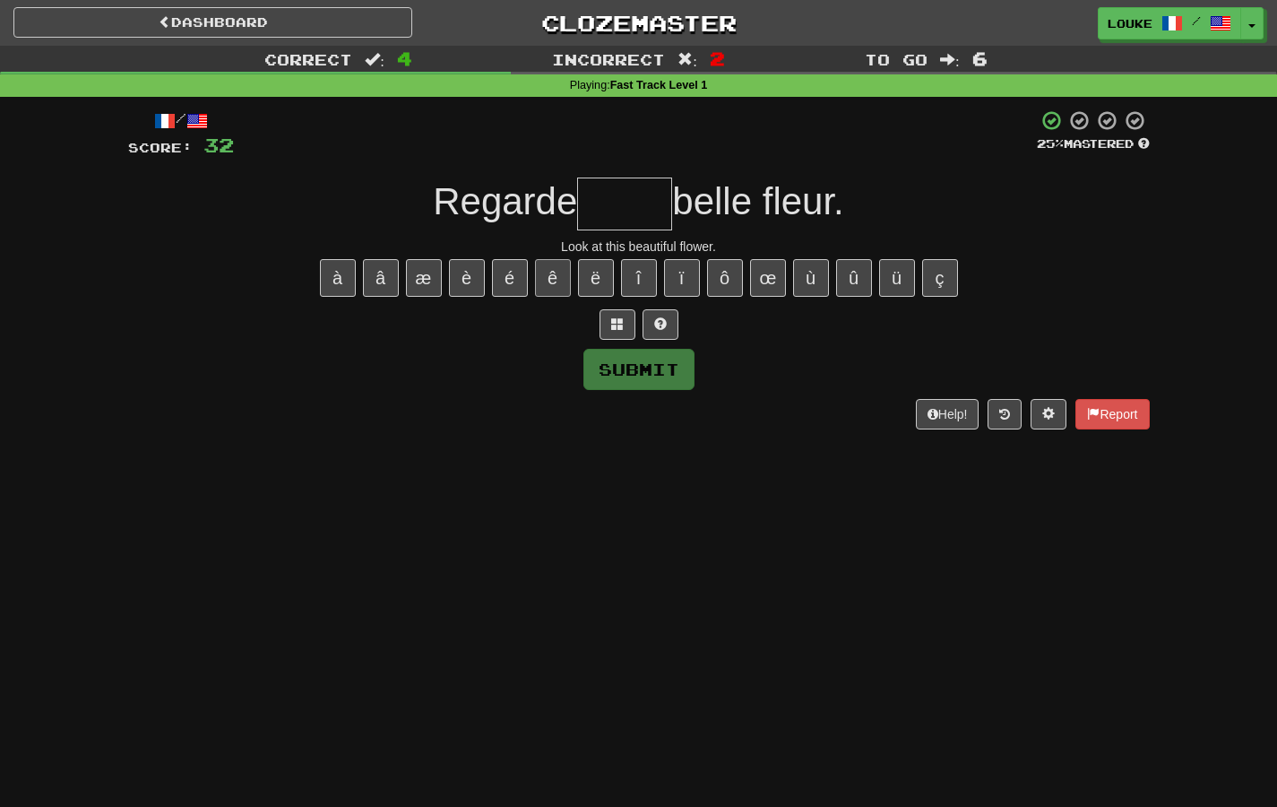
type input "*"
type input "*****"
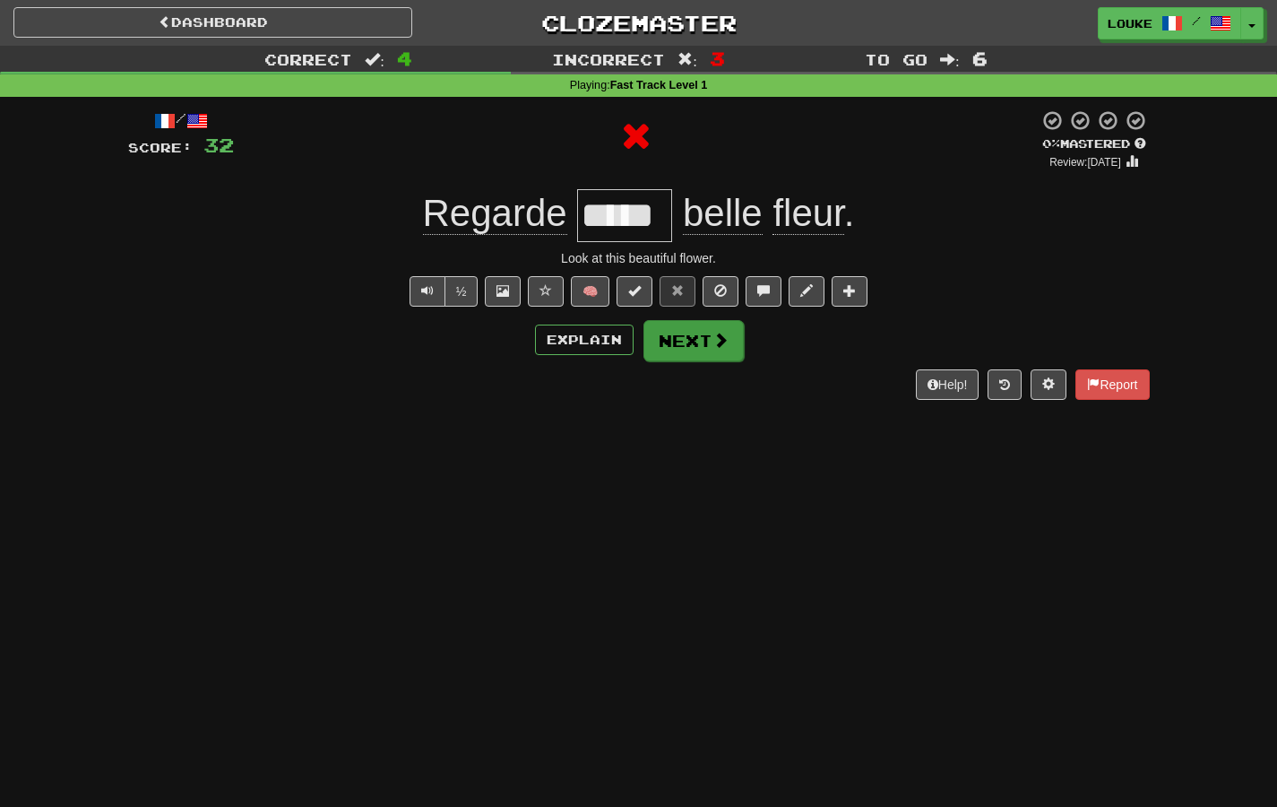
click at [695, 333] on button "Next" at bounding box center [693, 340] width 100 height 41
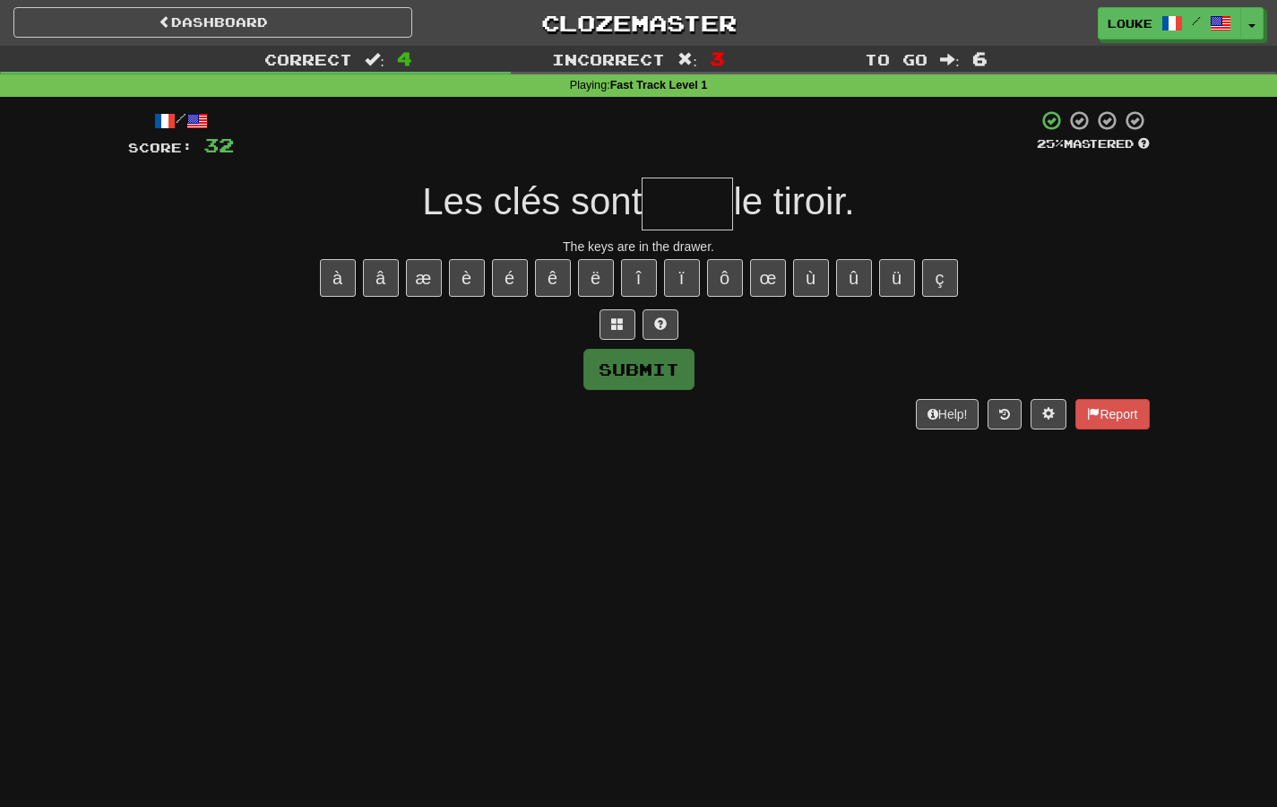
click at [708, 219] on input "text" at bounding box center [687, 203] width 91 height 53
type input "*"
type input "****"
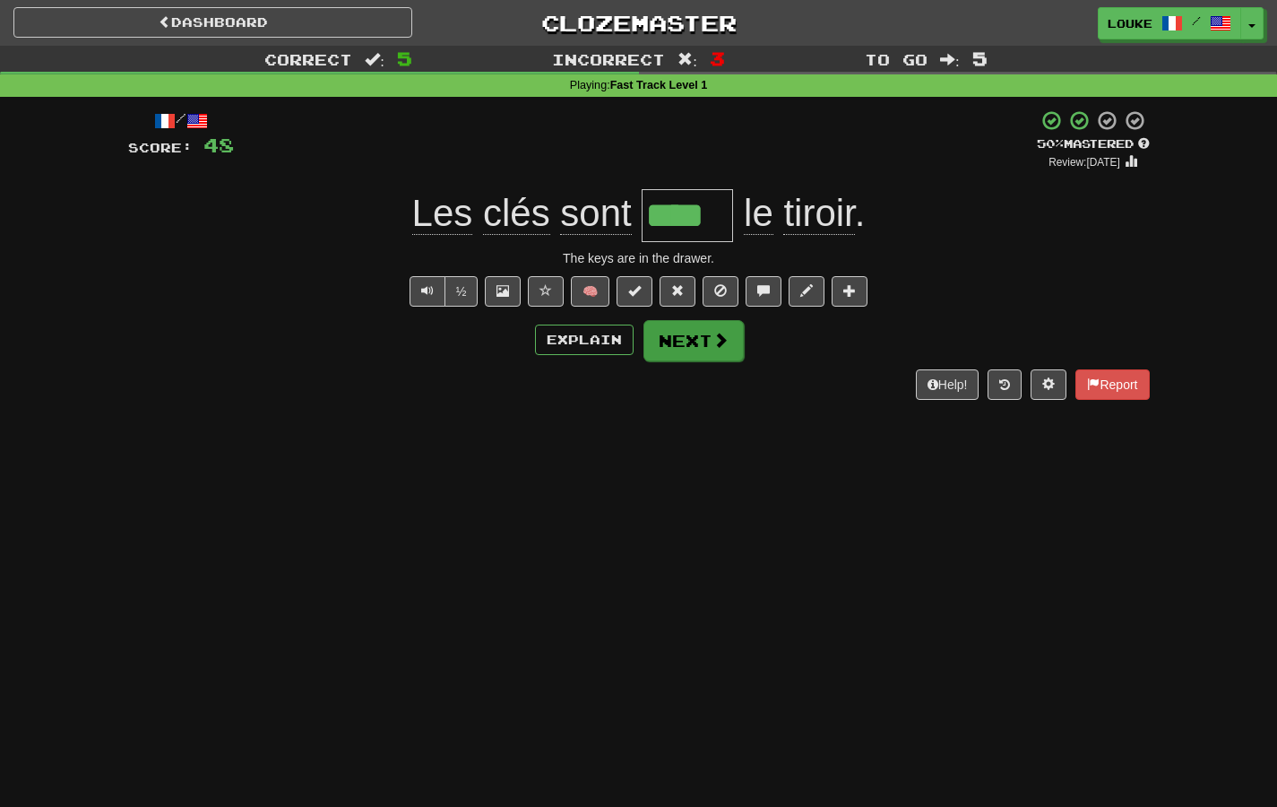
click at [669, 327] on button "Next" at bounding box center [693, 340] width 100 height 41
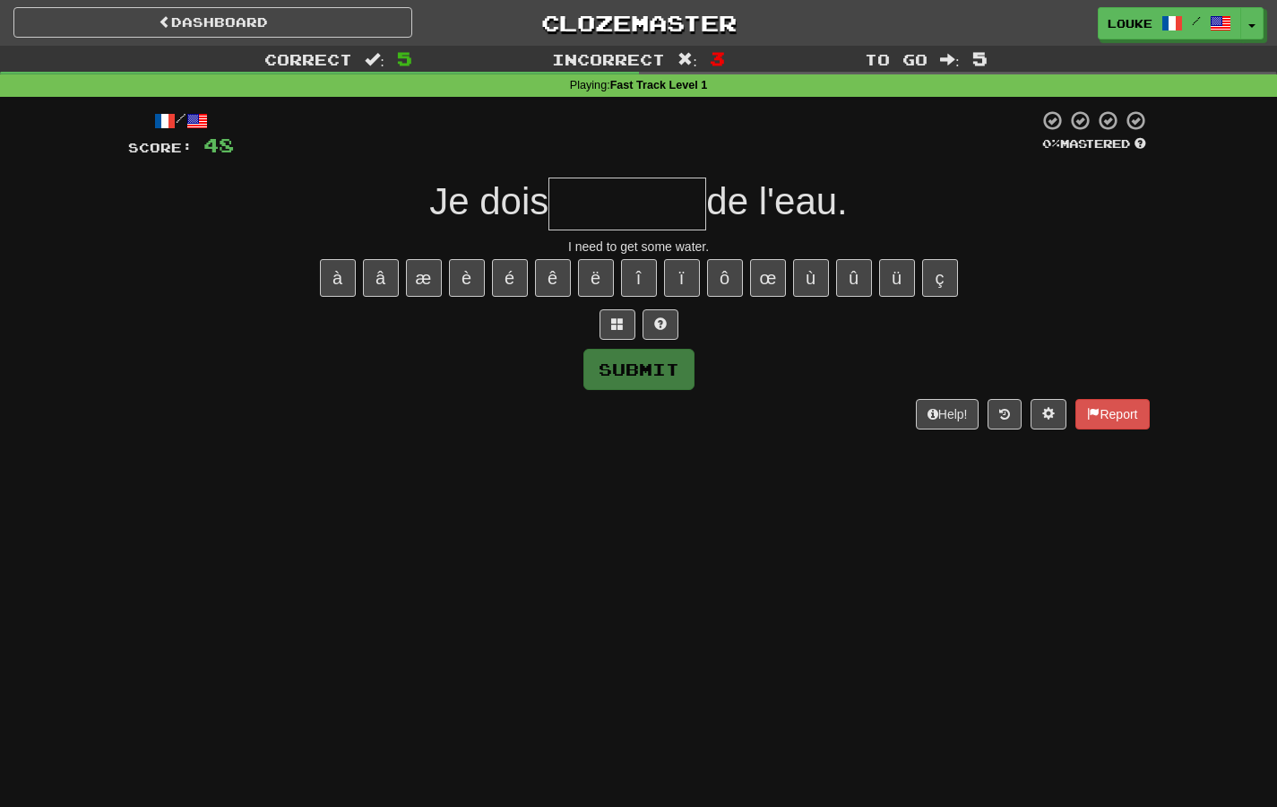
type input "*"
type input "********"
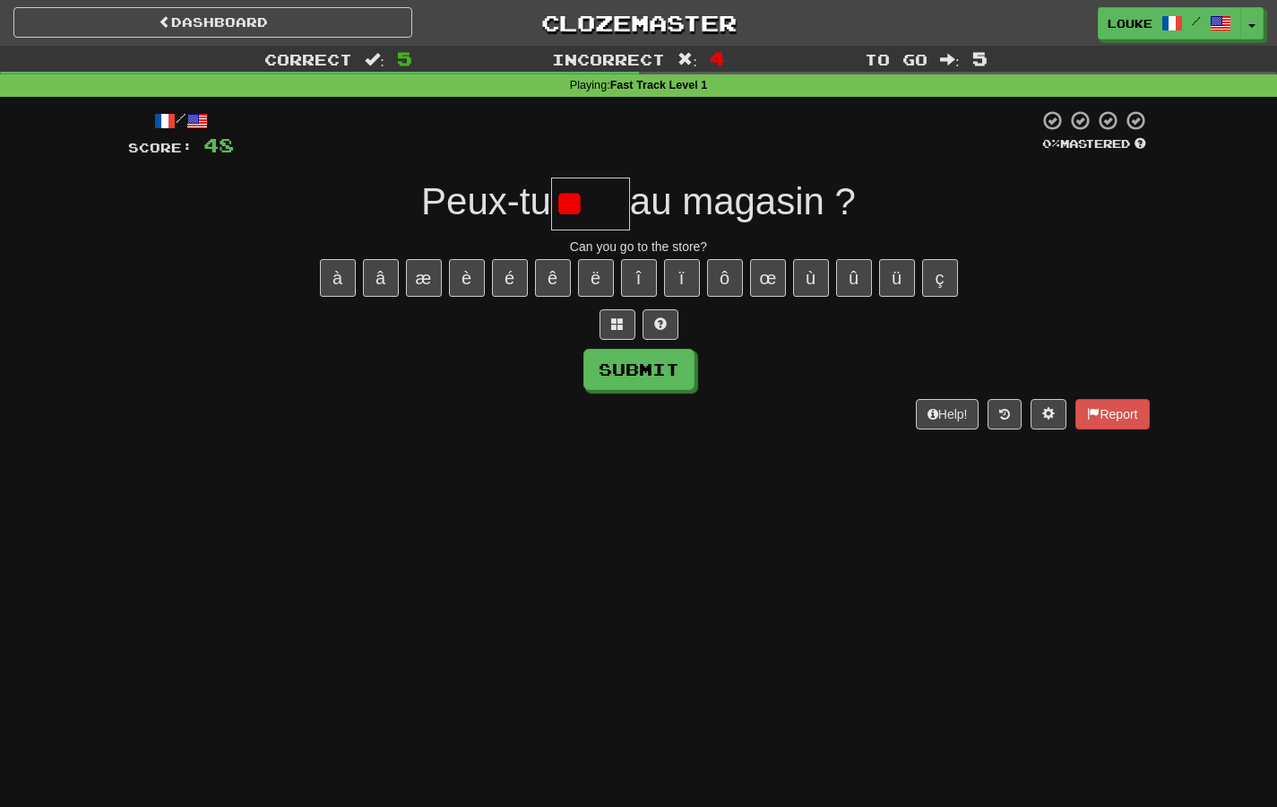
type input "*****"
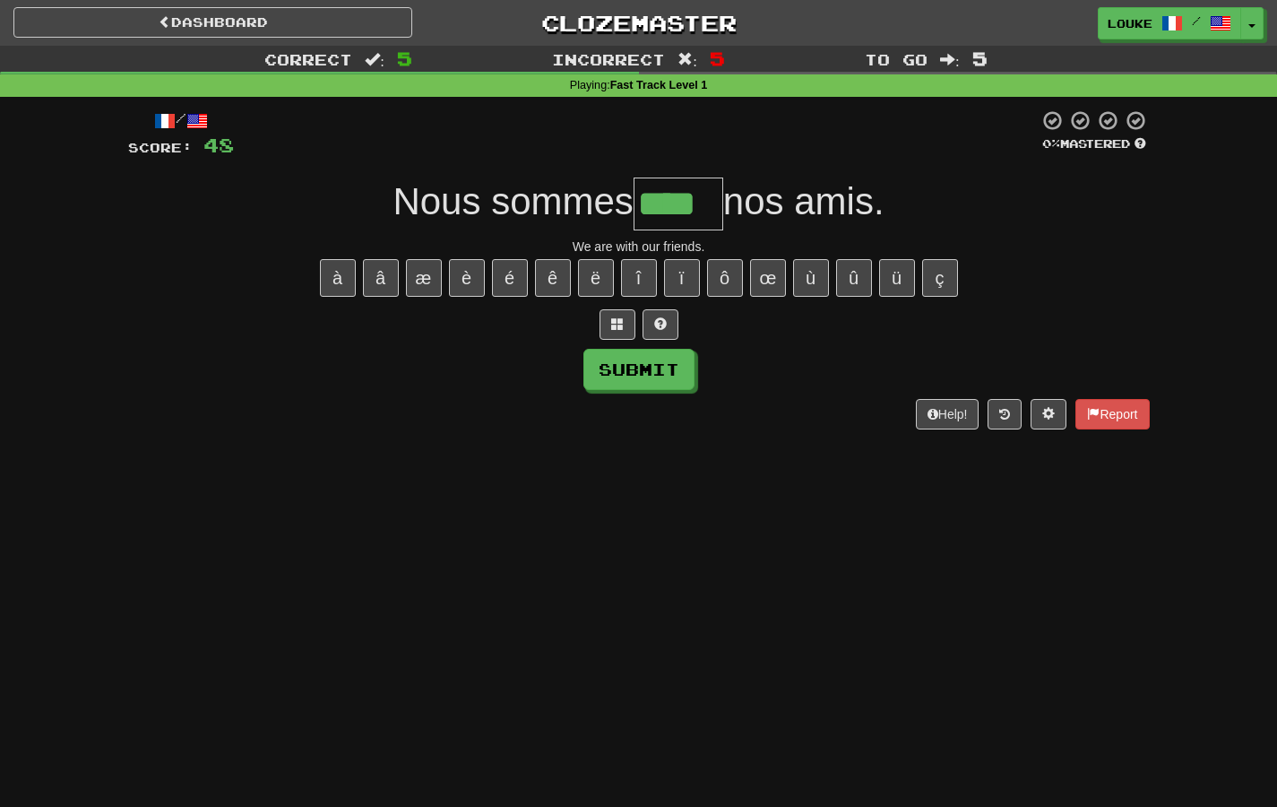
type input "****"
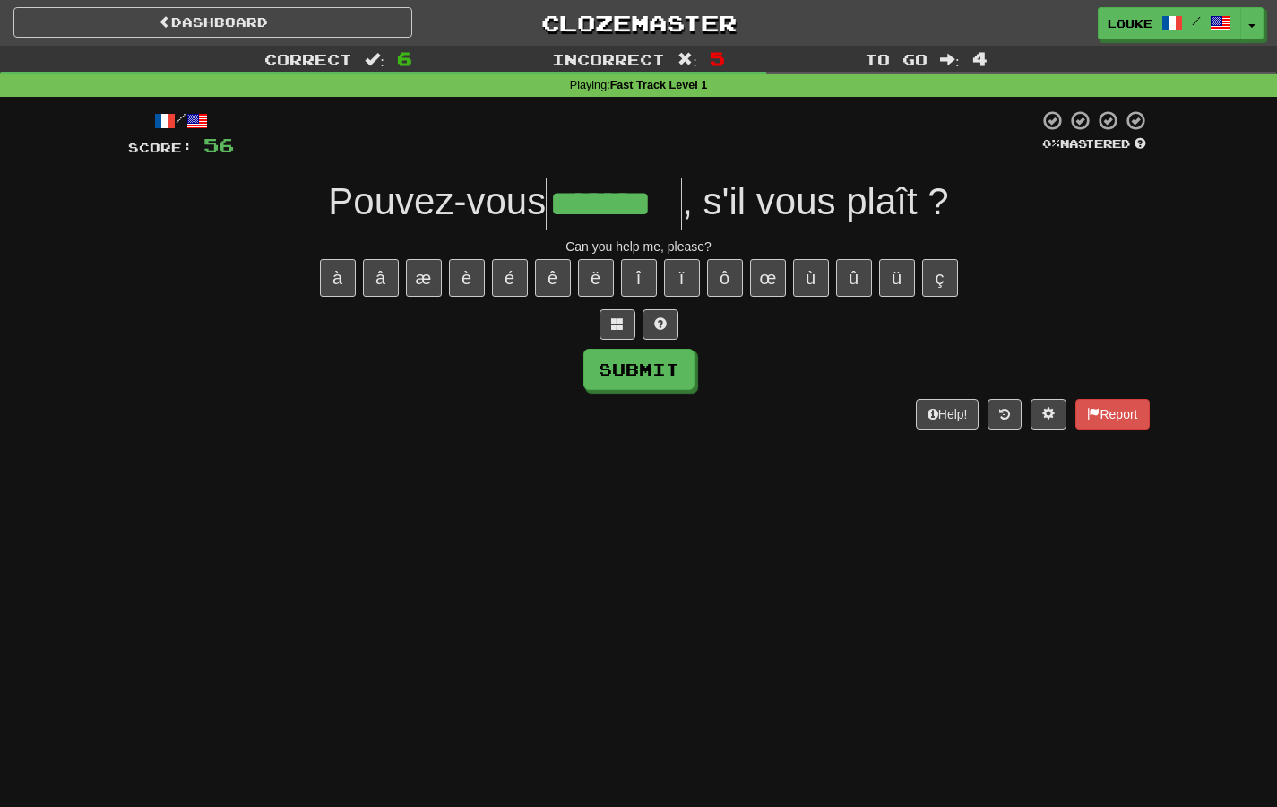
type input "*******"
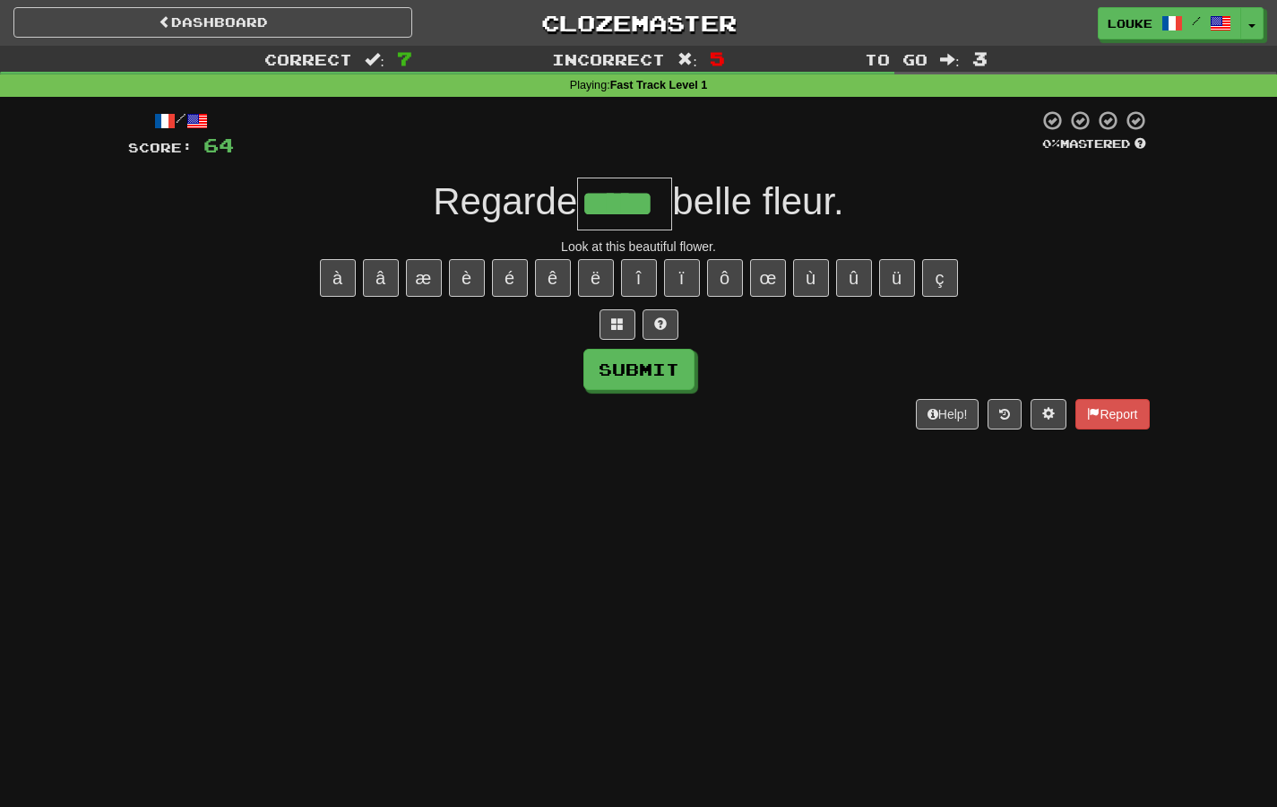
type input "*****"
type input "********"
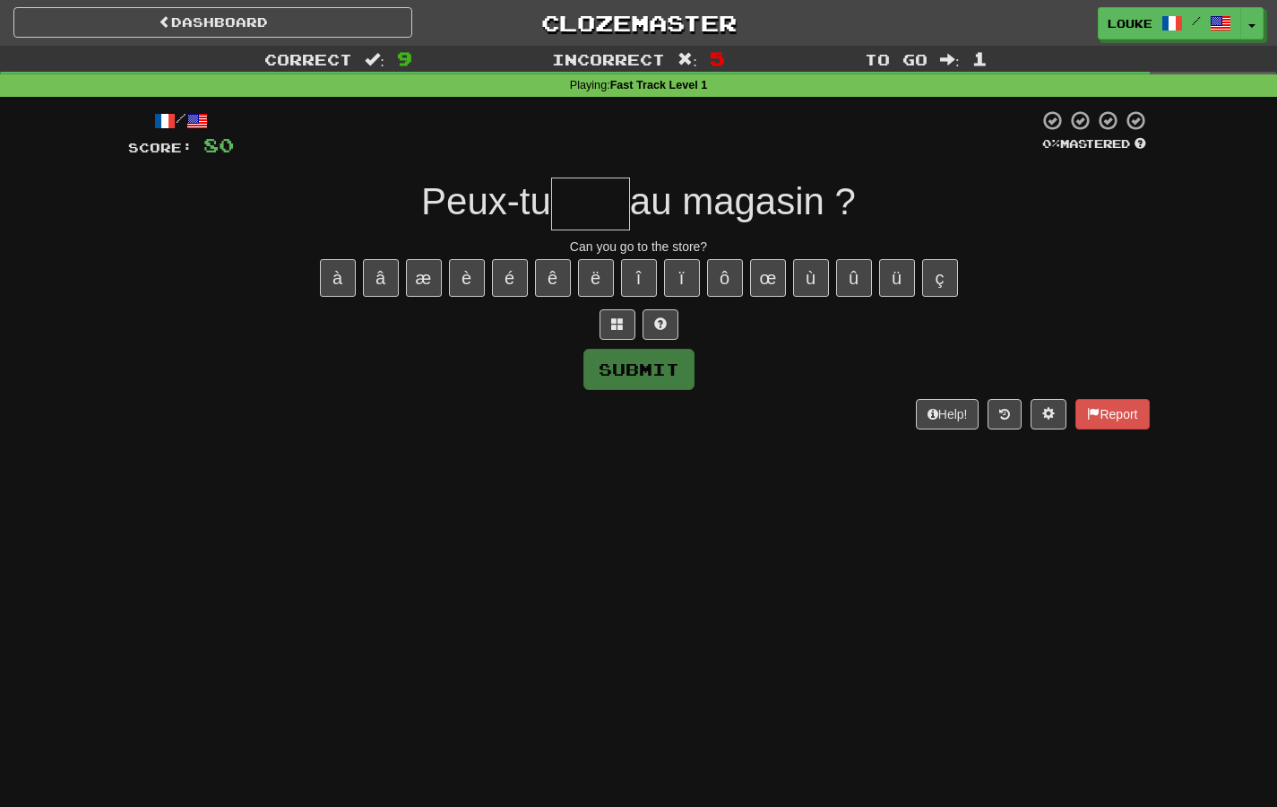
type input "*****"
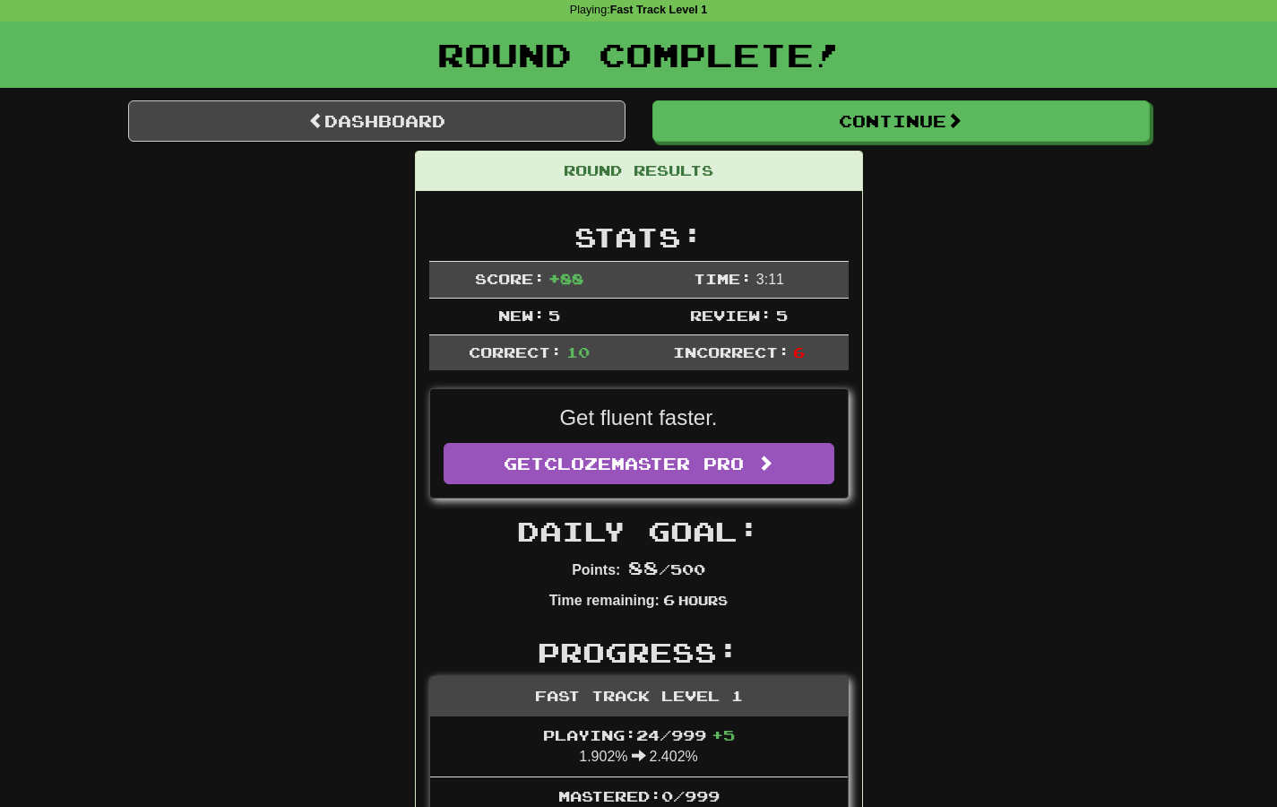
scroll to position [79, 0]
